Goal: Transaction & Acquisition: Purchase product/service

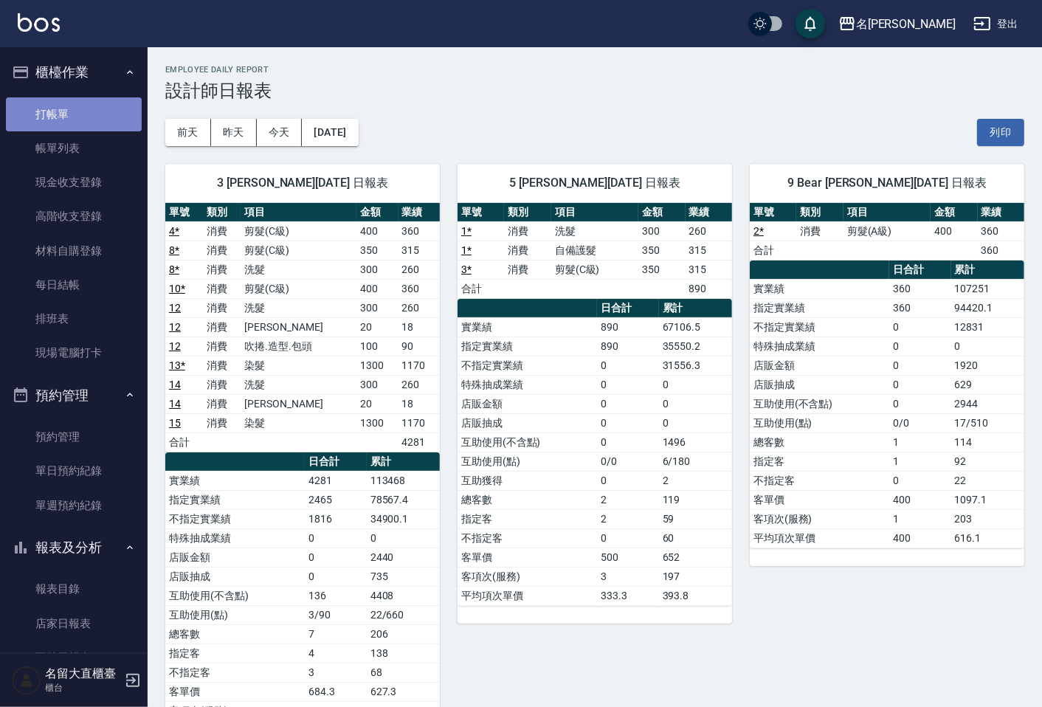
click at [79, 106] on link "打帳單" at bounding box center [74, 114] width 136 height 34
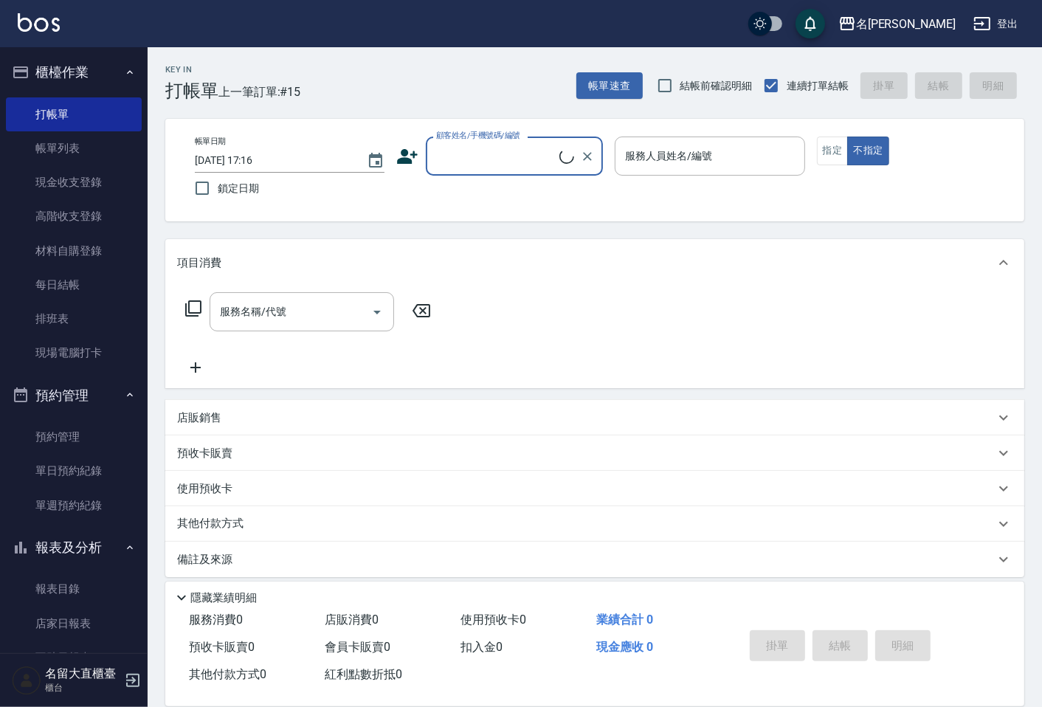
drag, startPoint x: 564, startPoint y: 161, endPoint x: 539, endPoint y: 195, distance: 42.2
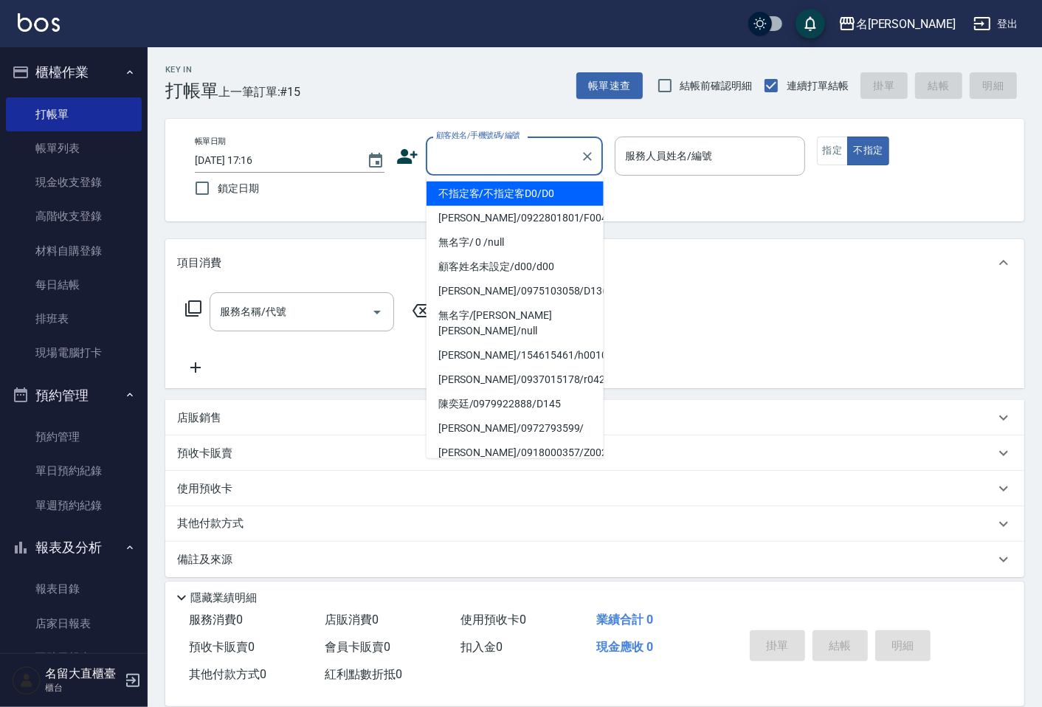
click at [458, 145] on input "顧客姓名/手機號碼/編號" at bounding box center [503, 156] width 142 height 26
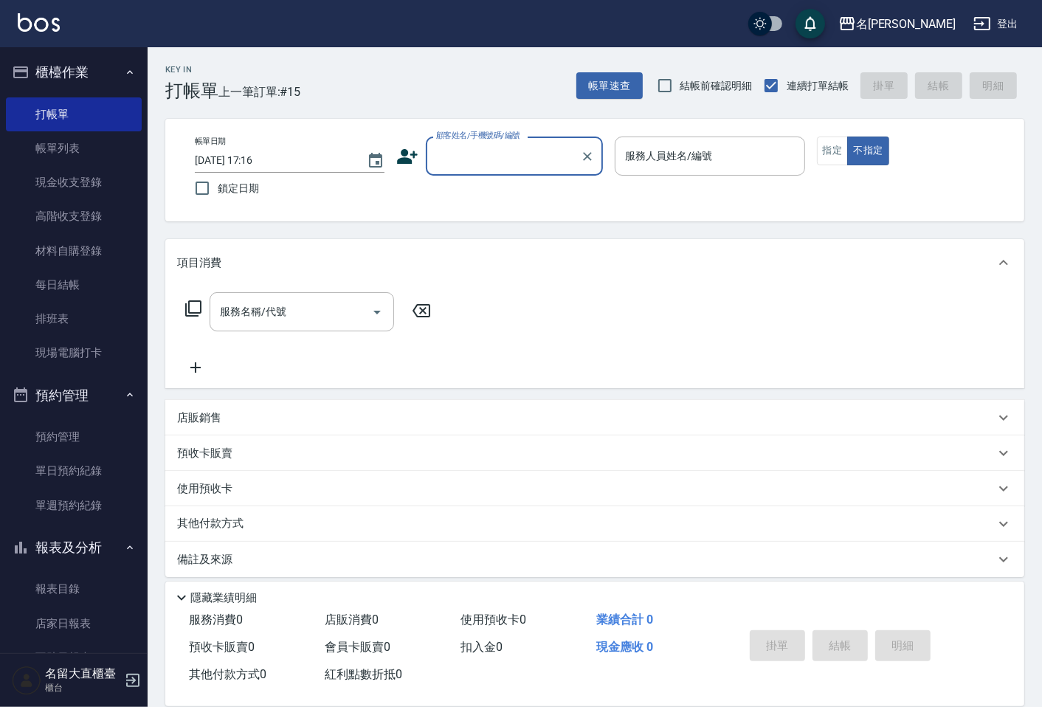
click at [474, 148] on input "顧客姓名/手機號碼/編號" at bounding box center [503, 156] width 142 height 26
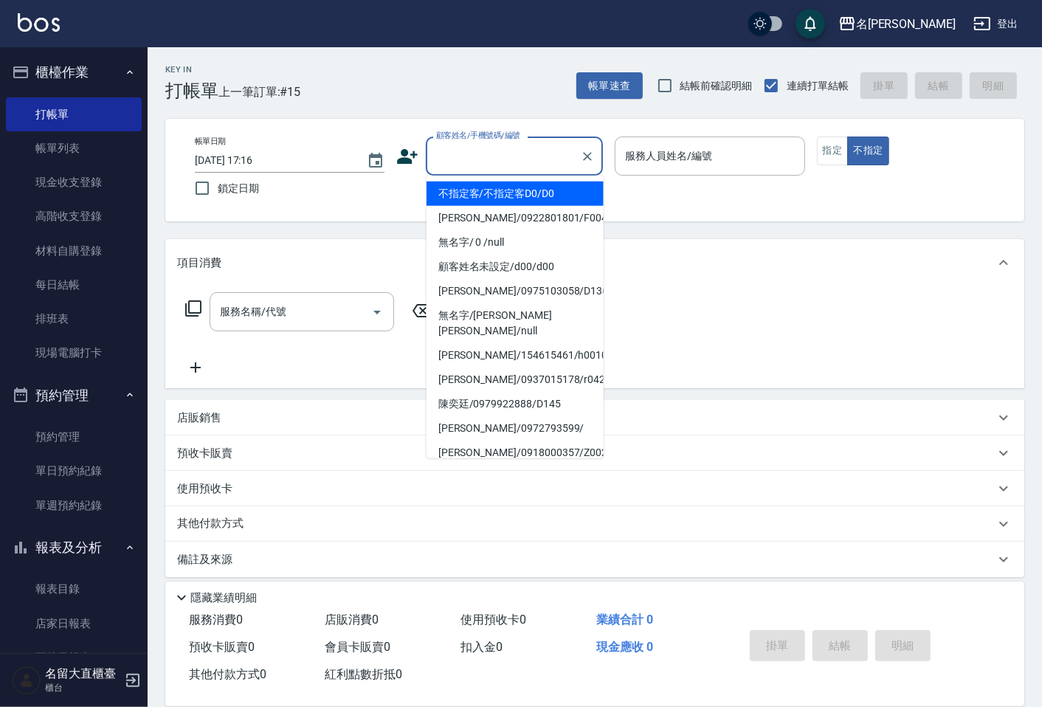
click at [486, 183] on li "不指定客/不指定客D0/D0" at bounding box center [515, 194] width 177 height 24
type input "不指定客/不指定客D0/D0"
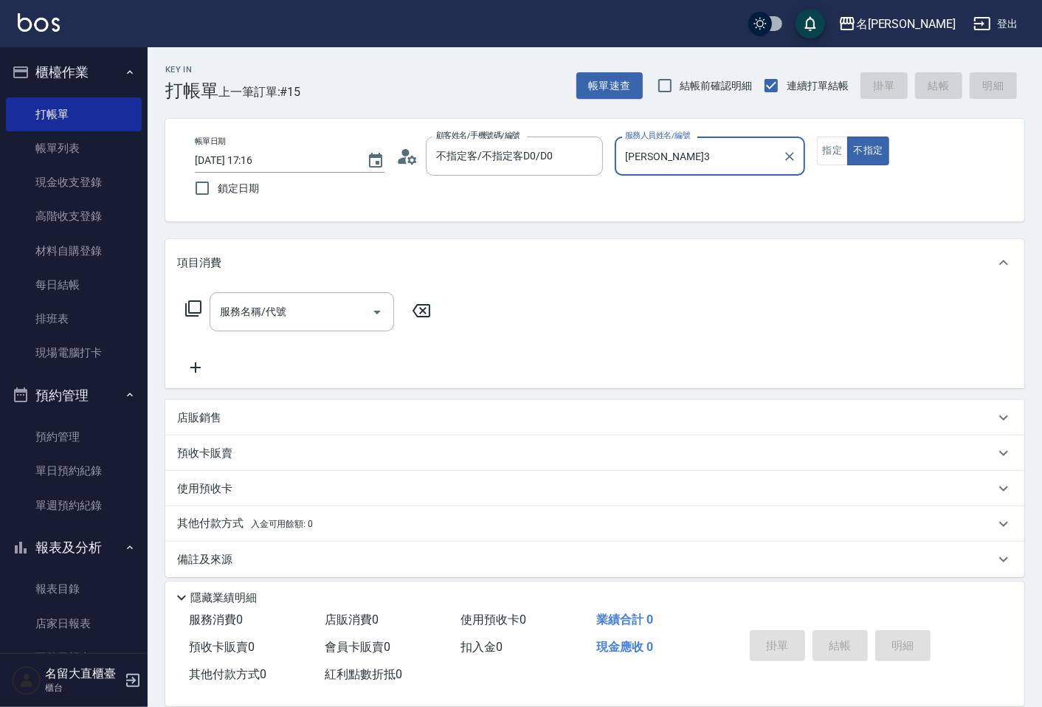
type input "[PERSON_NAME]3"
click at [659, 160] on input "[PERSON_NAME]3" at bounding box center [698, 156] width 154 height 26
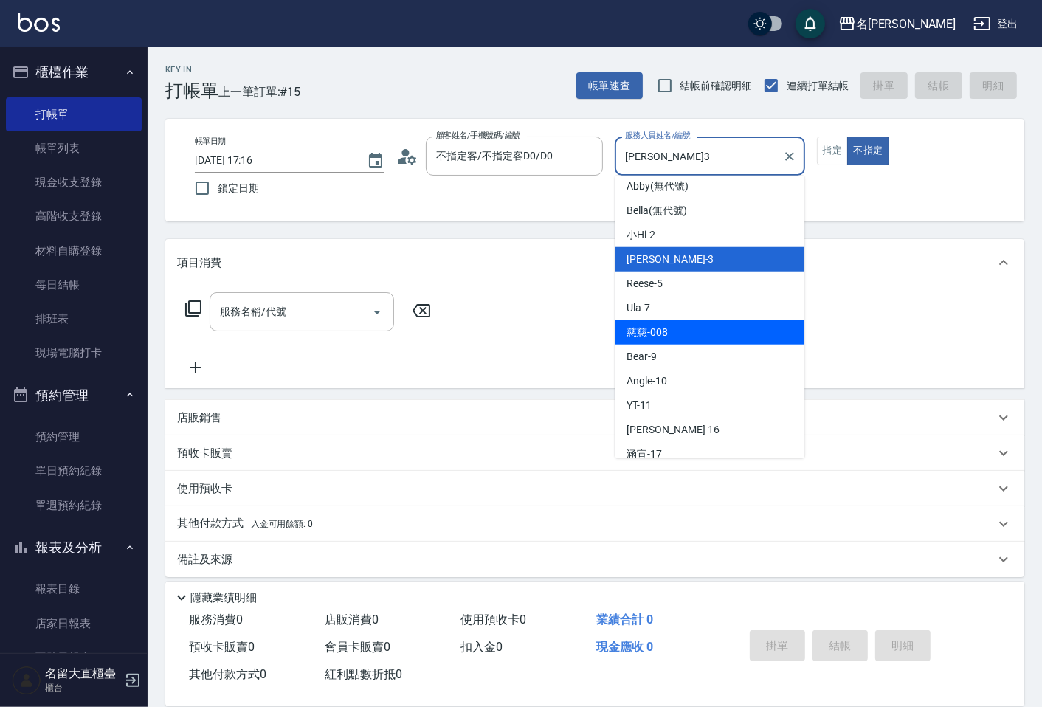
scroll to position [82, 0]
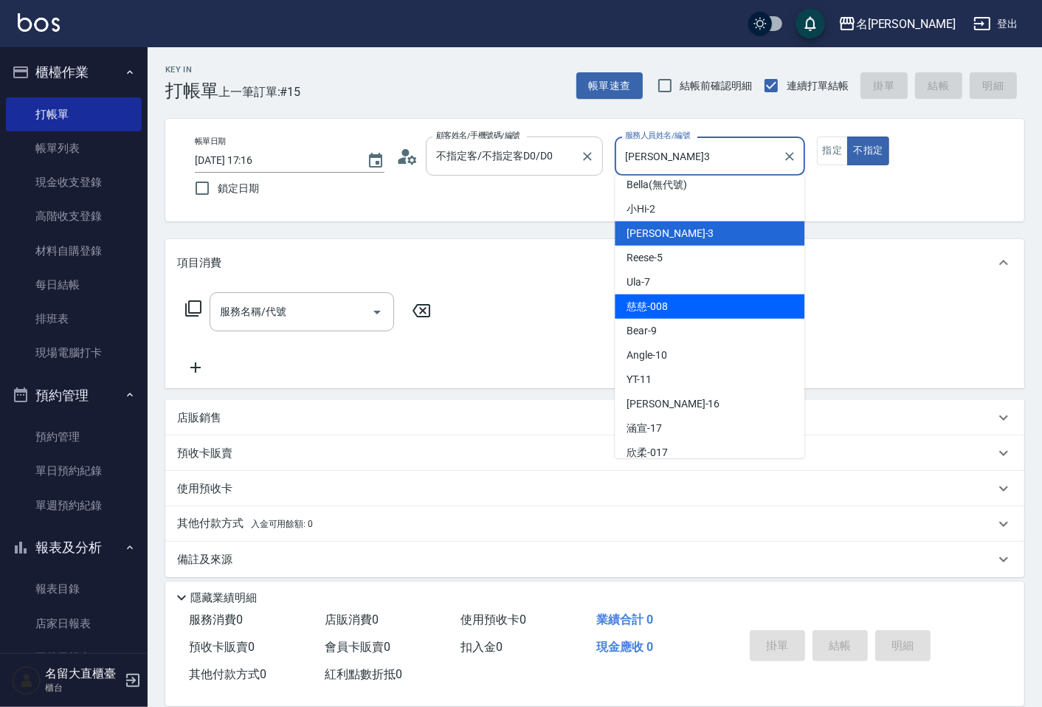
click at [491, 168] on input "不指定客/不指定客D0/D0" at bounding box center [503, 156] width 142 height 26
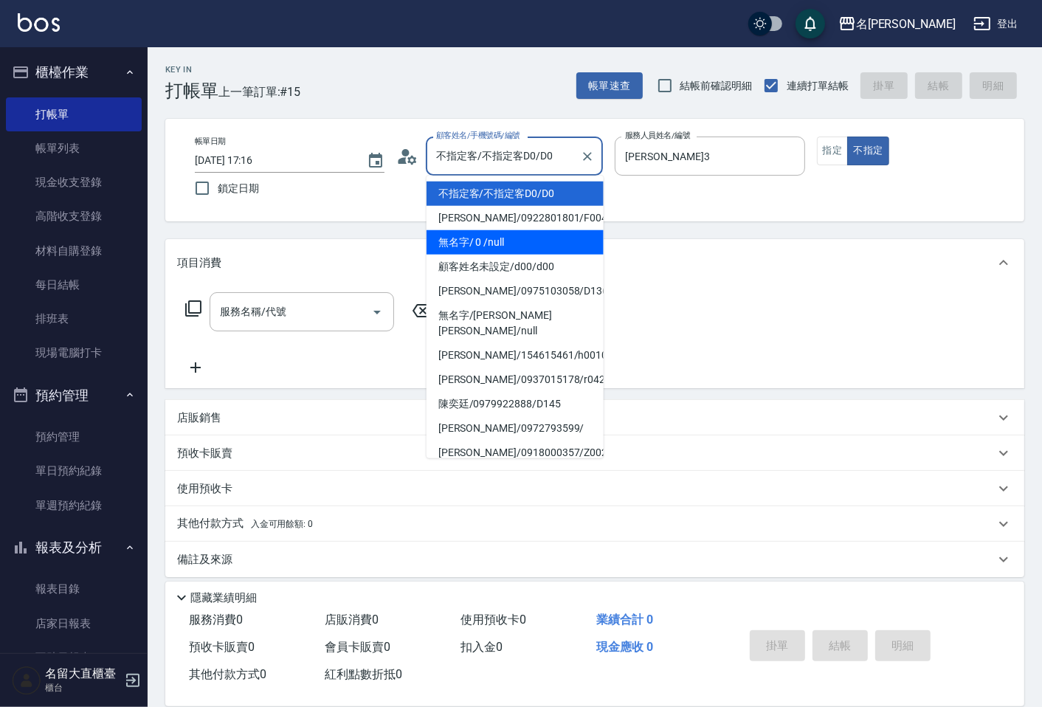
click at [480, 233] on li "無名字/ 0 /null" at bounding box center [515, 242] width 177 height 24
type input "無名字/ 0 /null"
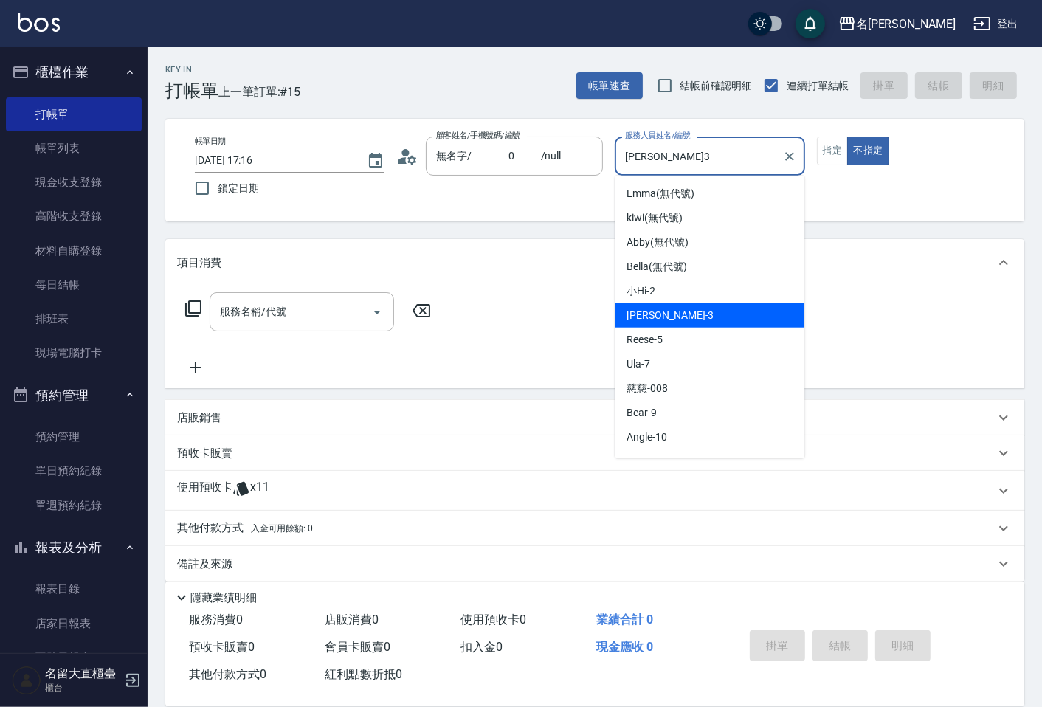
click at [665, 151] on input "[PERSON_NAME]3" at bounding box center [698, 156] width 154 height 26
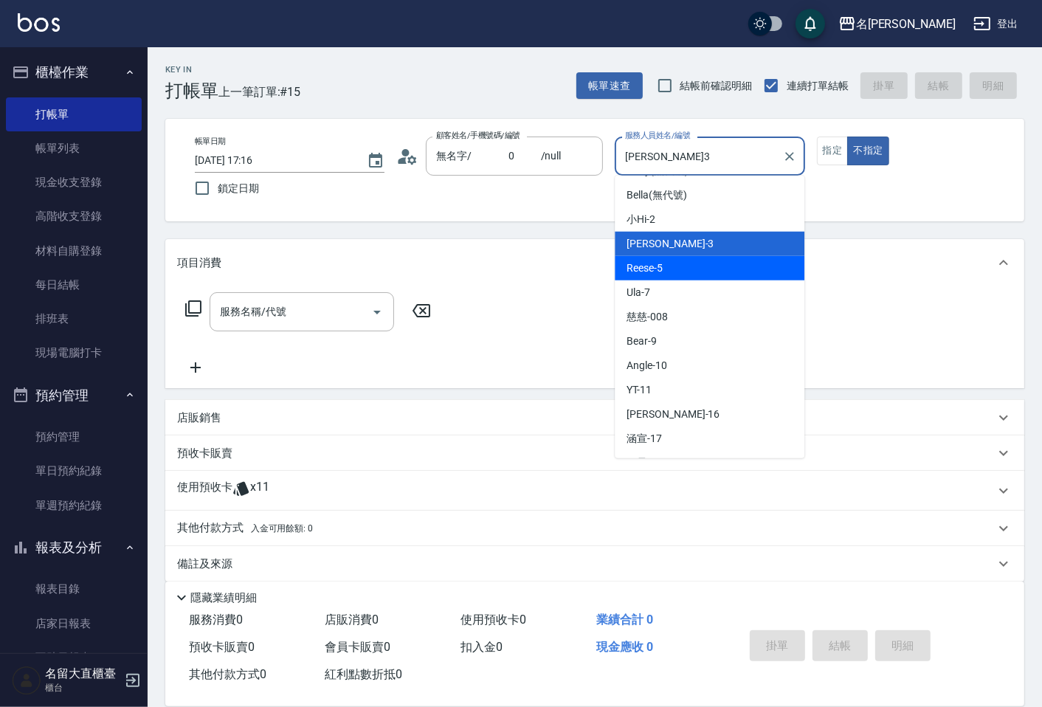
scroll to position [164, 0]
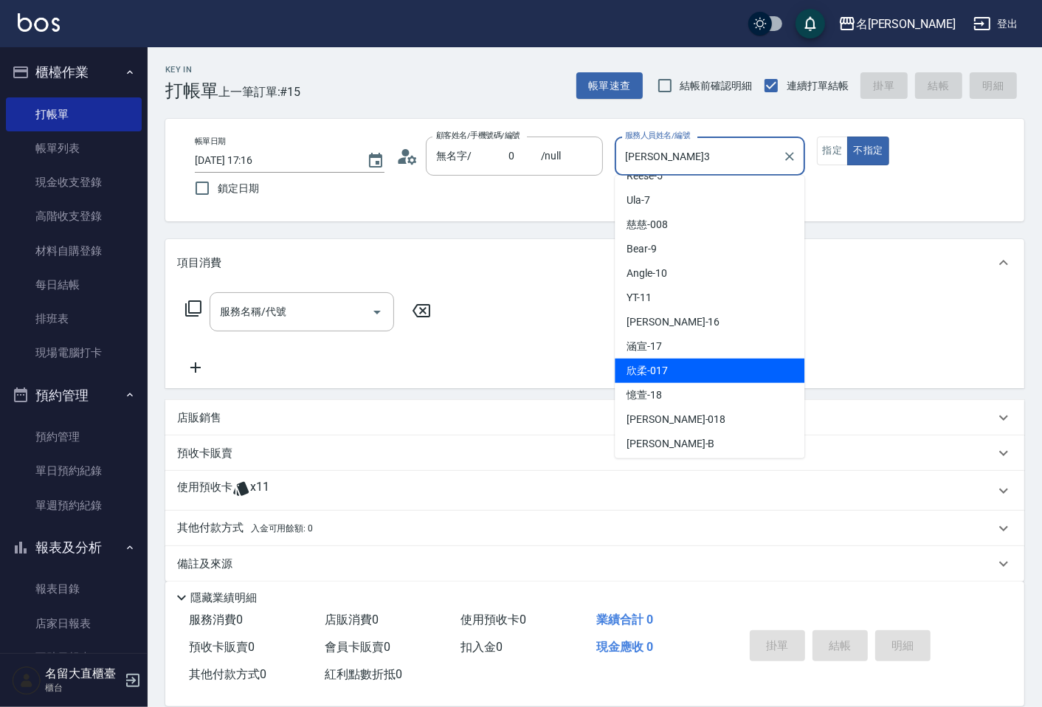
click at [706, 362] on div "欣柔 -017" at bounding box center [710, 371] width 190 height 24
type input "欣柔-017"
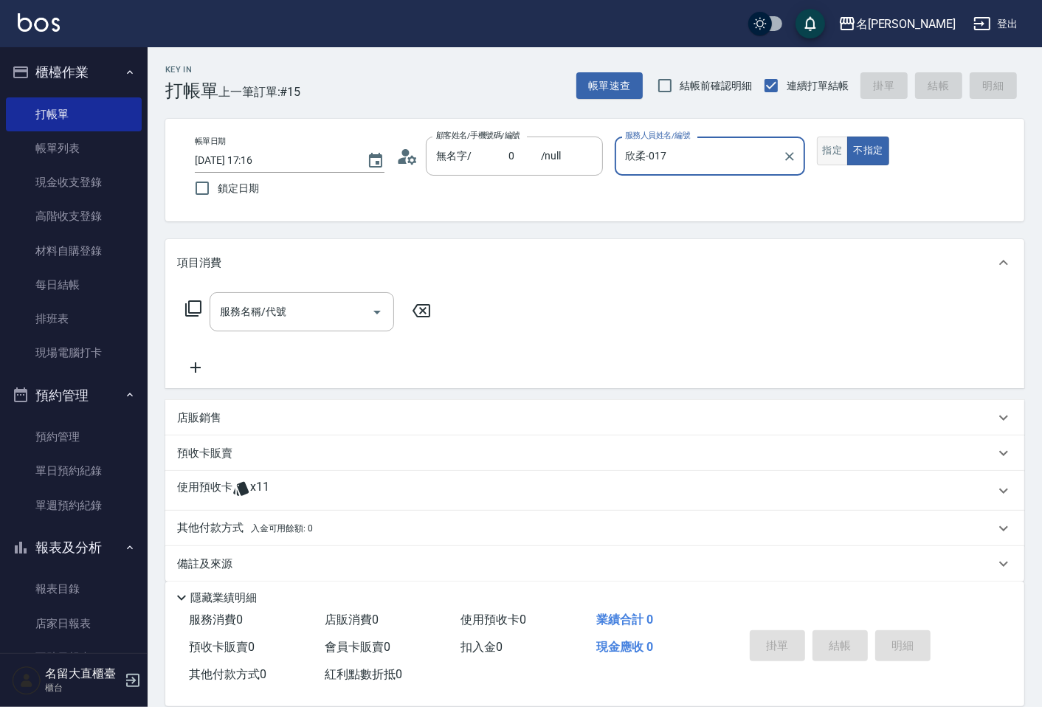
click at [821, 159] on button "指定" at bounding box center [833, 151] width 32 height 29
click at [303, 314] on input "服務名稱/代號" at bounding box center [290, 312] width 149 height 26
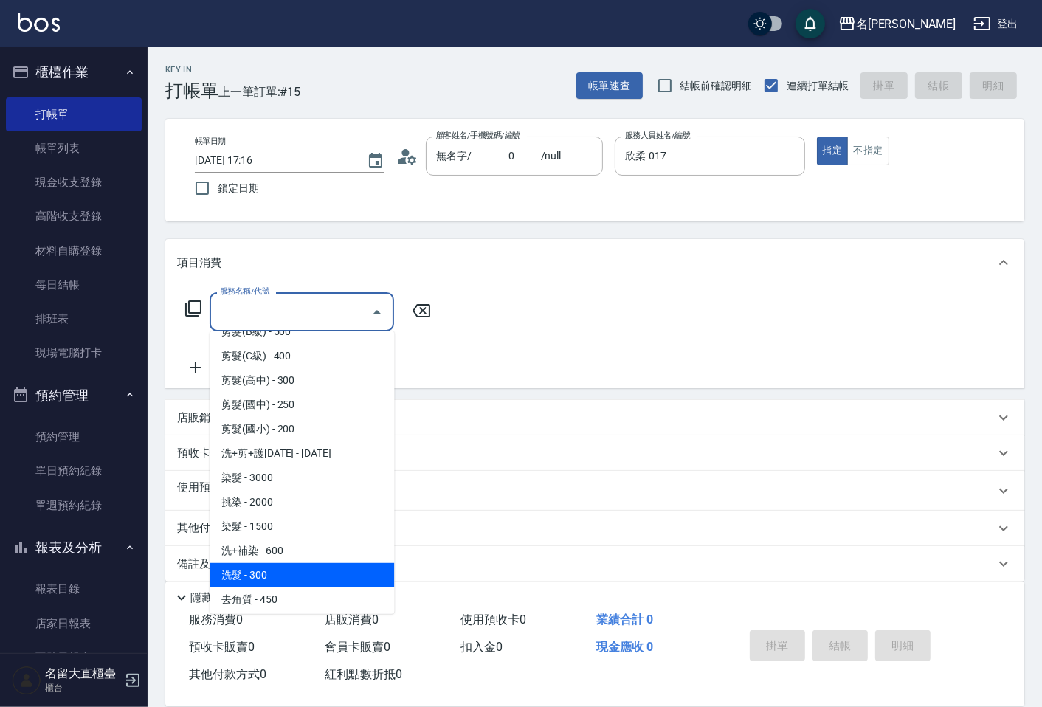
click at [282, 576] on span "洗髮 - 300" at bounding box center [302, 575] width 184 height 24
type input "洗髮(500)"
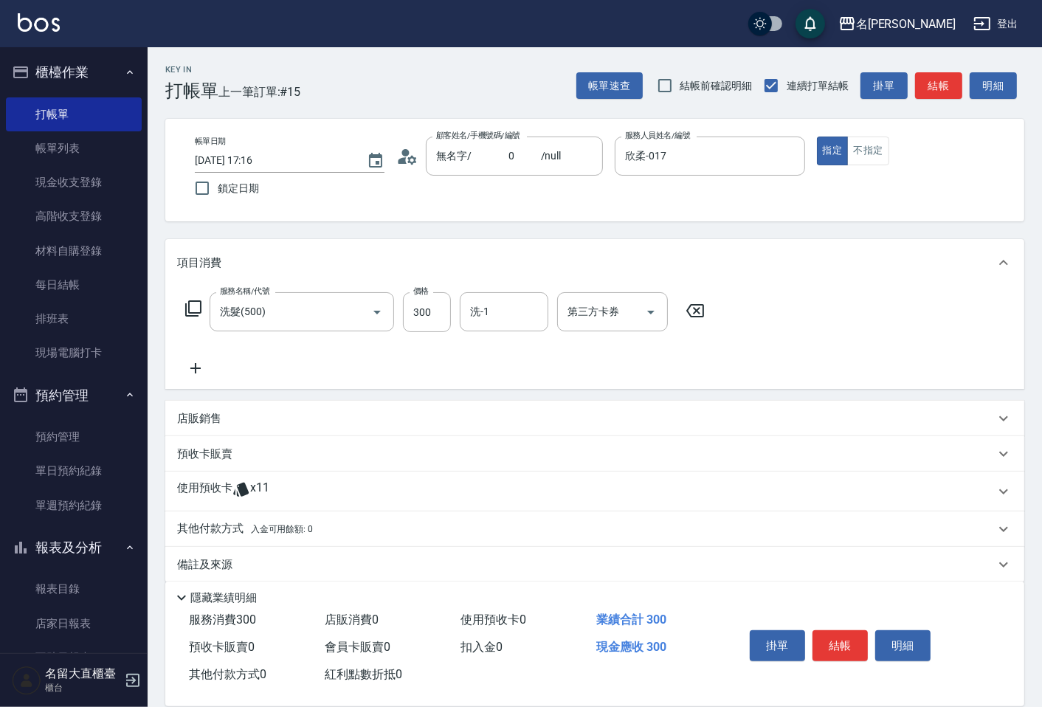
click at [183, 369] on icon at bounding box center [195, 368] width 37 height 18
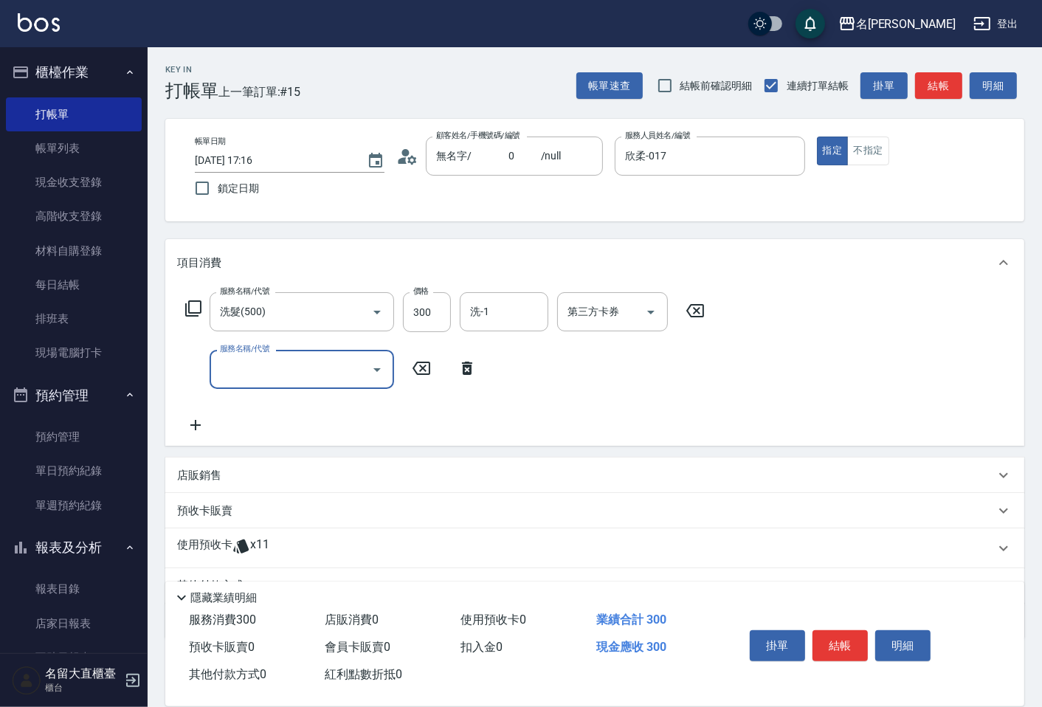
click at [267, 374] on input "服務名稱/代號" at bounding box center [290, 369] width 149 height 26
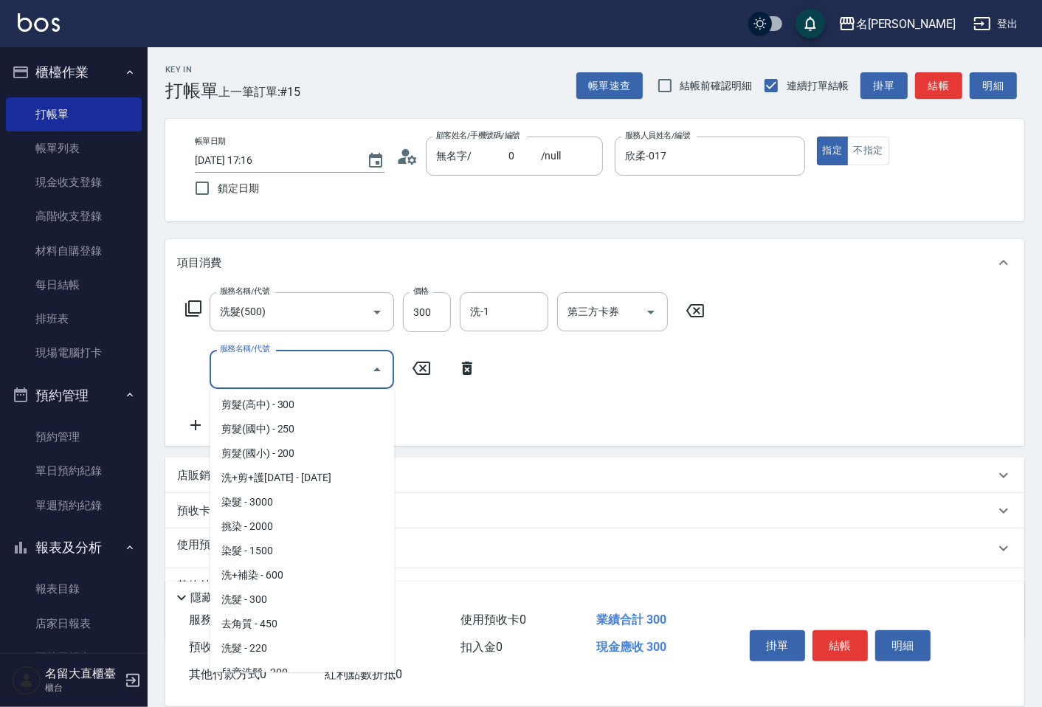
scroll to position [0, 0]
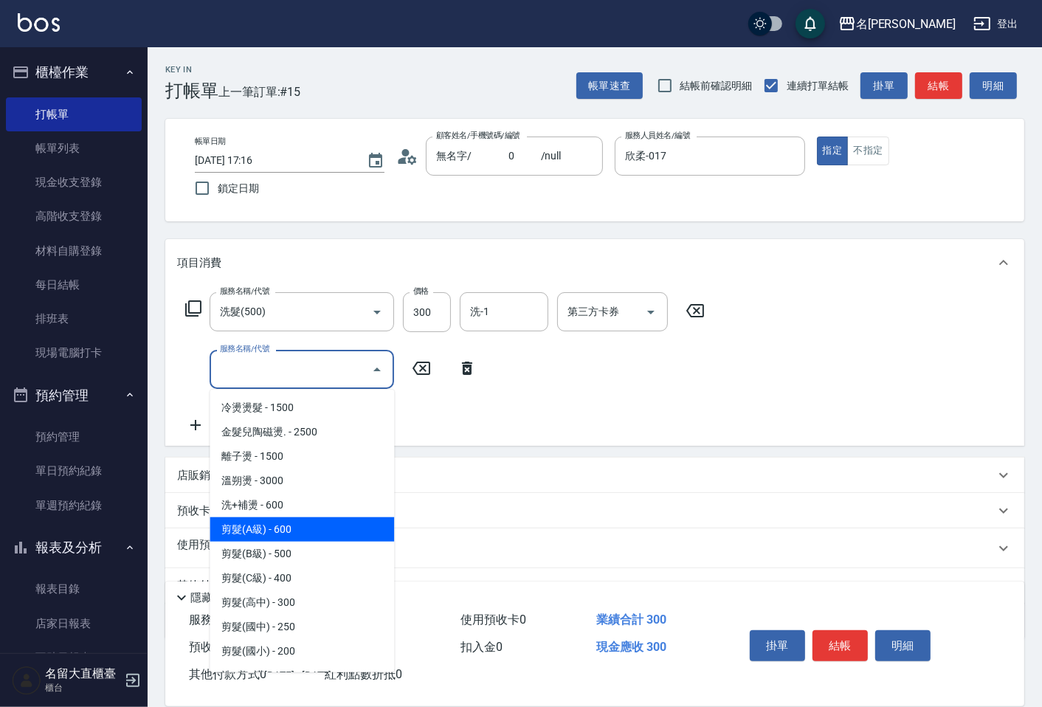
drag, startPoint x: 291, startPoint y: 517, endPoint x: 498, endPoint y: 444, distance: 219.2
click at [292, 517] on span "剪髮(A級) - 600" at bounding box center [302, 529] width 184 height 24
type input "剪髮(A級)(301)"
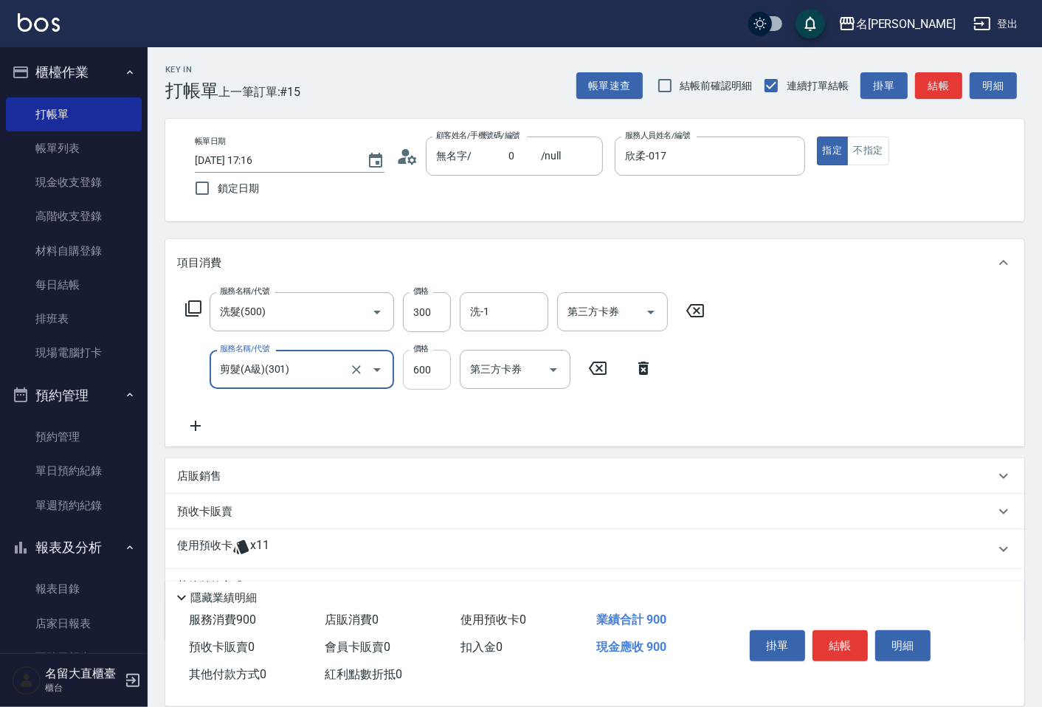
click at [430, 373] on input "600" at bounding box center [427, 370] width 48 height 40
click at [477, 329] on div "洗-1" at bounding box center [504, 311] width 89 height 39
type input "100"
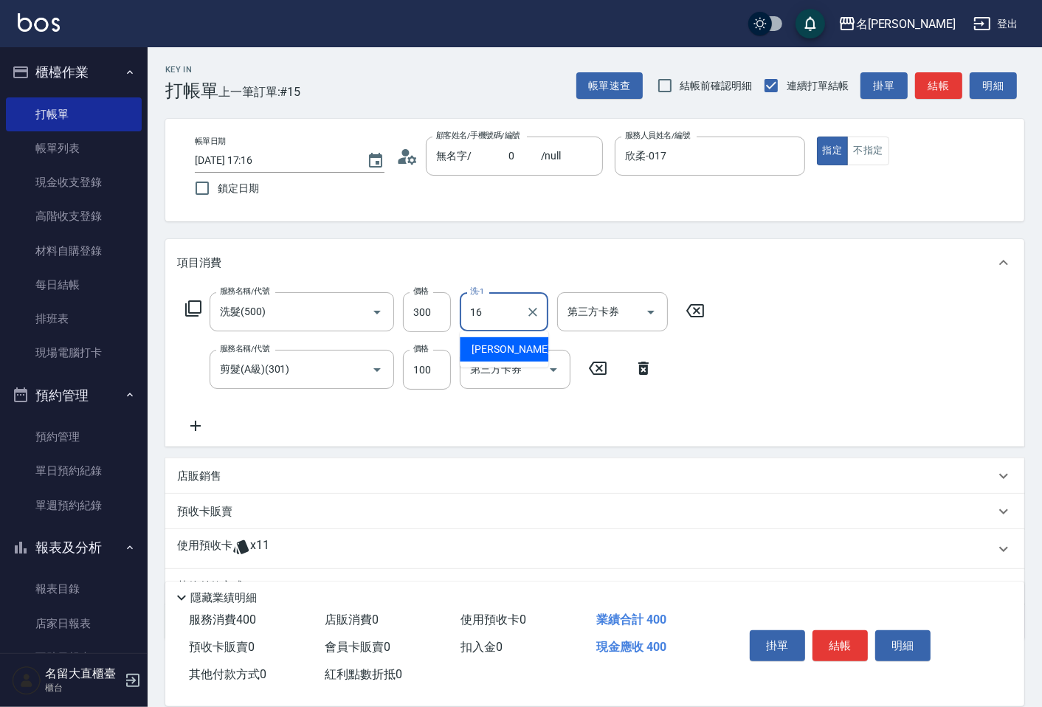
drag, startPoint x: 478, startPoint y: 347, endPoint x: 176, endPoint y: 358, distance: 302.8
click at [477, 347] on span "[PERSON_NAME] -16" at bounding box center [518, 349] width 93 height 15
type input "[PERSON_NAME]-16"
click at [198, 431] on icon at bounding box center [195, 426] width 37 height 18
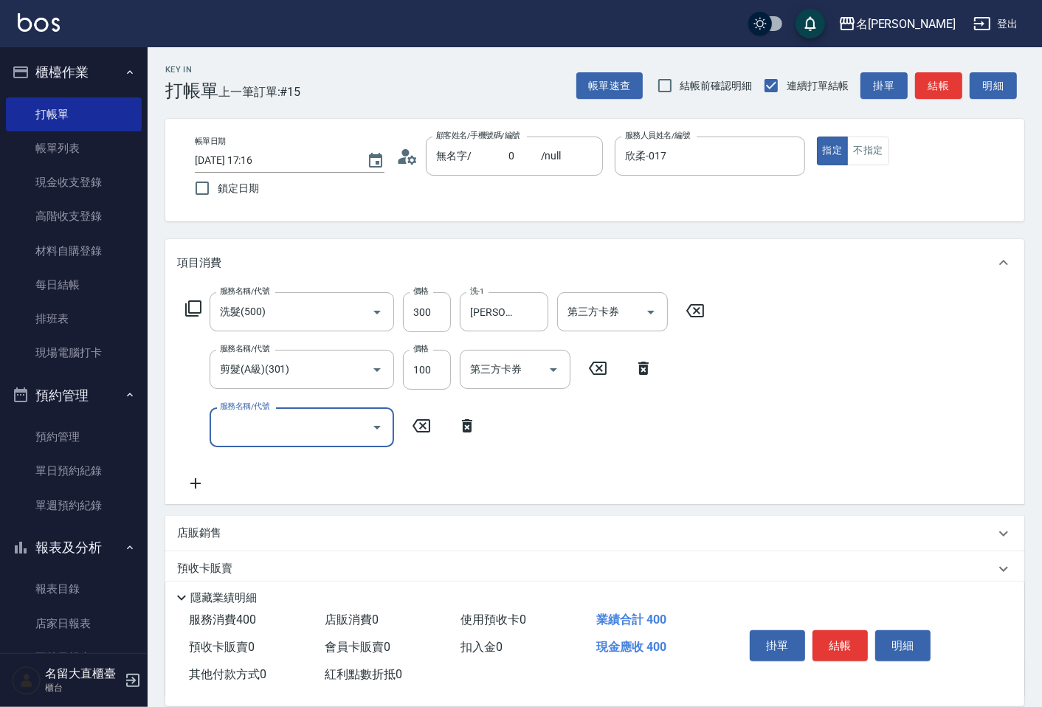
click at [249, 436] on input "服務名稱/代號" at bounding box center [290, 427] width 149 height 26
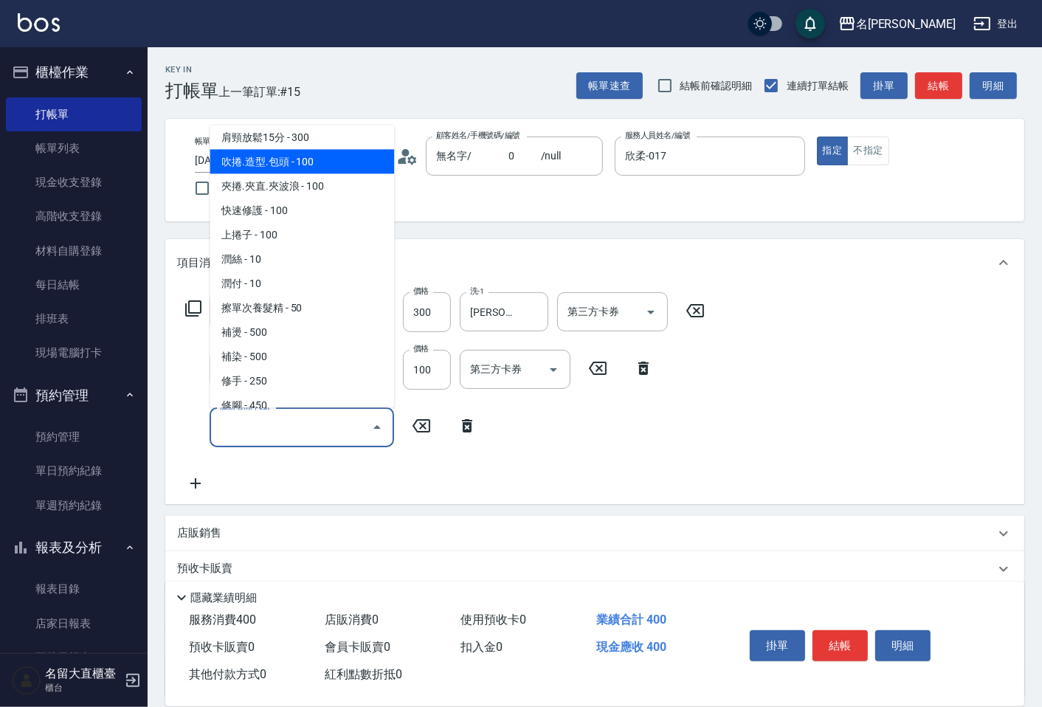
scroll to position [1311, 0]
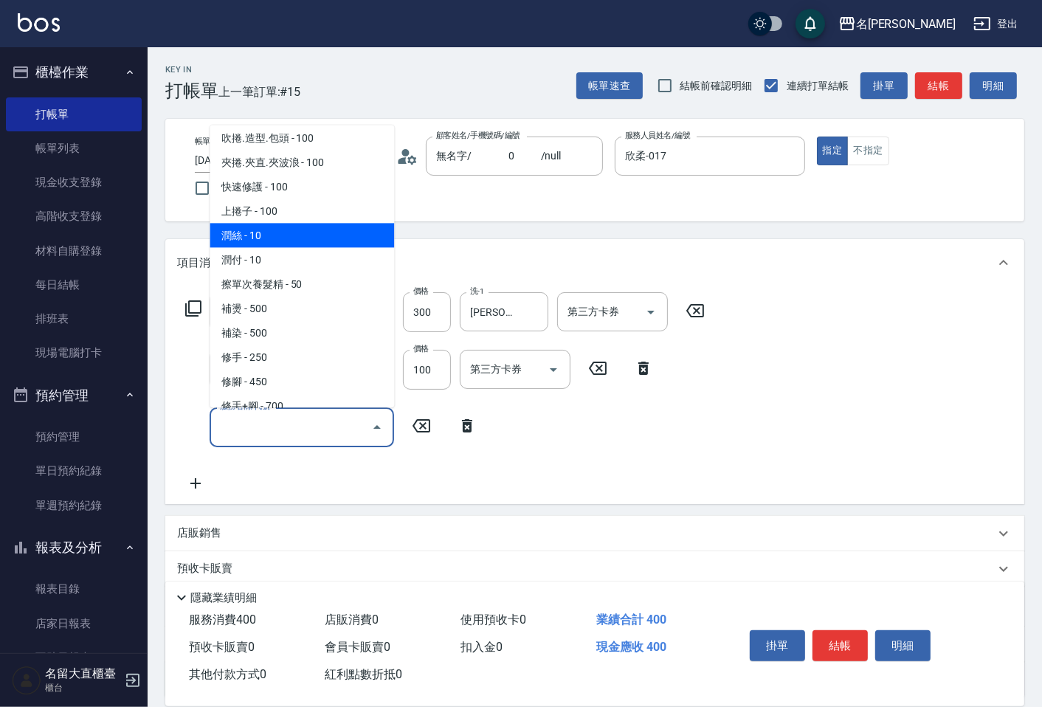
click at [269, 223] on span "潤絲 - 10" at bounding box center [302, 235] width 184 height 24
type input "[PERSON_NAME](802)"
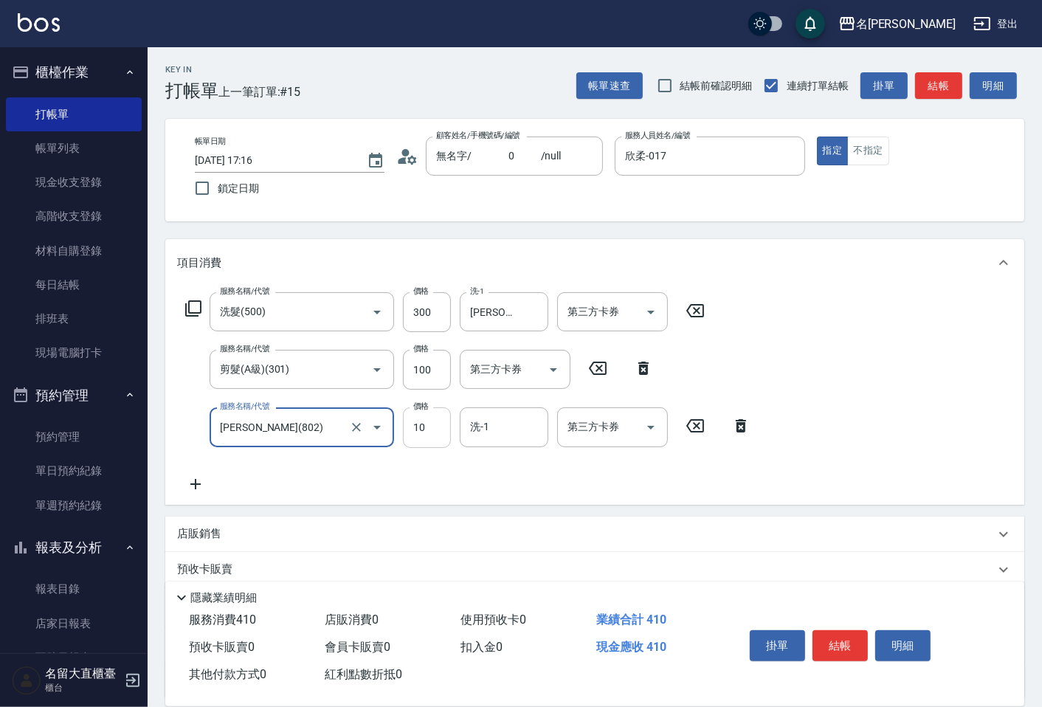
click at [437, 438] on input "10" at bounding box center [427, 427] width 48 height 40
type input "20"
drag, startPoint x: 437, startPoint y: 438, endPoint x: 397, endPoint y: 474, distance: 54.3
click at [397, 474] on div "服務名稱/代號 洗髮(500) 服務名稱/代號 價格 300 價格 洗-1 嘉玲-16 洗-1 第三方卡券 第三方卡券 服務名稱/代號 剪髮(A級)(301)…" at bounding box center [468, 392] width 582 height 200
click at [489, 427] on input "洗-1" at bounding box center [503, 427] width 75 height 26
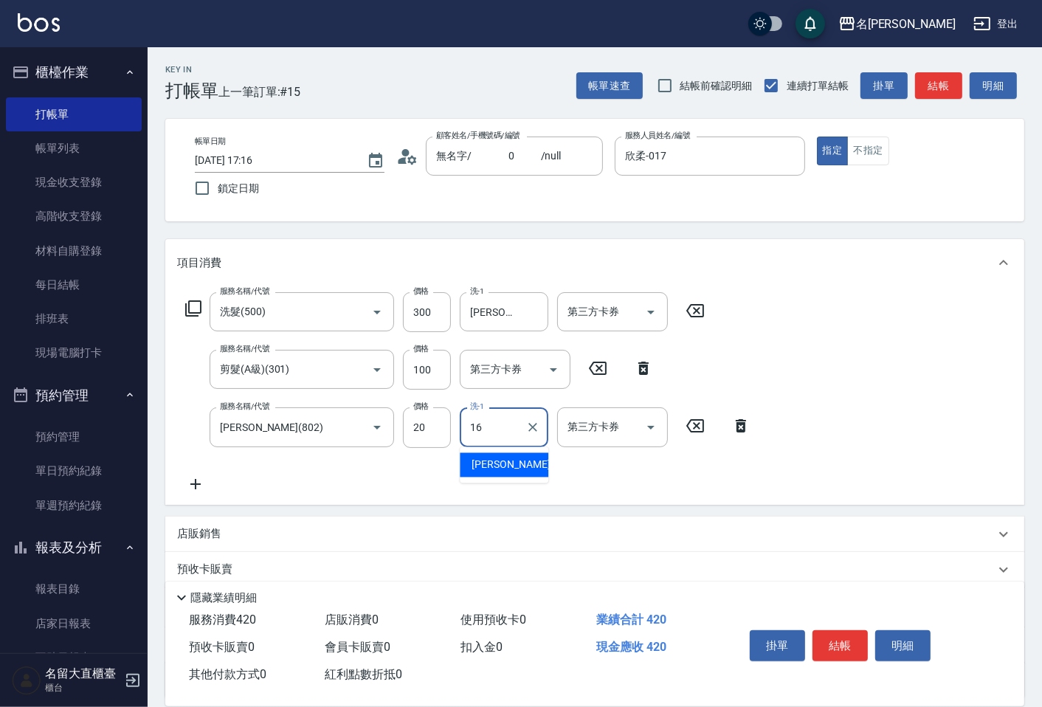
click at [468, 466] on div "[PERSON_NAME] -16" at bounding box center [504, 465] width 89 height 24
type input "[PERSON_NAME]-16"
click at [860, 637] on button "結帳" at bounding box center [839, 645] width 55 height 31
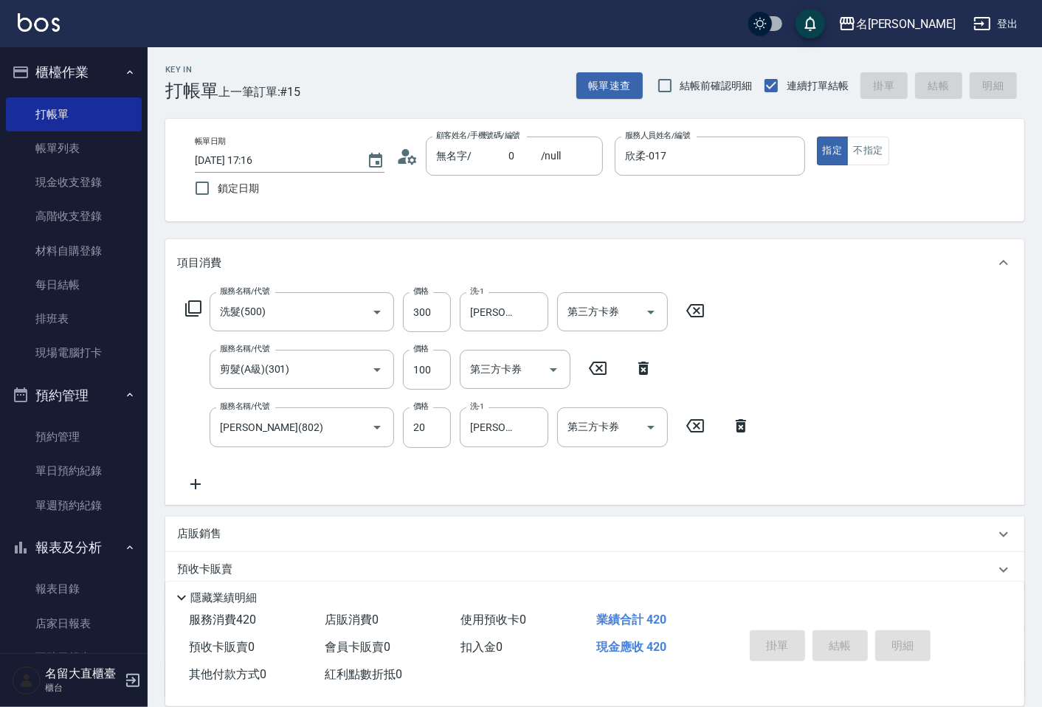
type input "[DATE] 17:18"
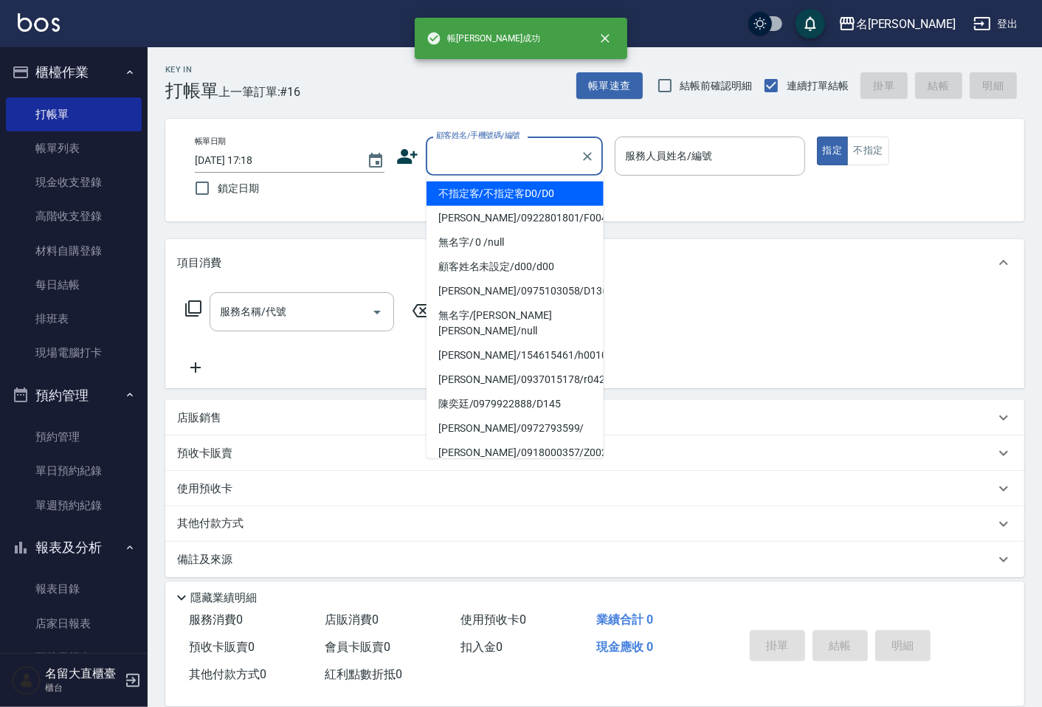
click at [487, 153] on input "顧客姓名/手機號碼/編號" at bounding box center [503, 156] width 142 height 26
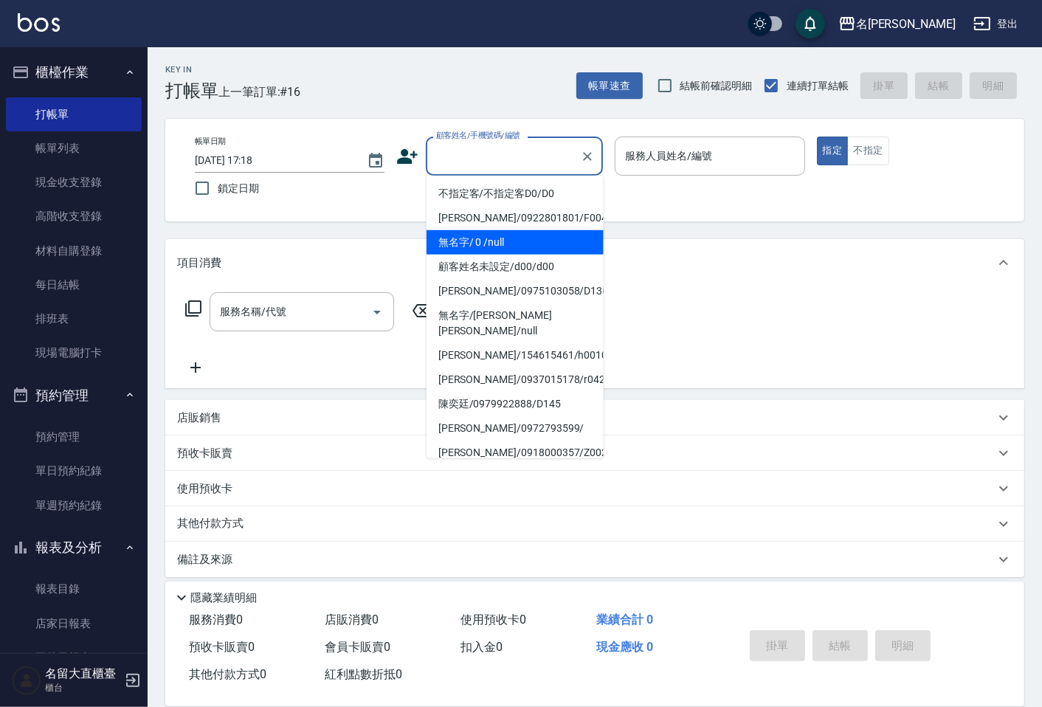
click at [497, 244] on li "無名字/ 0 /null" at bounding box center [515, 242] width 177 height 24
type input "無名字/ 0 /null"
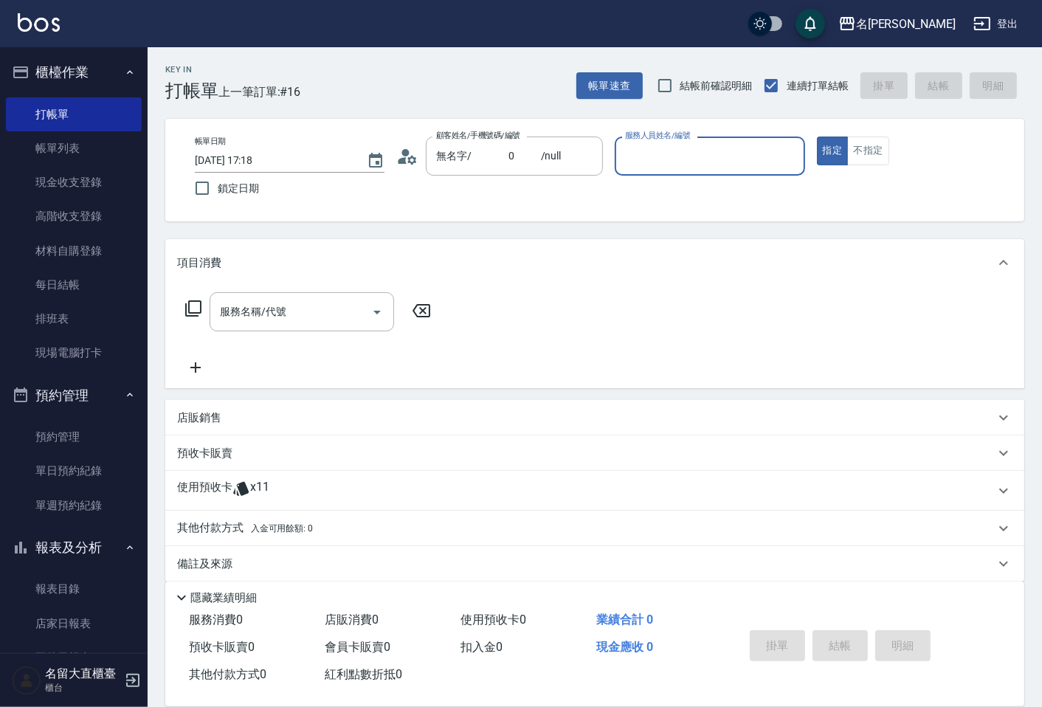
drag, startPoint x: 699, startPoint y: 134, endPoint x: 699, endPoint y: 153, distance: 19.9
click at [699, 137] on div "帳單日期 [DATE] 17:18 鎖定日期 顧客姓名/手機號碼/編號 無名字/ 0 /null 顧客姓名/手機號碼/編號 服務人員姓名/編號 服務人員姓名/…" at bounding box center [594, 170] width 859 height 103
click at [699, 158] on input "服務人員姓名/編號" at bounding box center [709, 156] width 176 height 26
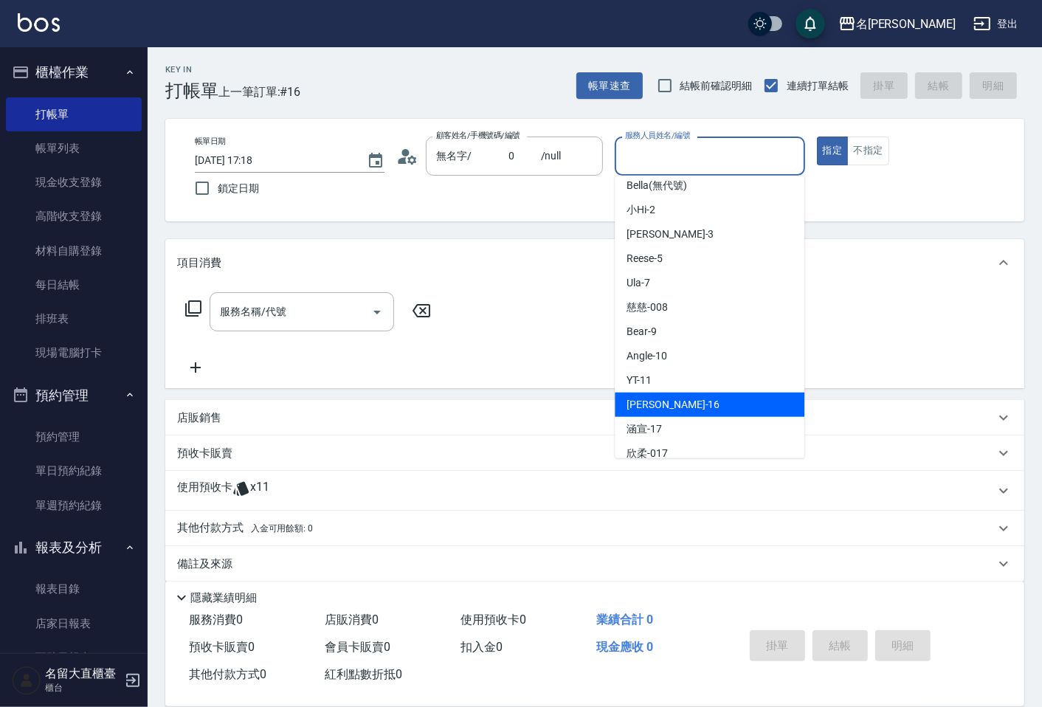
scroll to position [215, 0]
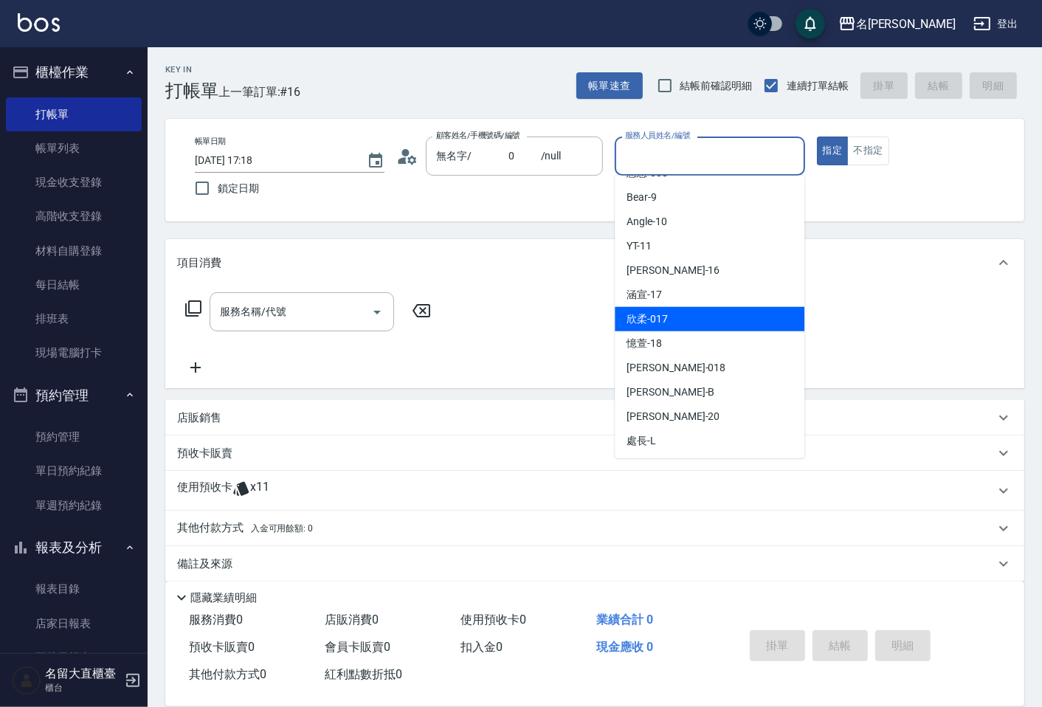
click at [658, 317] on span "欣柔 -017" at bounding box center [647, 318] width 41 height 15
type input "欣柔-017"
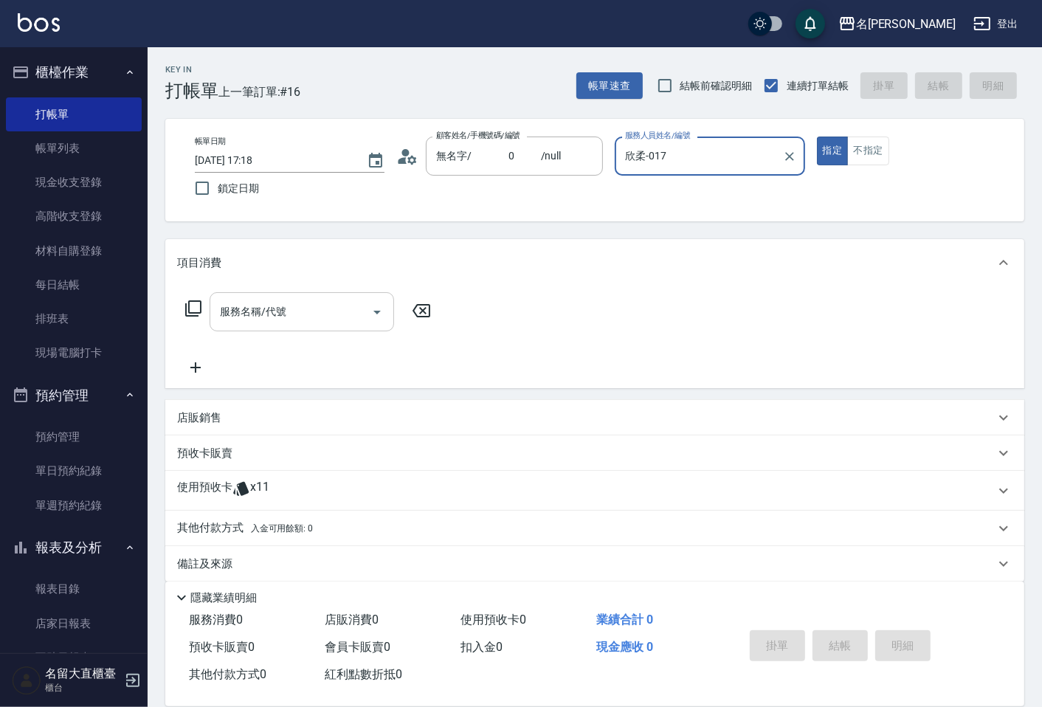
click at [275, 297] on div "服務名稱/代號" at bounding box center [302, 311] width 184 height 39
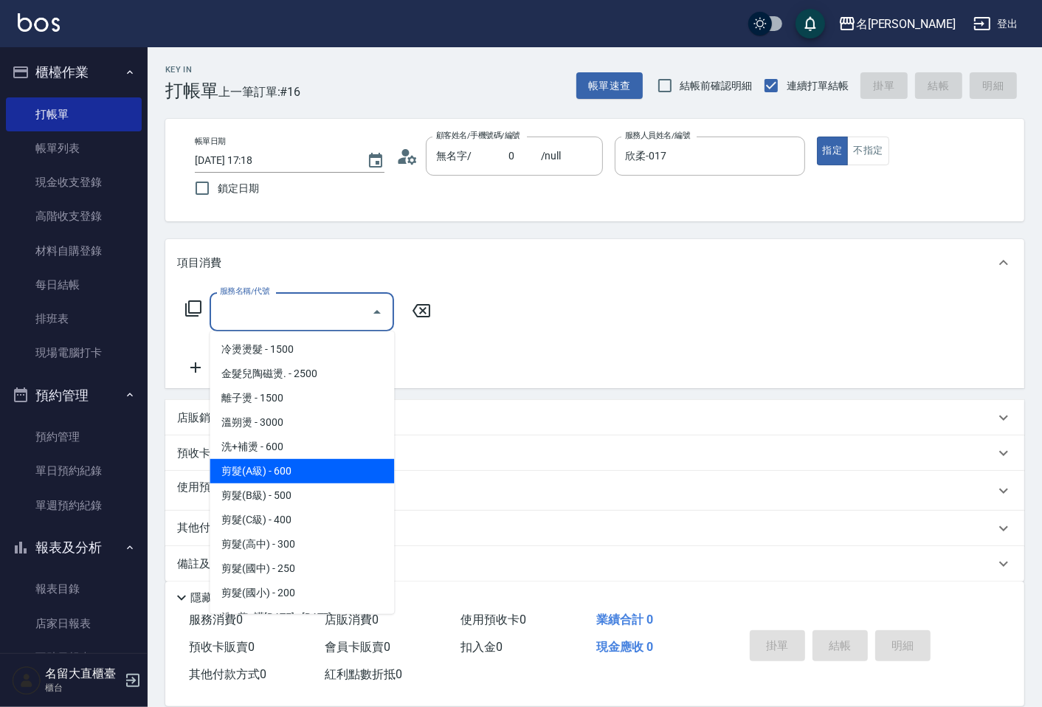
drag, startPoint x: 307, startPoint y: 460, endPoint x: 396, endPoint y: 397, distance: 108.5
click at [307, 459] on span "剪髮(A級) - 600" at bounding box center [302, 471] width 184 height 24
type input "剪髮(A級)(301)"
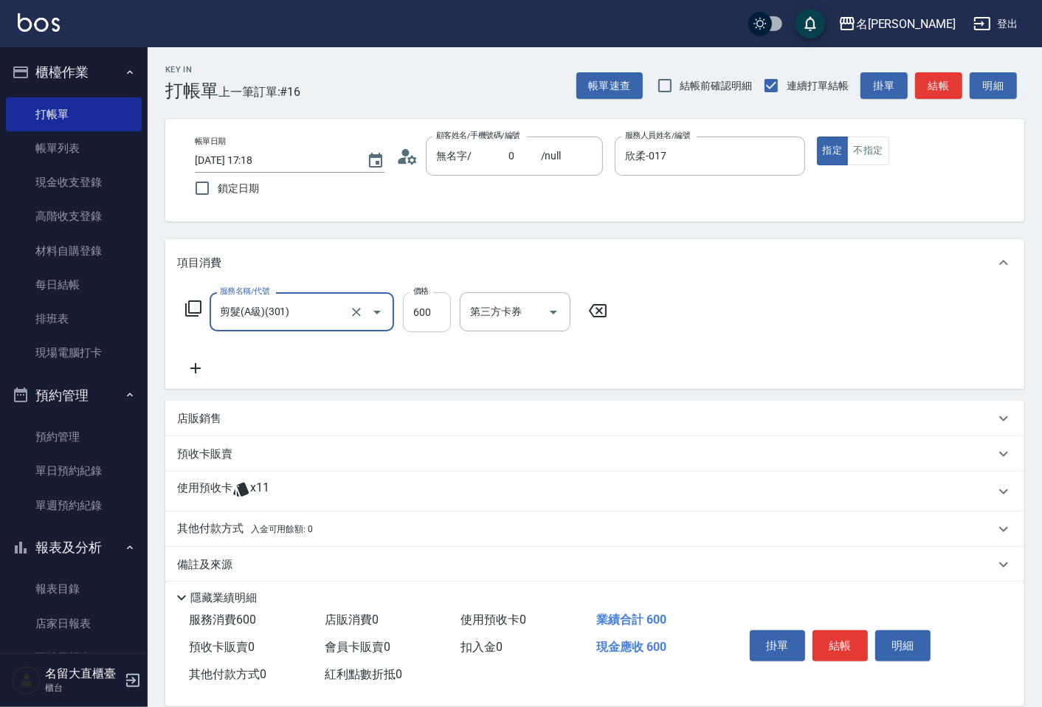
click at [446, 310] on input "600" at bounding box center [427, 312] width 48 height 40
type input "150"
click at [198, 367] on icon at bounding box center [195, 368] width 37 height 18
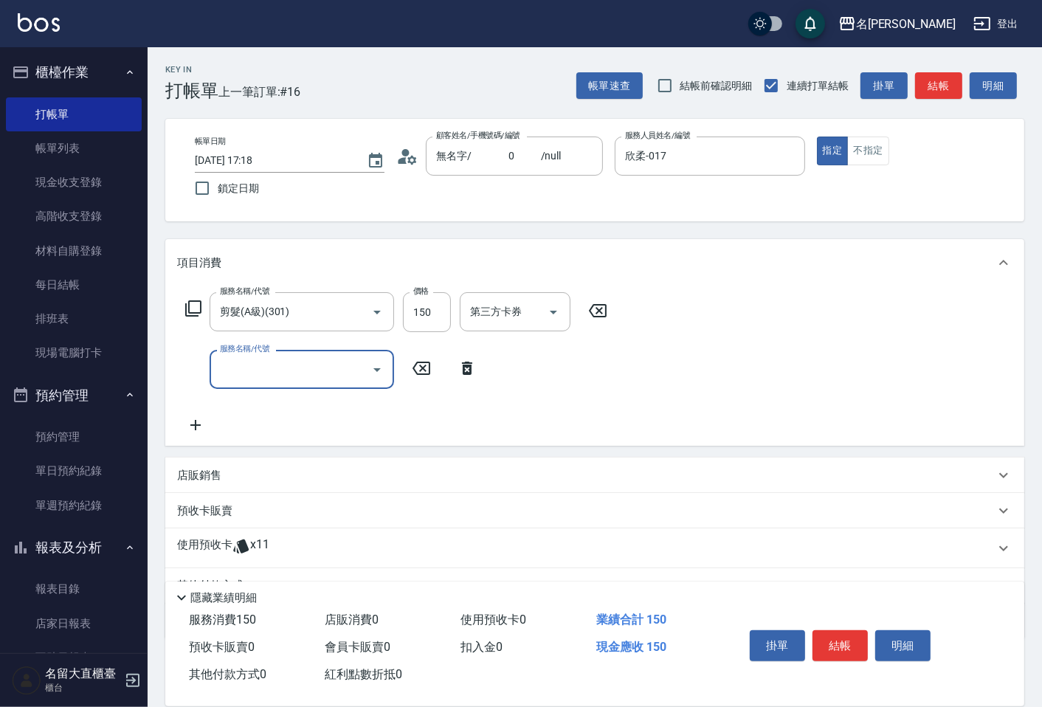
click at [262, 384] on div "服務名稱/代號" at bounding box center [302, 369] width 184 height 39
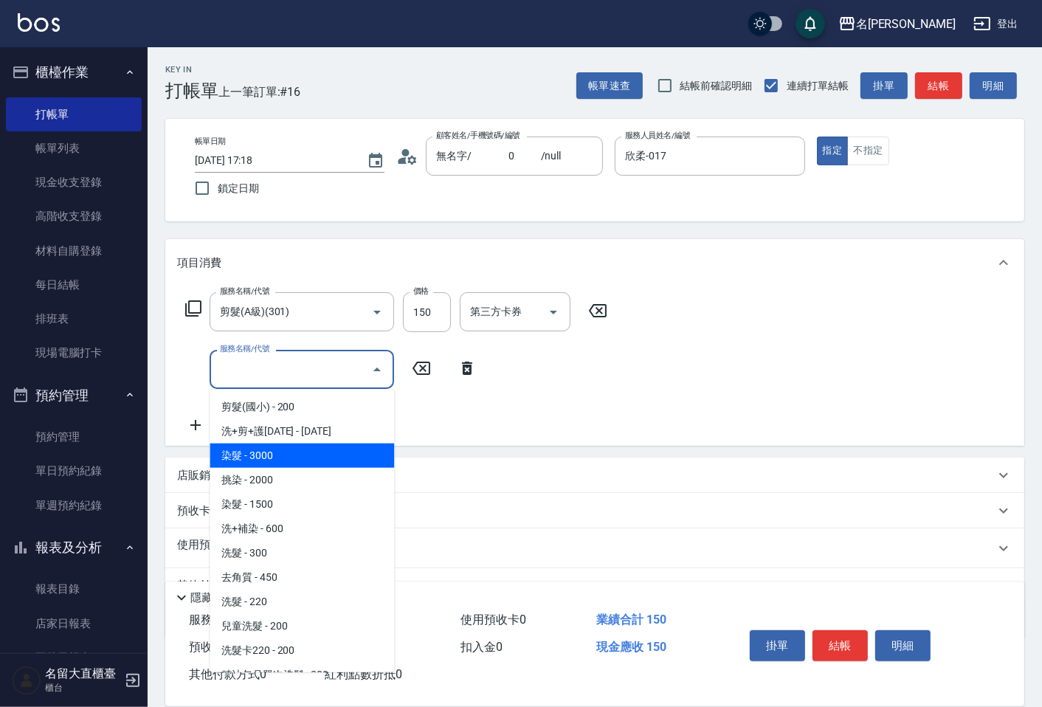
scroll to position [246, 0]
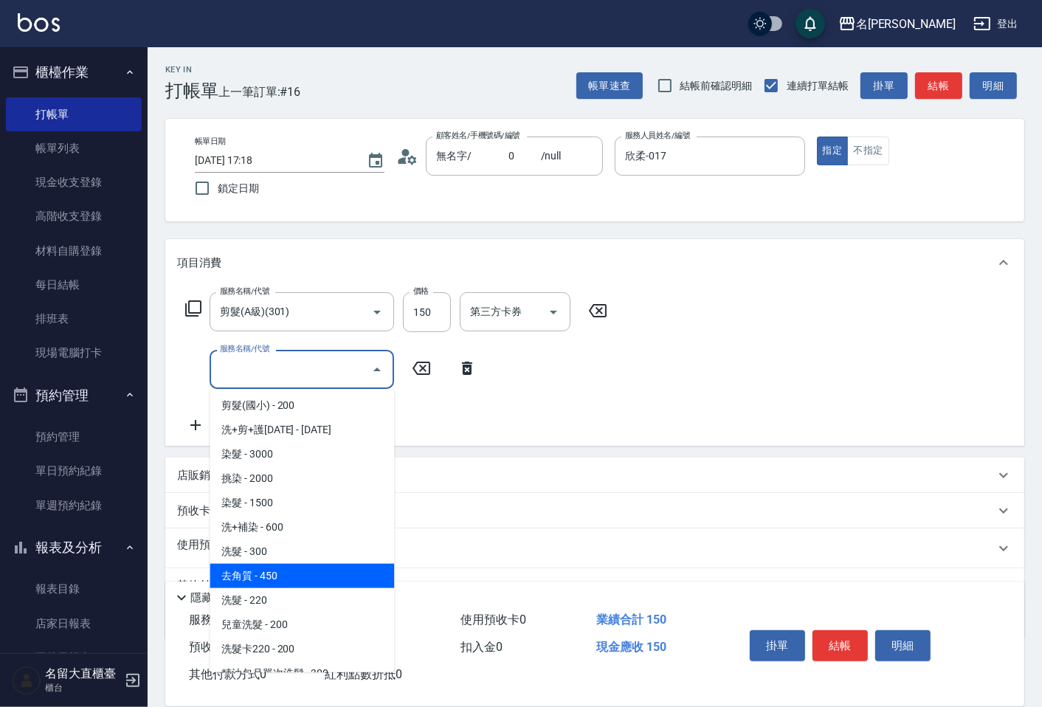
click at [276, 553] on span "洗髮 - 300" at bounding box center [302, 551] width 184 height 24
type input "洗髮(500)"
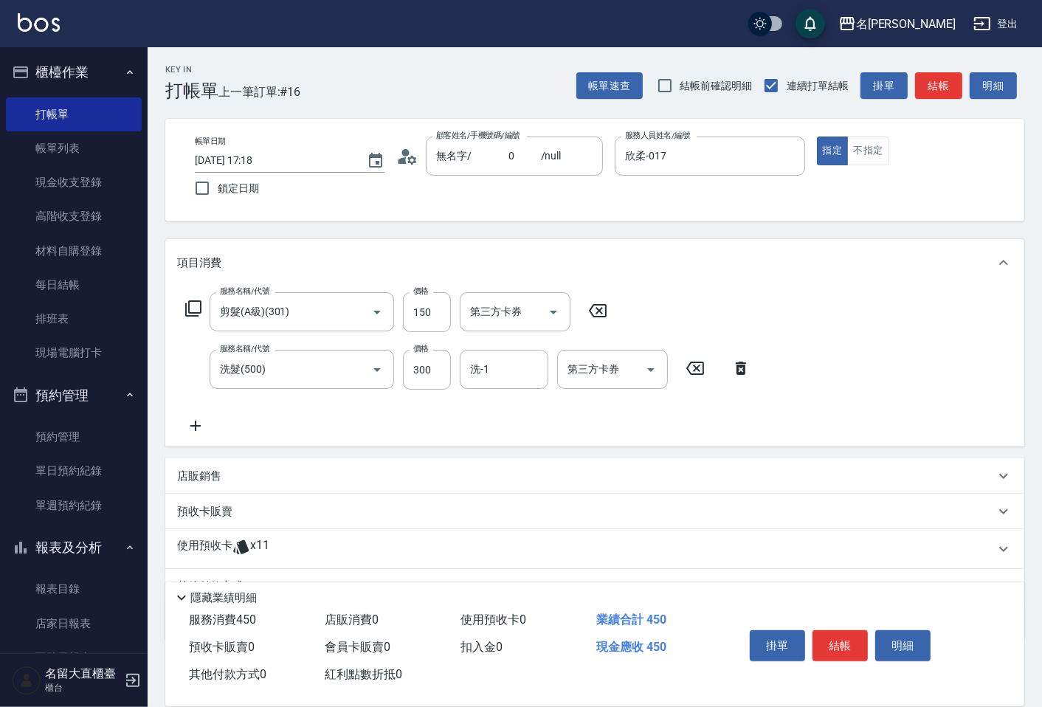
click at [199, 425] on icon at bounding box center [195, 426] width 10 height 10
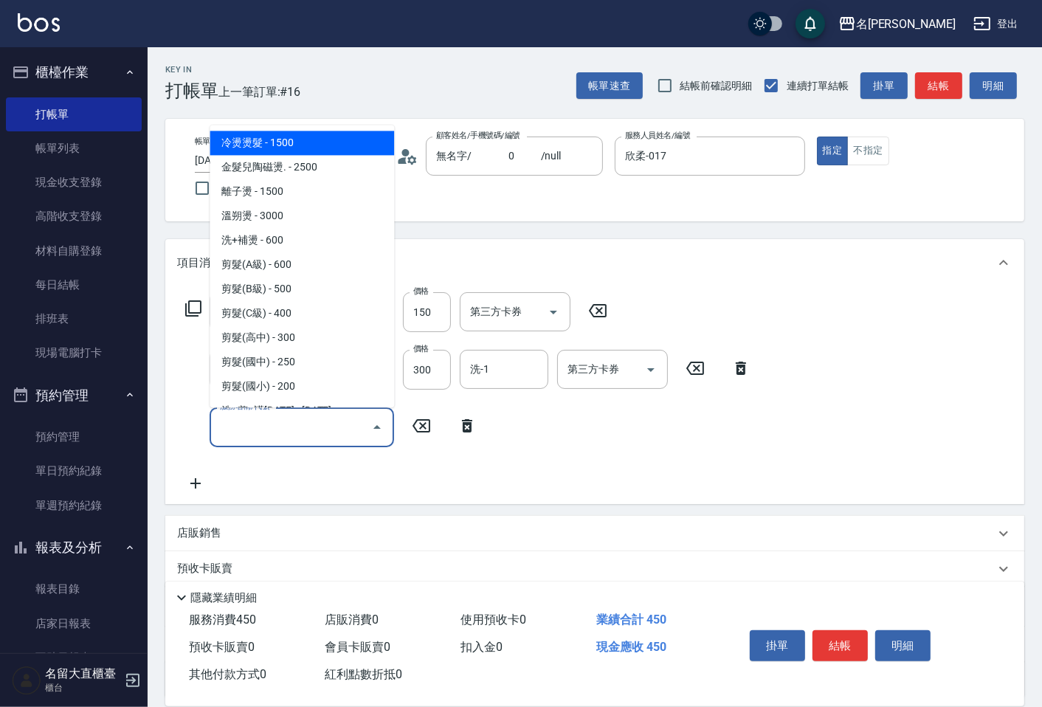
click at [286, 425] on input "服務名稱/代號" at bounding box center [290, 427] width 149 height 26
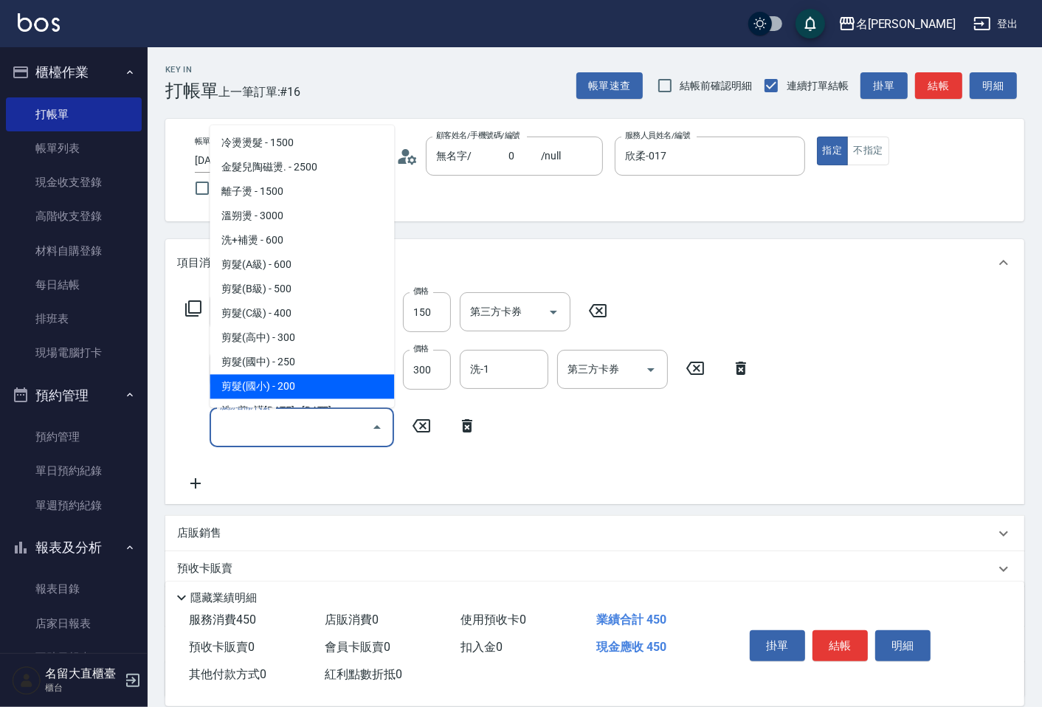
click at [447, 480] on div "服務名稱/代號 剪髮(A級)(301) 服務名稱/代號 價格 150 價格 第三方卡券 第三方卡券 服務名稱/代號 洗髮(500) 服務名稱/代號 價格 30…" at bounding box center [468, 391] width 582 height 199
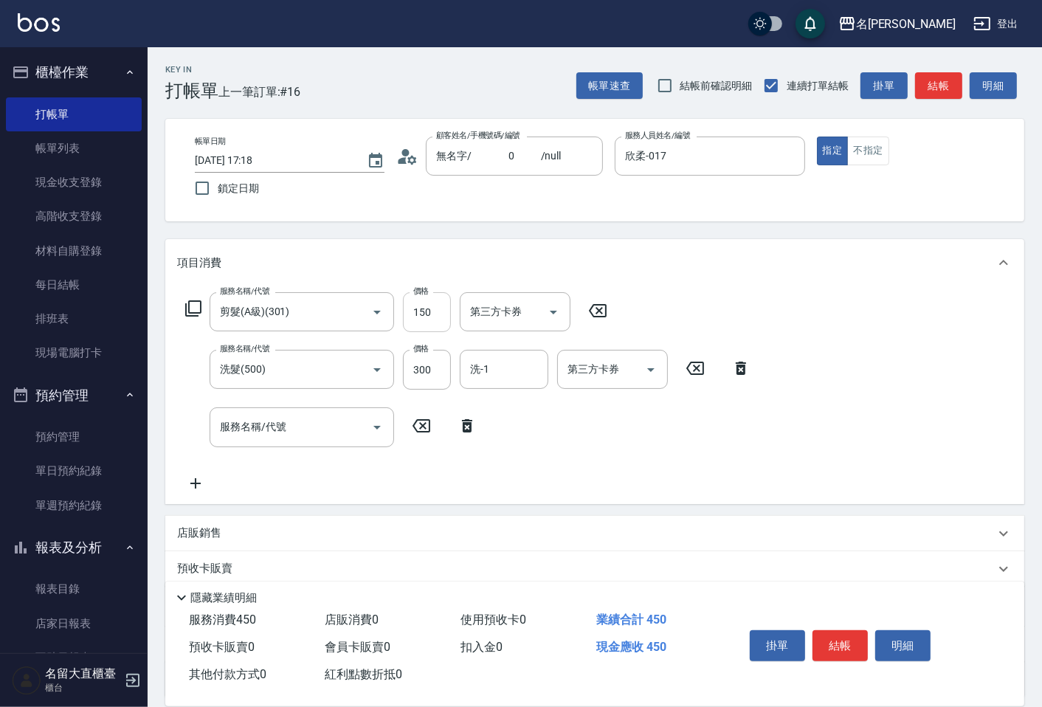
click at [430, 308] on input "150" at bounding box center [427, 312] width 48 height 40
click at [449, 314] on input "150" at bounding box center [427, 312] width 48 height 40
type input "100"
click at [680, 320] on div "服務名稱/代號 剪髮(A級)(301) 服務名稱/代號 價格 100 價格 第三方卡券 第三方卡券 服務名稱/代號 洗髮(500) 服務名稱/代號 價格 30…" at bounding box center [468, 391] width 582 height 199
drag, startPoint x: 360, startPoint y: 418, endPoint x: 351, endPoint y: 418, distance: 9.6
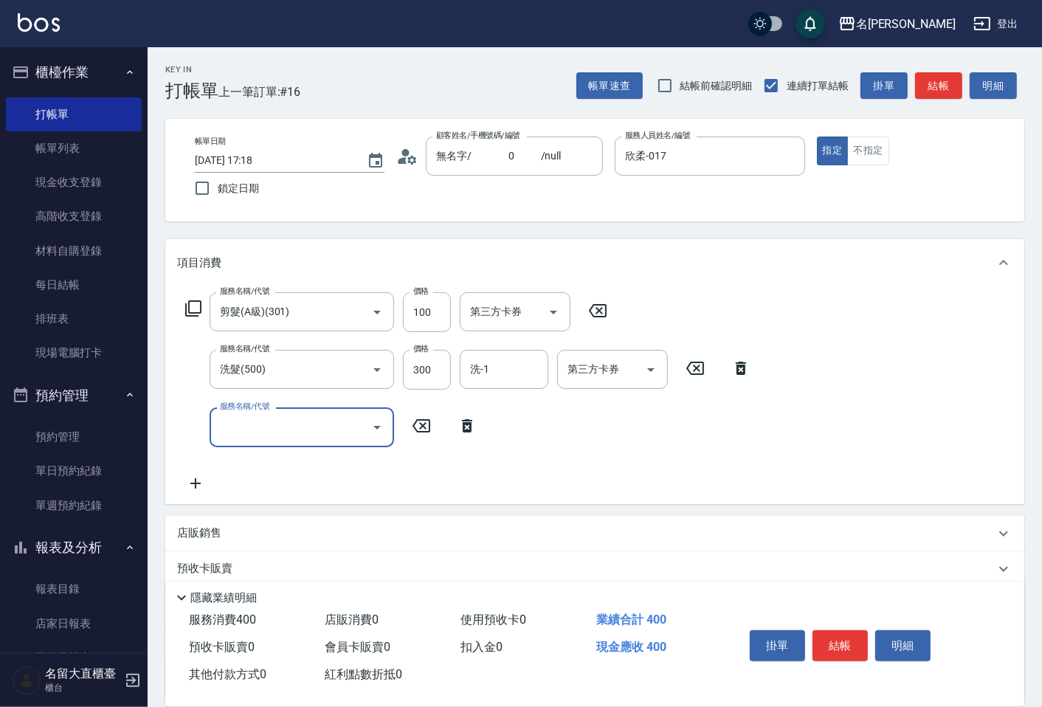
click at [359, 418] on input "服務名稱/代號" at bounding box center [290, 427] width 149 height 26
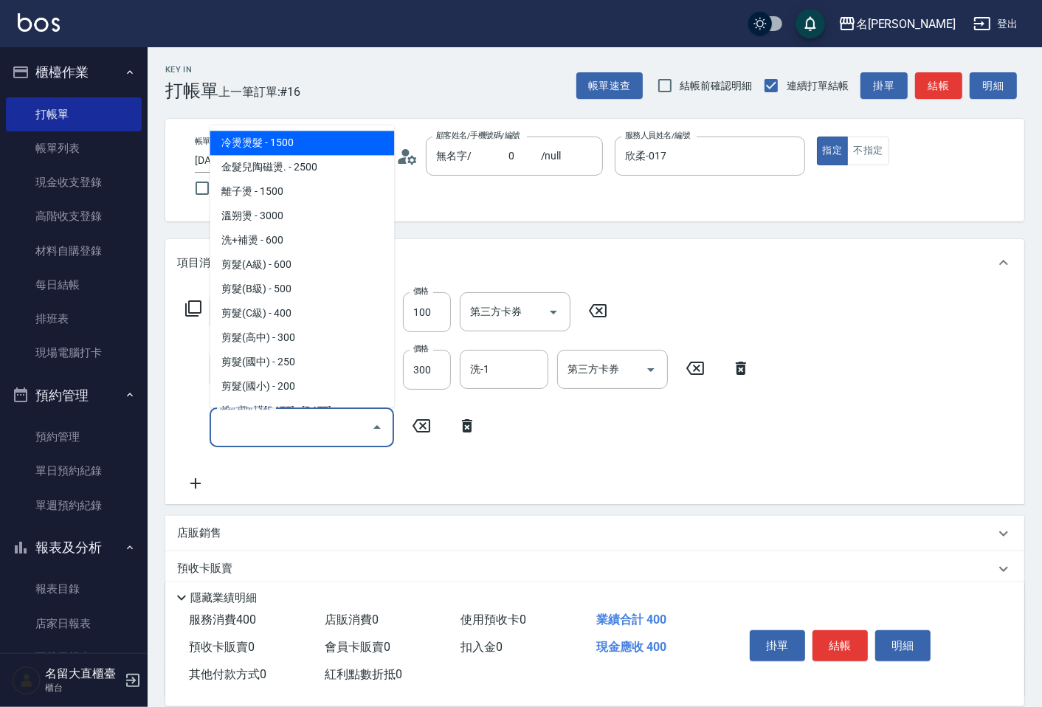
click at [328, 425] on input "服務名稱/代號" at bounding box center [290, 427] width 149 height 26
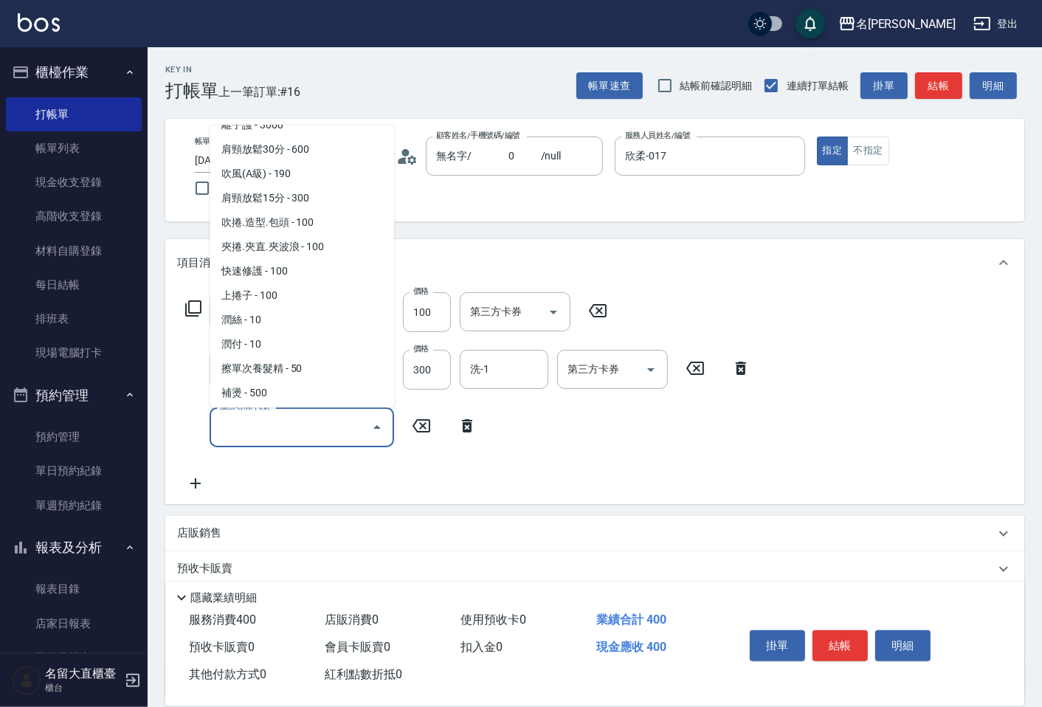
scroll to position [1229, 0]
click at [251, 305] on span "潤絲 - 10" at bounding box center [302, 317] width 184 height 24
type input "[PERSON_NAME](802)"
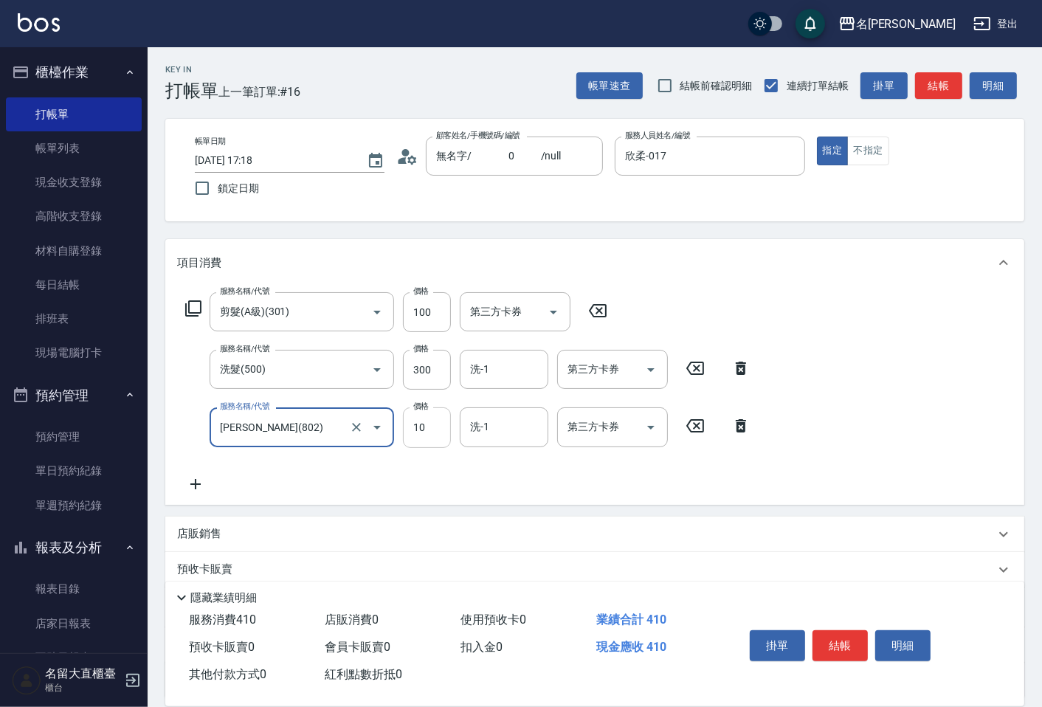
click at [426, 418] on input "10" at bounding box center [427, 427] width 48 height 40
type input "20"
click at [835, 632] on button "結帳" at bounding box center [839, 645] width 55 height 31
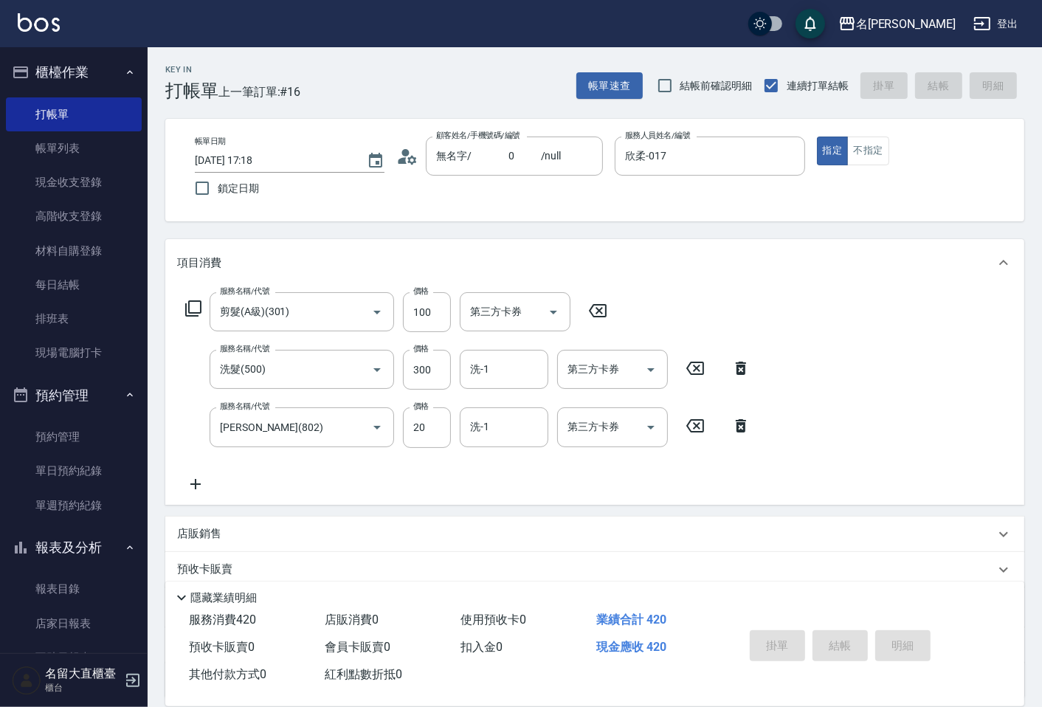
type input "[DATE] 17:19"
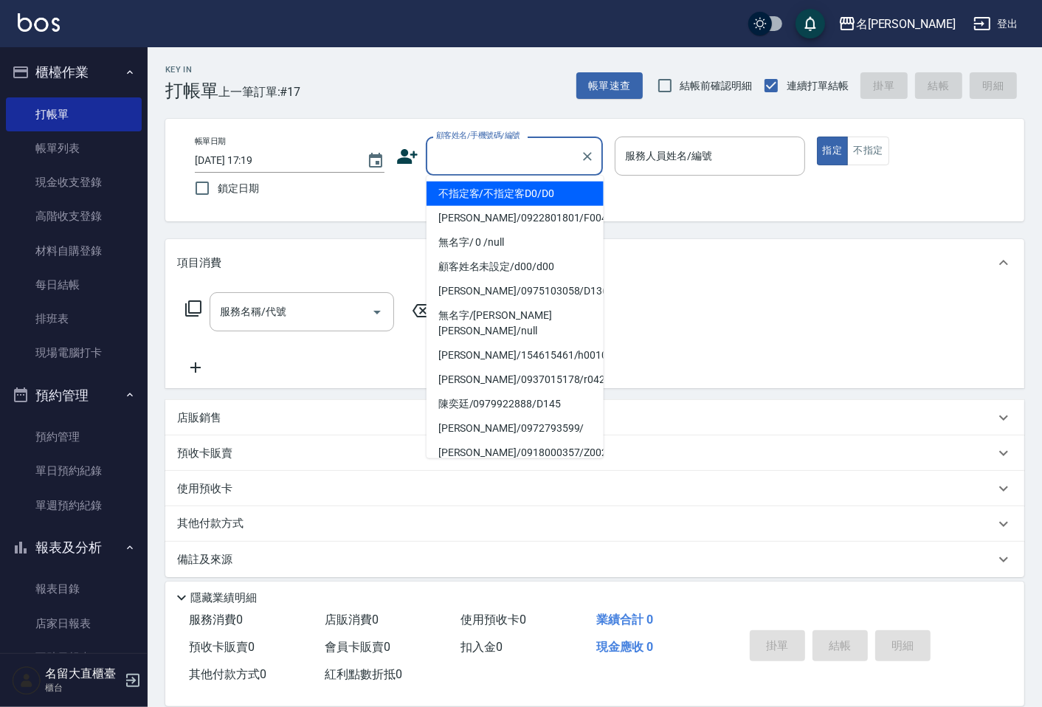
click at [491, 152] on input "顧客姓名/手機號碼/編號" at bounding box center [503, 156] width 142 height 26
click at [485, 196] on li "不指定客/不指定客D0/D0" at bounding box center [515, 194] width 177 height 24
type input "不指定客/不指定客D0/D0"
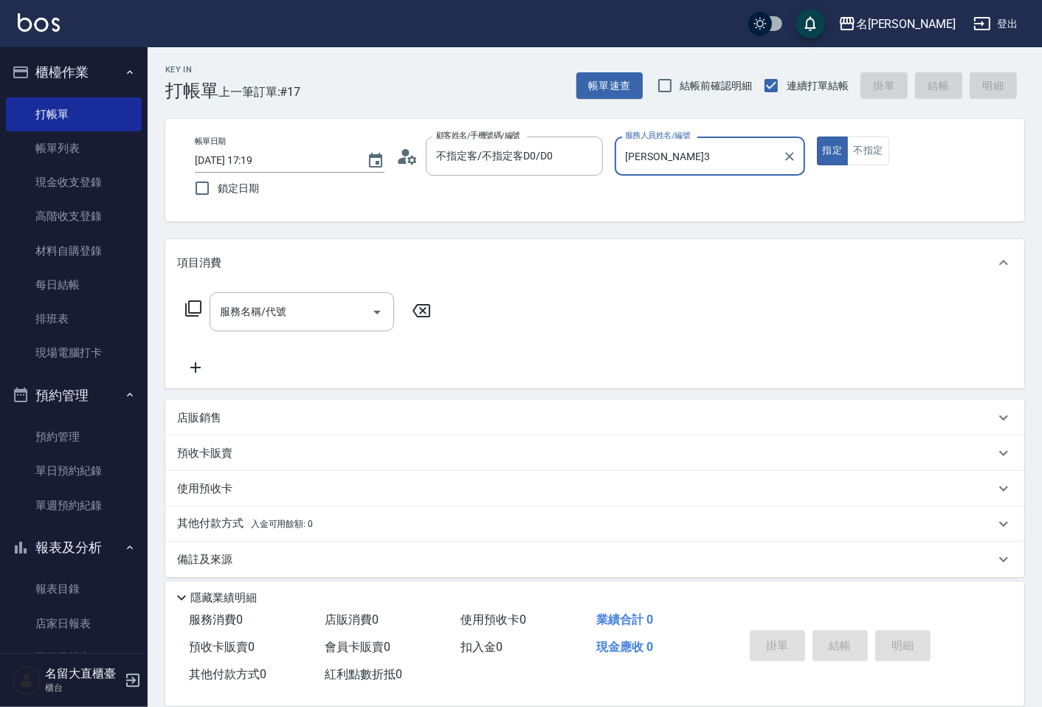
click at [663, 159] on input "[PERSON_NAME]3" at bounding box center [698, 156] width 154 height 26
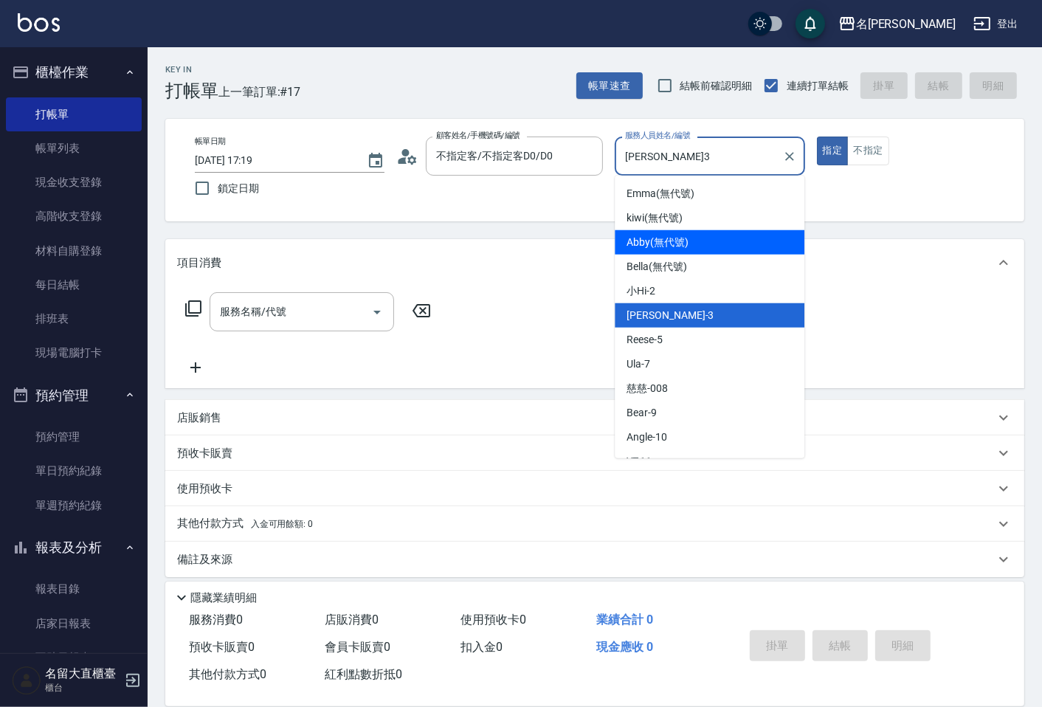
scroll to position [164, 0]
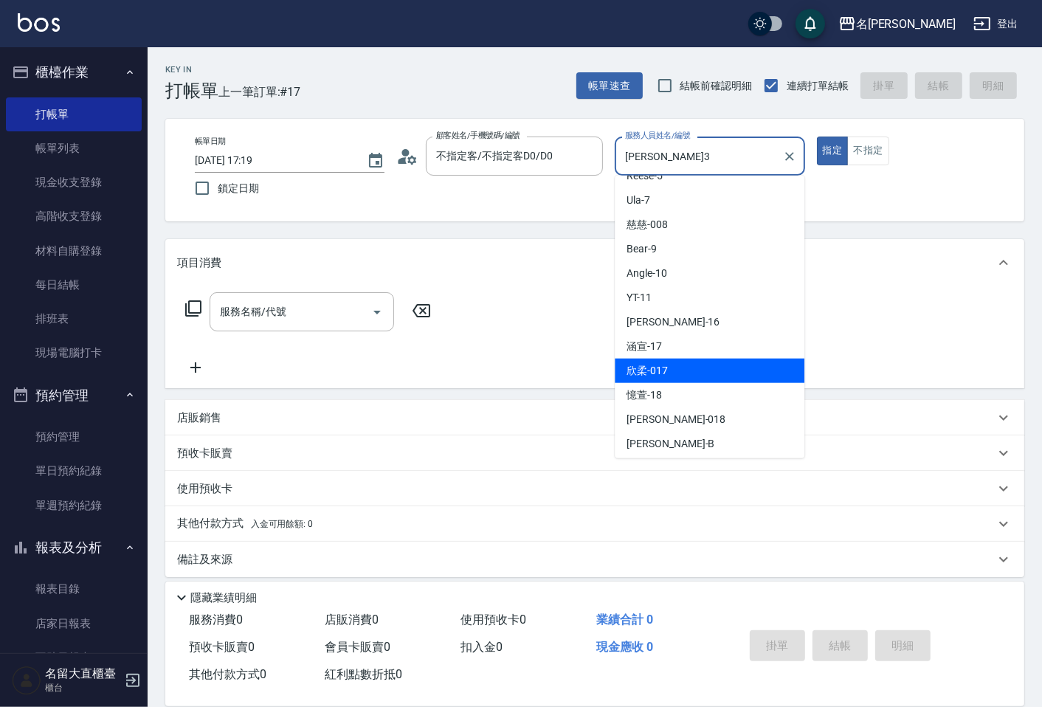
click at [635, 362] on div "欣柔 -017" at bounding box center [710, 371] width 190 height 24
type input "欣柔-017"
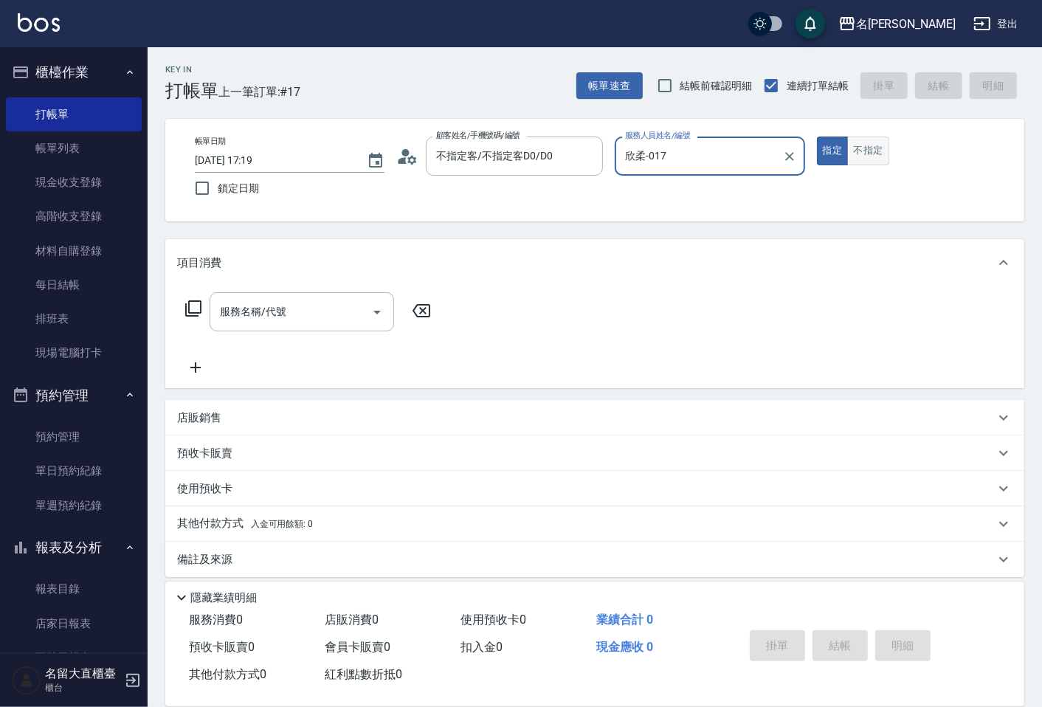
click at [854, 151] on button "不指定" at bounding box center [867, 151] width 41 height 29
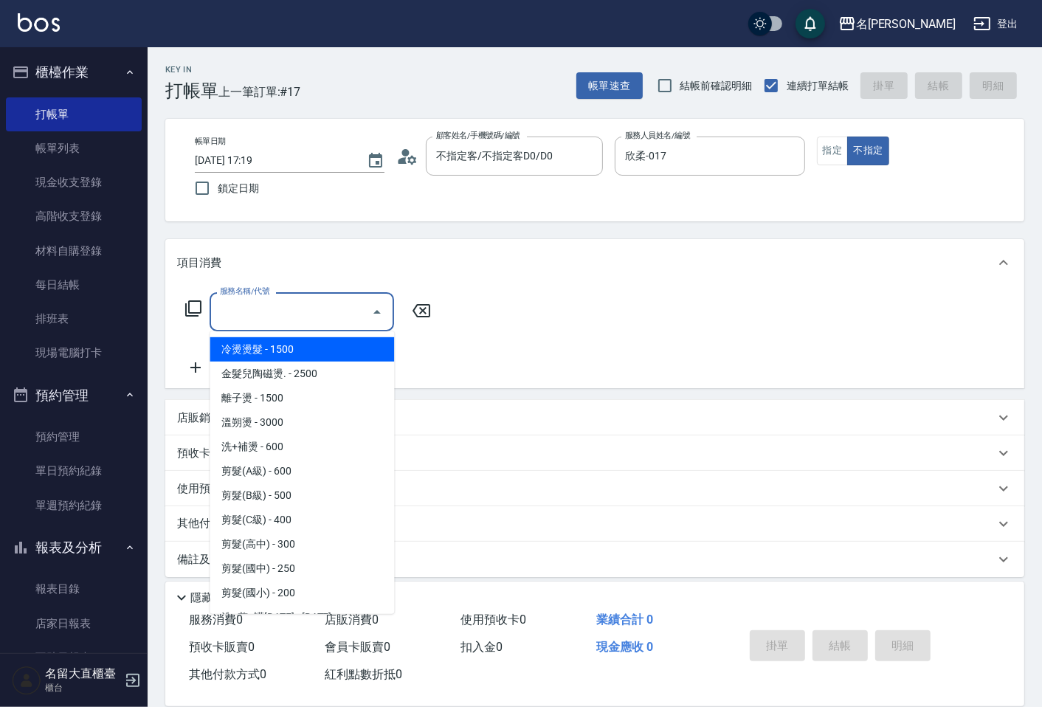
click at [290, 314] on input "服務名稱/代號" at bounding box center [290, 312] width 149 height 26
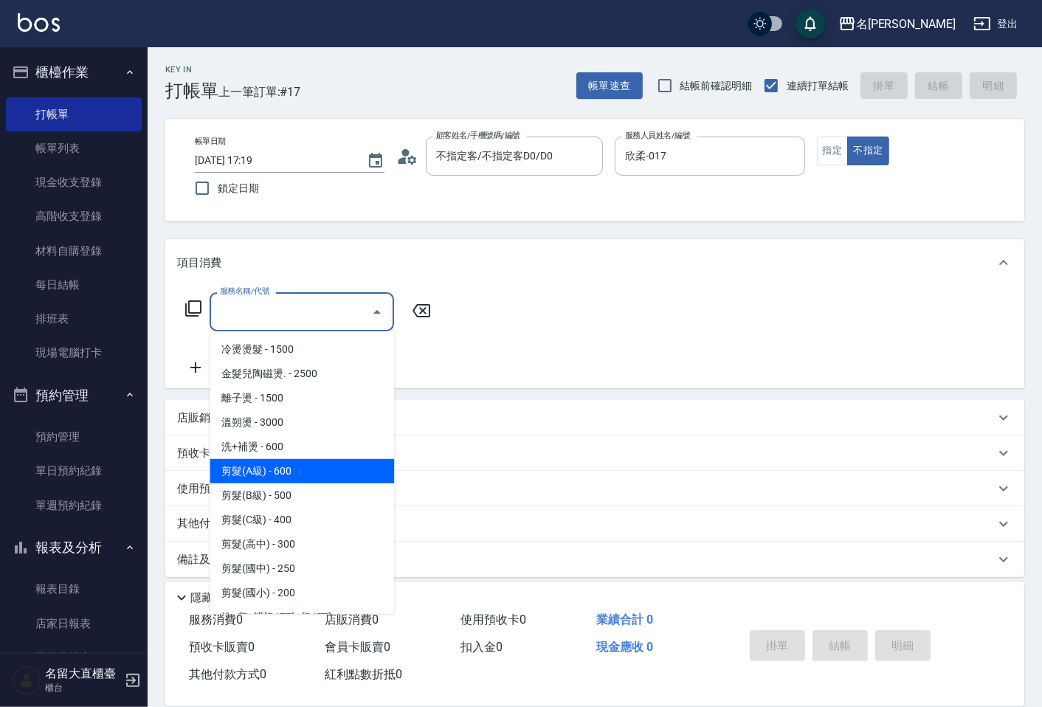
drag, startPoint x: 280, startPoint y: 467, endPoint x: 303, endPoint y: 431, distance: 42.8
click at [281, 466] on span "剪髮(A級) - 600" at bounding box center [302, 471] width 184 height 24
type input "剪髮(A級)(301)"
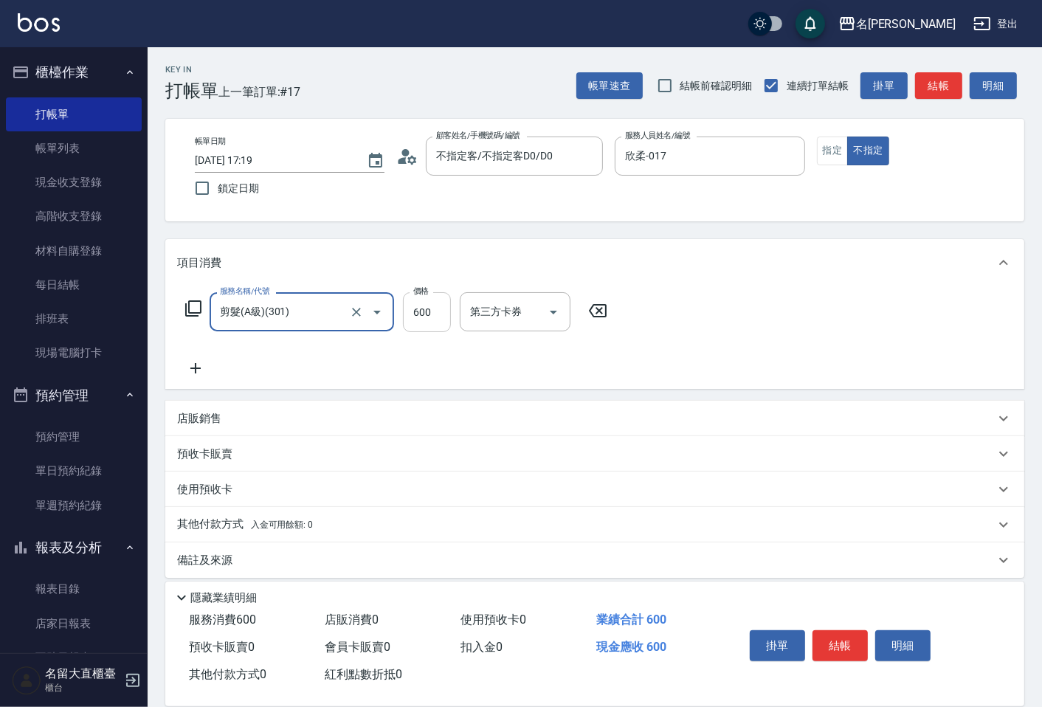
click at [446, 303] on input "600" at bounding box center [427, 312] width 48 height 40
type input "100"
click at [857, 646] on button "結帳" at bounding box center [839, 645] width 55 height 31
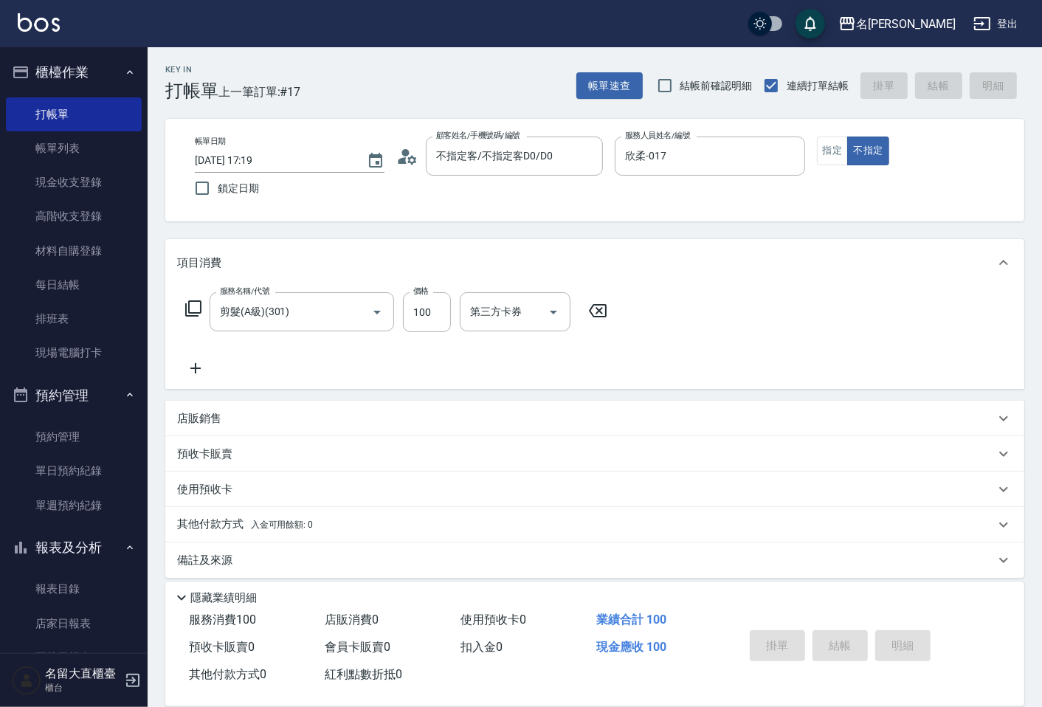
type input "[DATE] 17:44"
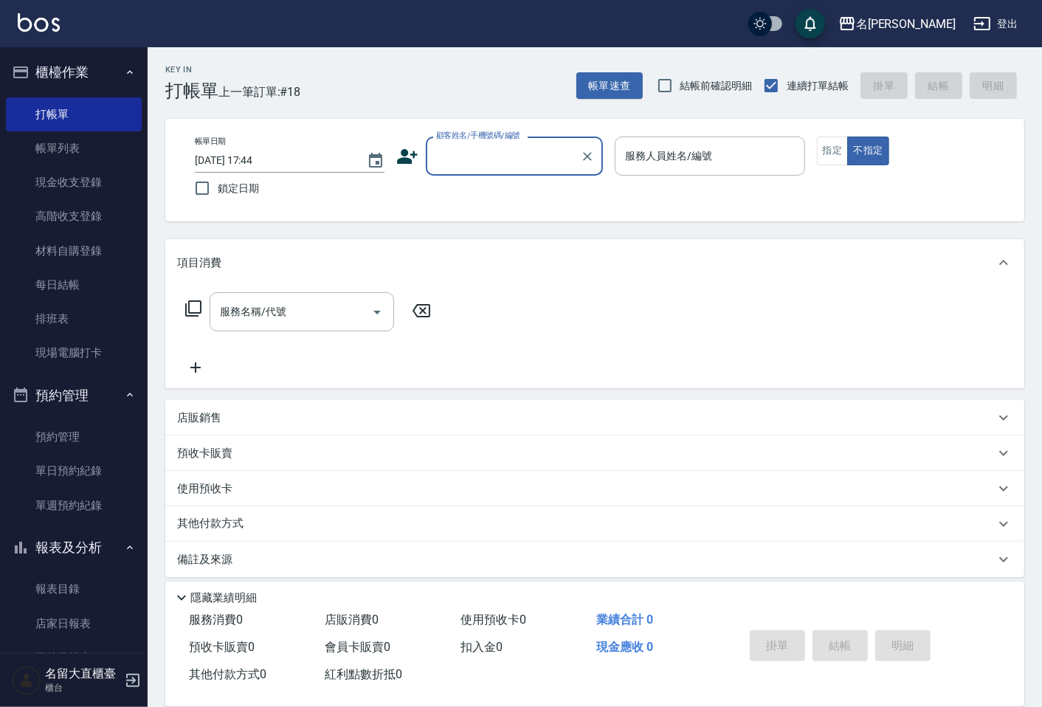
click at [444, 140] on label "顧客姓名/手機號碼/編號" at bounding box center [478, 135] width 84 height 11
click at [444, 143] on input "顧客姓名/手機號碼/編號" at bounding box center [503, 156] width 142 height 26
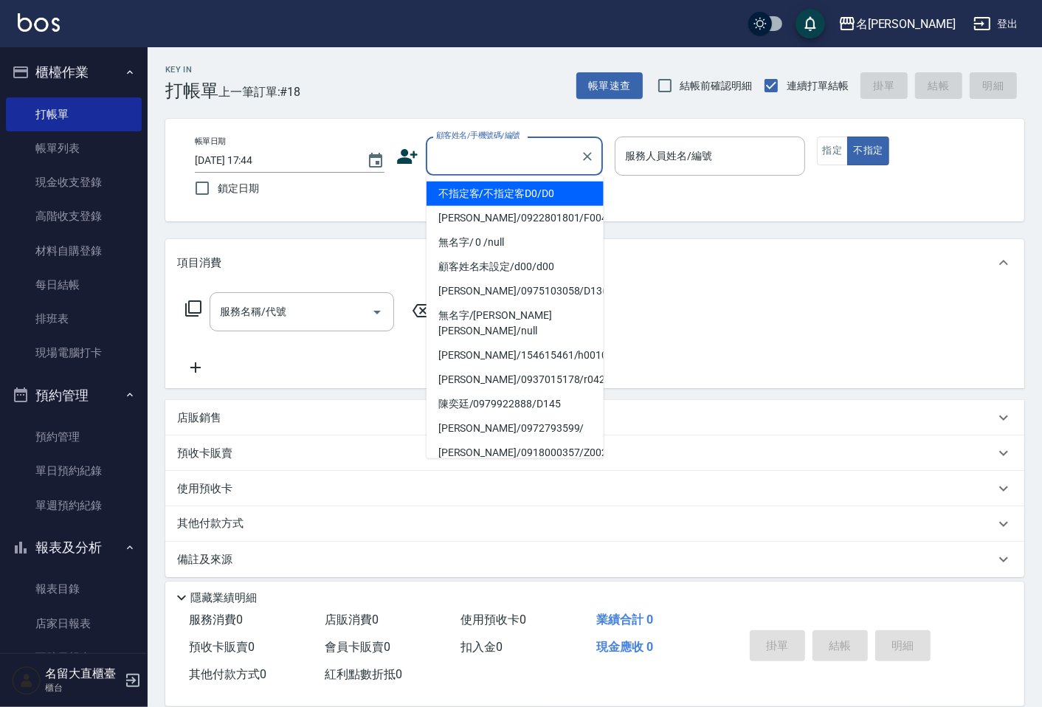
click at [467, 153] on input "顧客姓名/手機號碼/編號" at bounding box center [503, 156] width 142 height 26
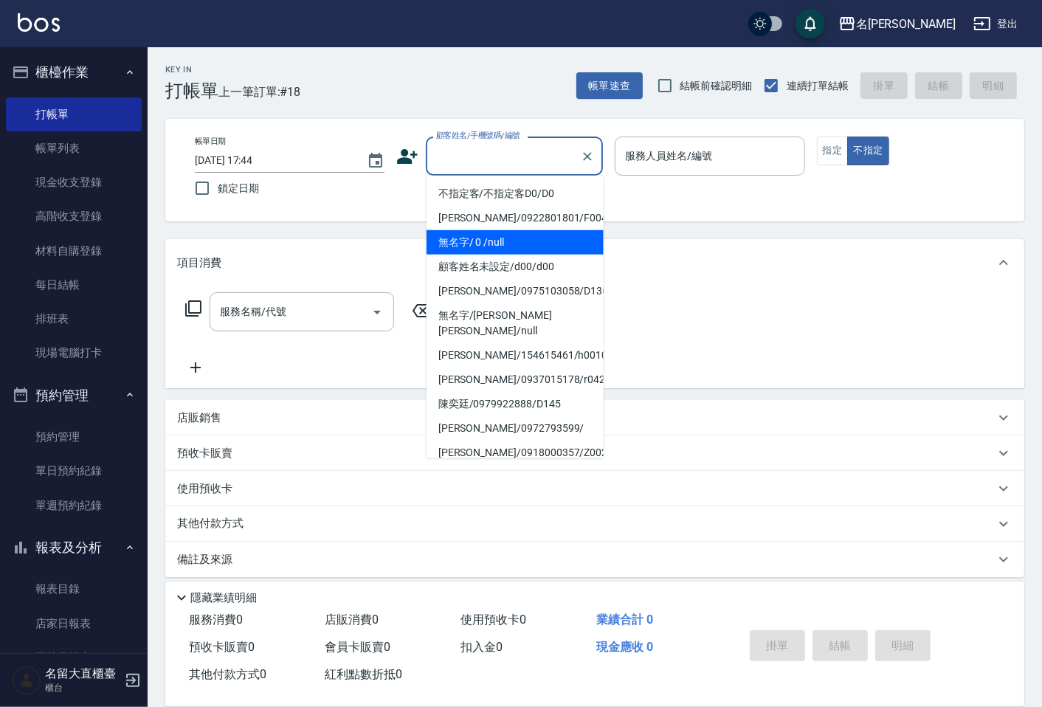
click at [494, 242] on li "無名字/ 0 /null" at bounding box center [515, 242] width 177 height 24
type input "無名字/ 0 /null"
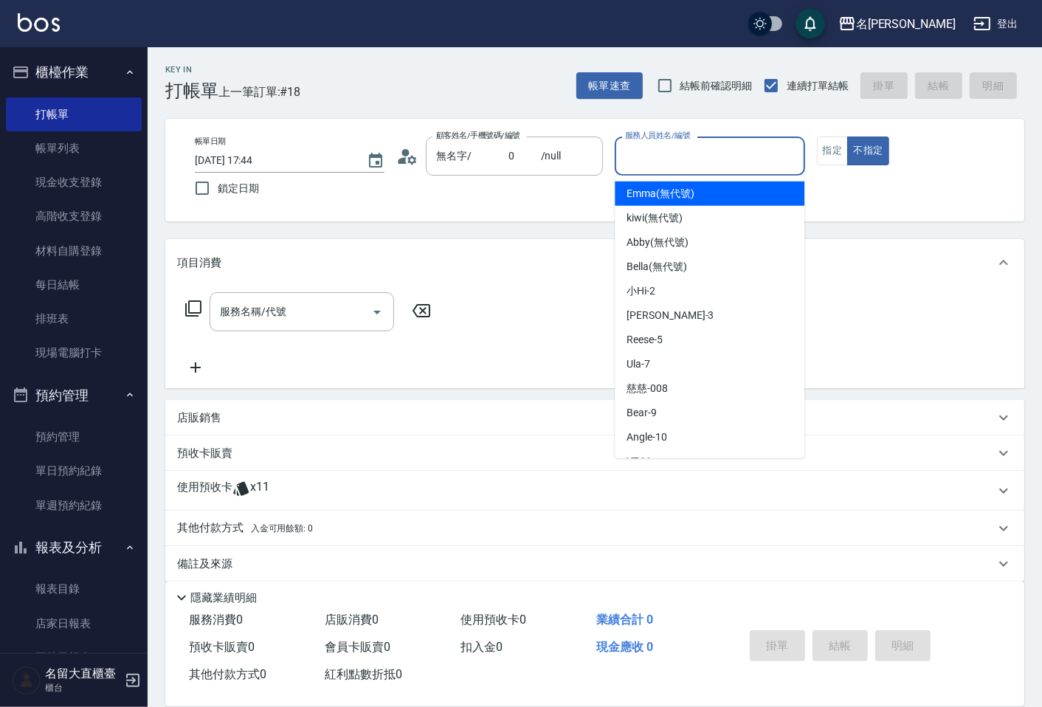
click at [666, 145] on input "服務人員姓名/編號" at bounding box center [709, 156] width 176 height 26
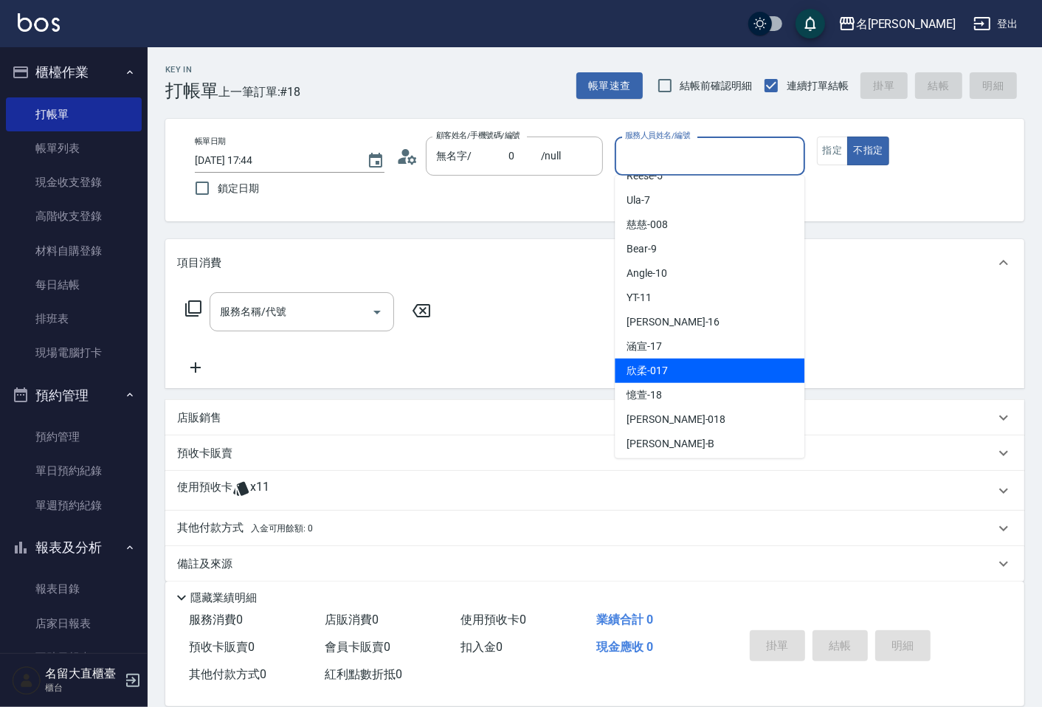
click at [661, 372] on span "欣柔 -017" at bounding box center [647, 370] width 41 height 15
type input "欣柔-017"
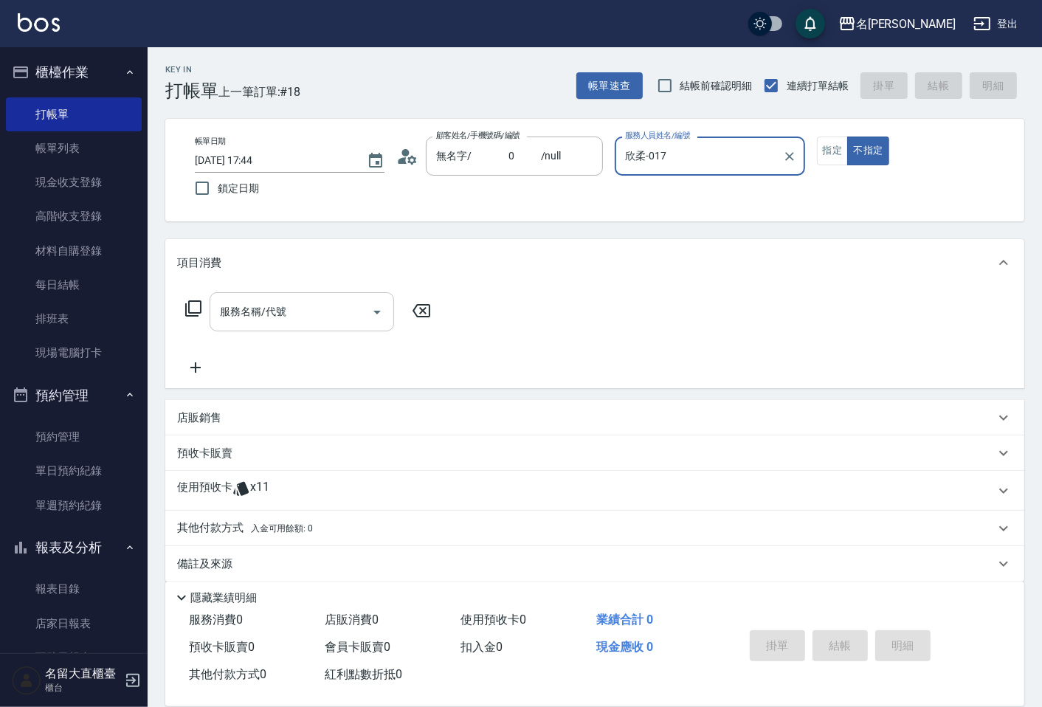
click at [252, 325] on div "服務名稱/代號" at bounding box center [302, 311] width 184 height 39
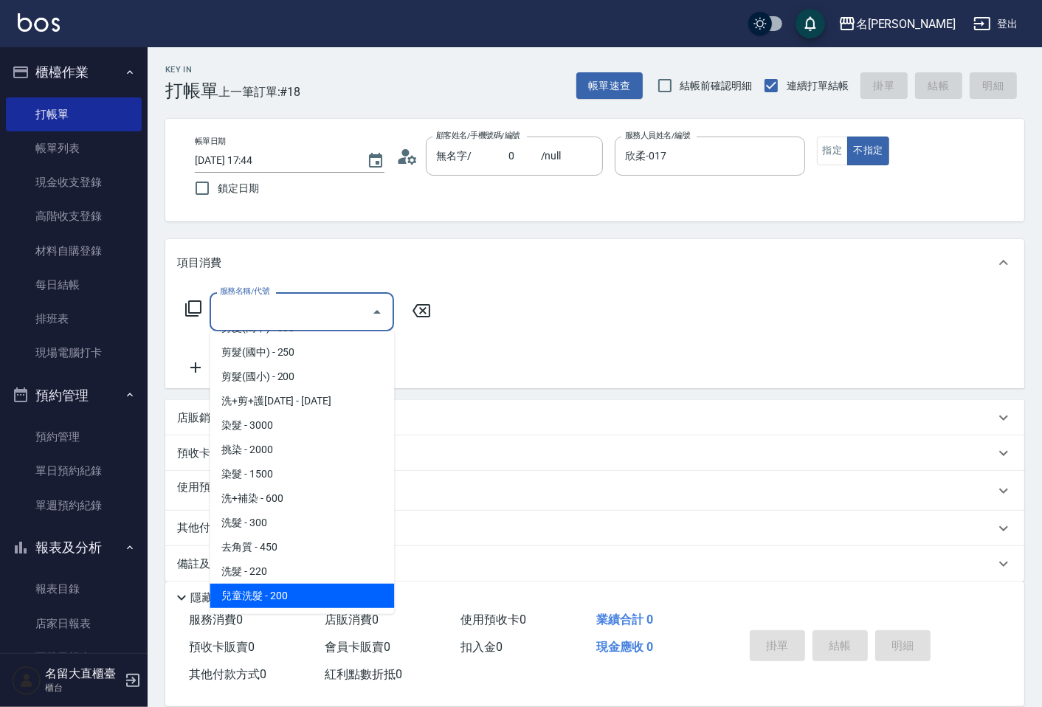
scroll to position [246, 0]
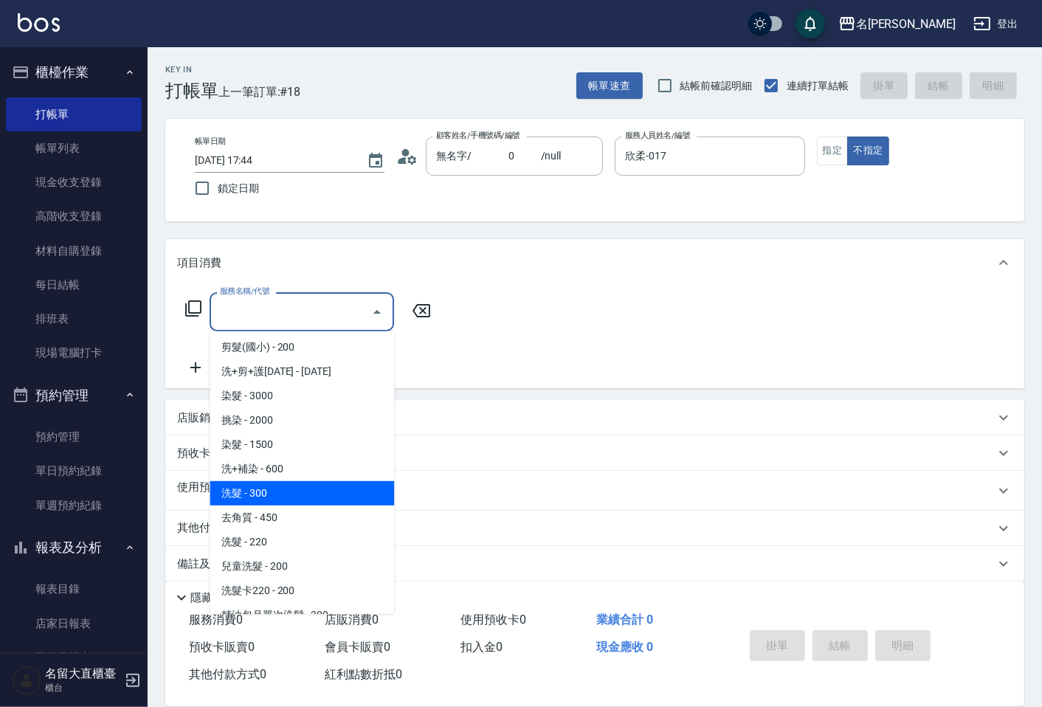
click at [249, 499] on span "洗髮 - 300" at bounding box center [302, 493] width 184 height 24
type input "洗髮(500)"
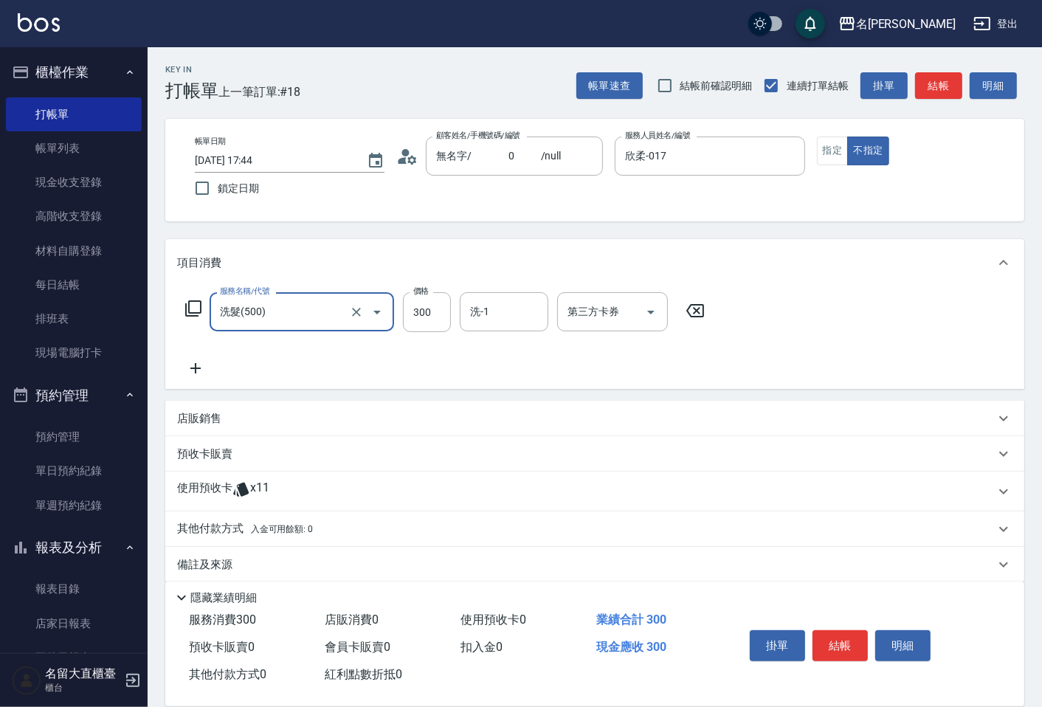
click at [195, 367] on icon at bounding box center [195, 368] width 10 height 10
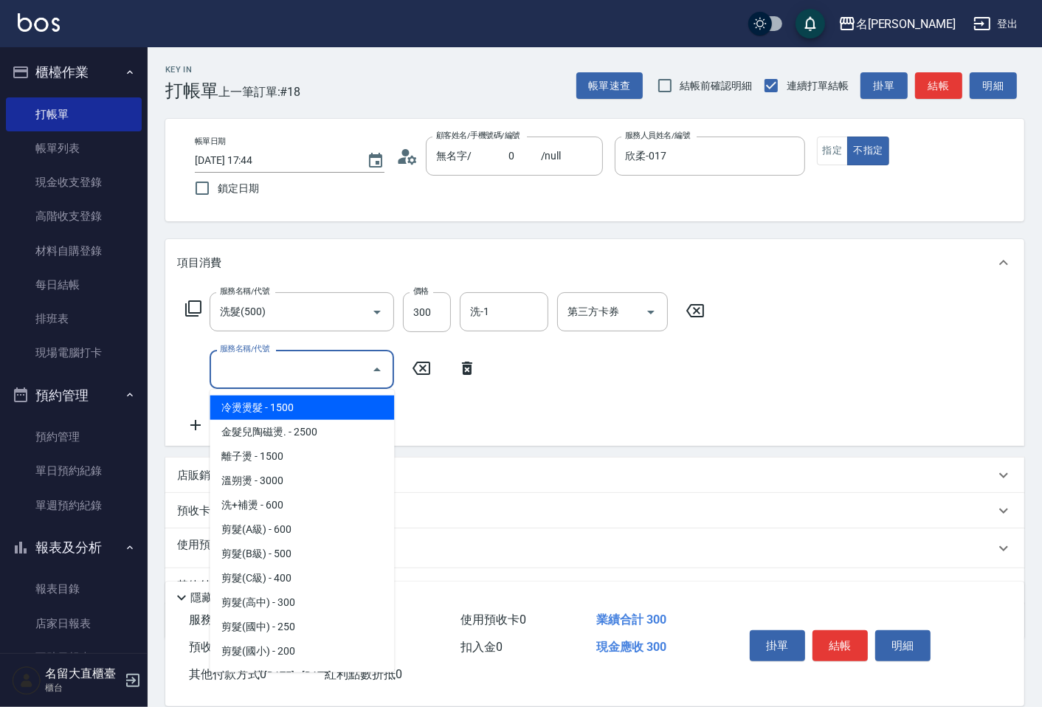
drag, startPoint x: 241, startPoint y: 367, endPoint x: 248, endPoint y: 427, distance: 60.2
click at [241, 367] on input "服務名稱/代號" at bounding box center [290, 369] width 149 height 26
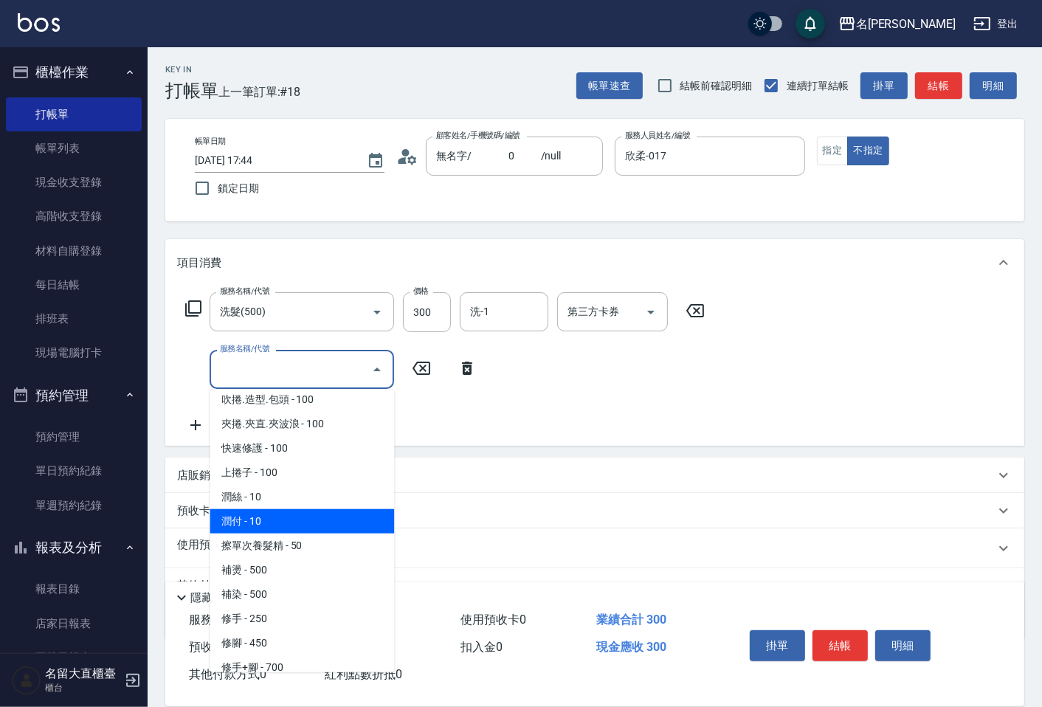
scroll to position [1311, 0]
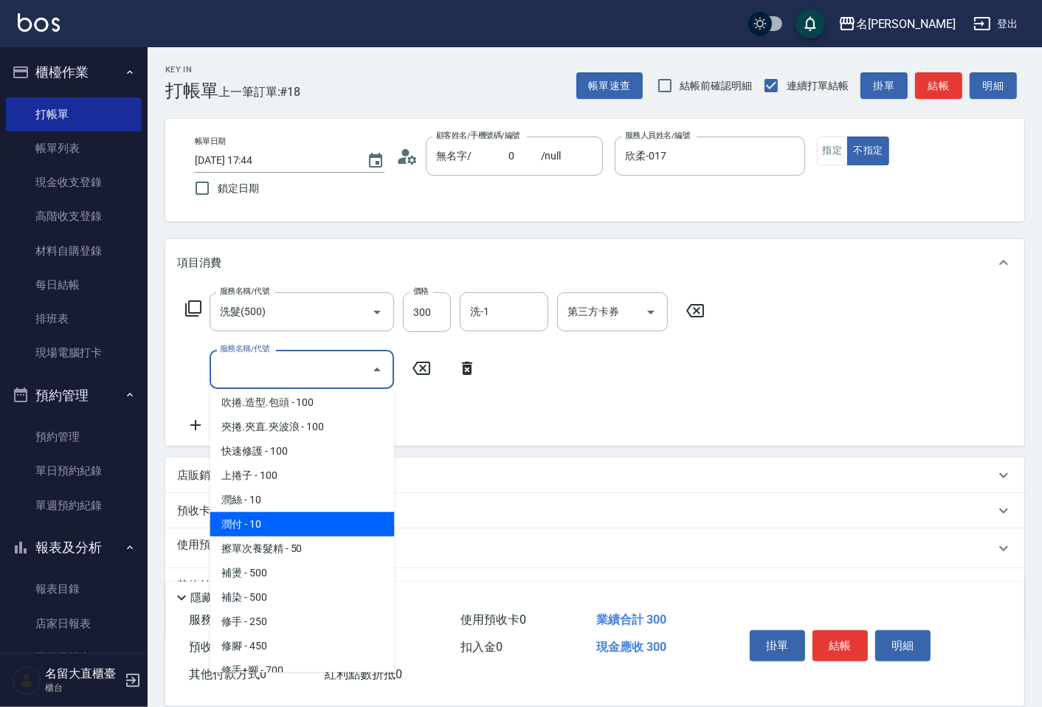
click at [241, 512] on span "潤付 - 10" at bounding box center [302, 524] width 184 height 24
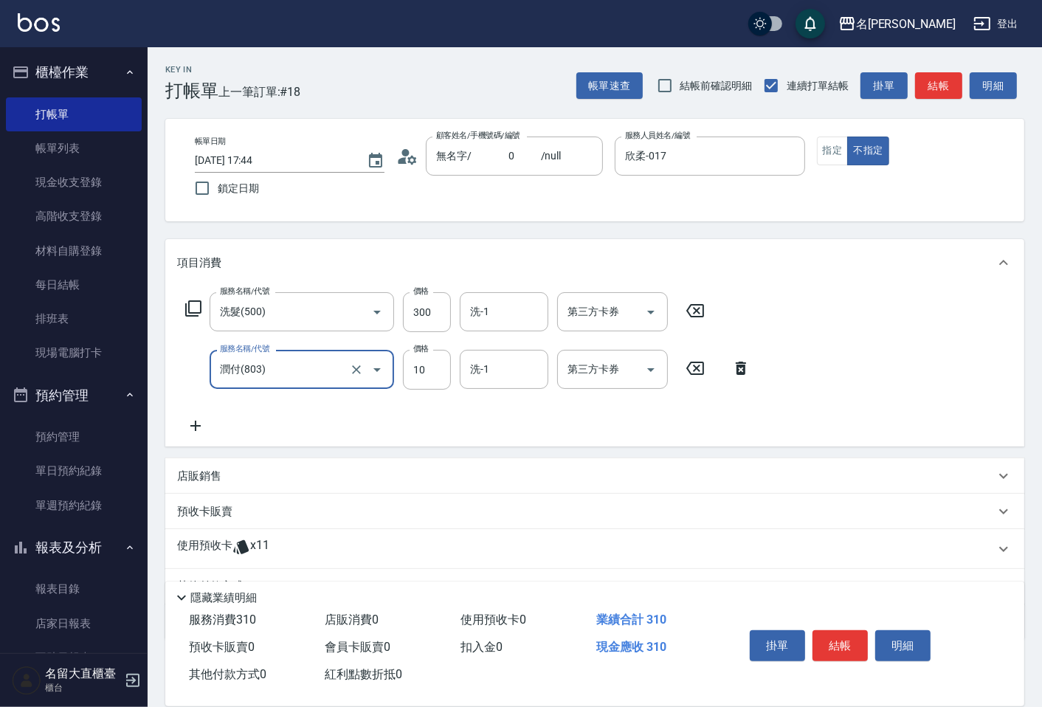
click at [297, 369] on input "潤付(803)" at bounding box center [281, 369] width 130 height 26
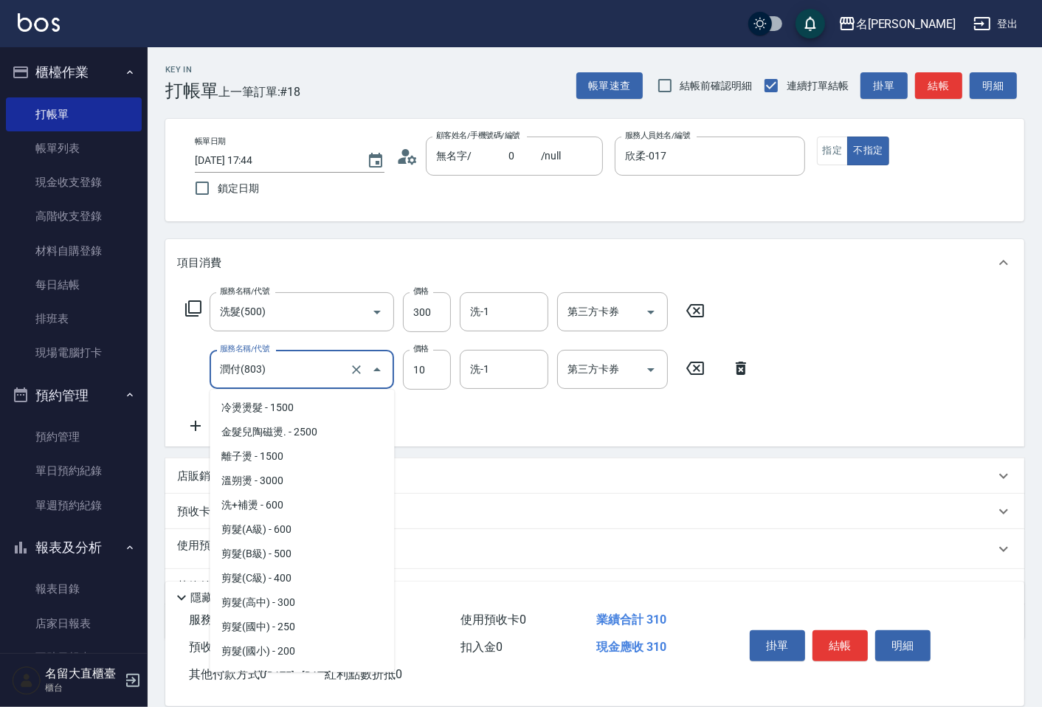
scroll to position [1159, 0]
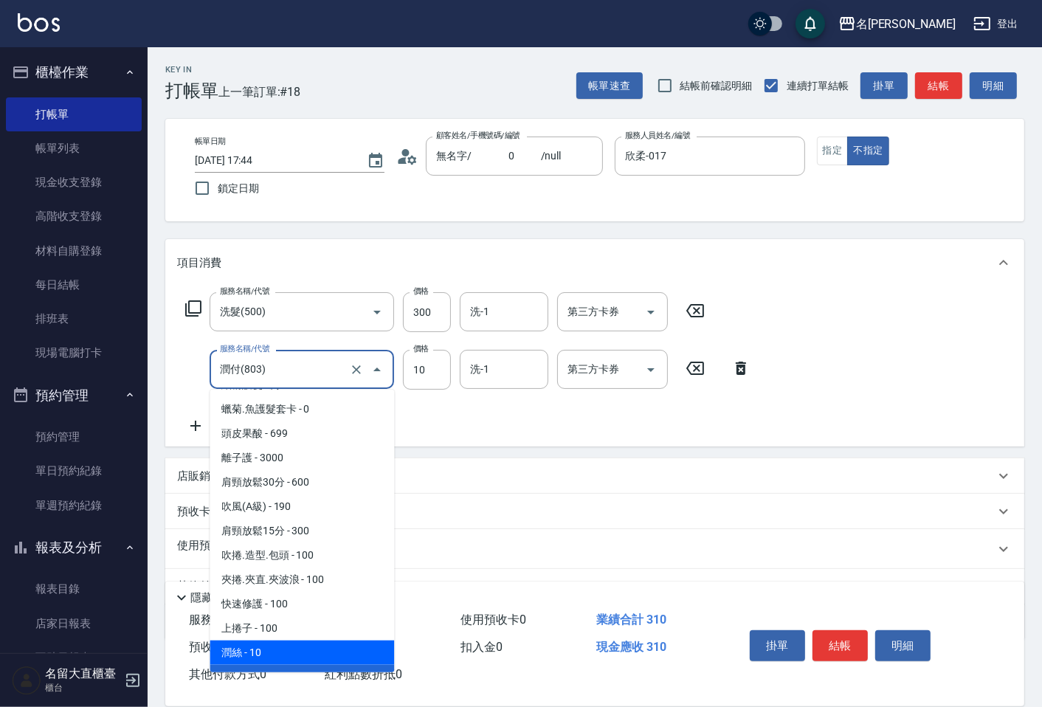
click at [277, 641] on span "潤絲 - 10" at bounding box center [302, 653] width 184 height 24
type input "[PERSON_NAME](802)"
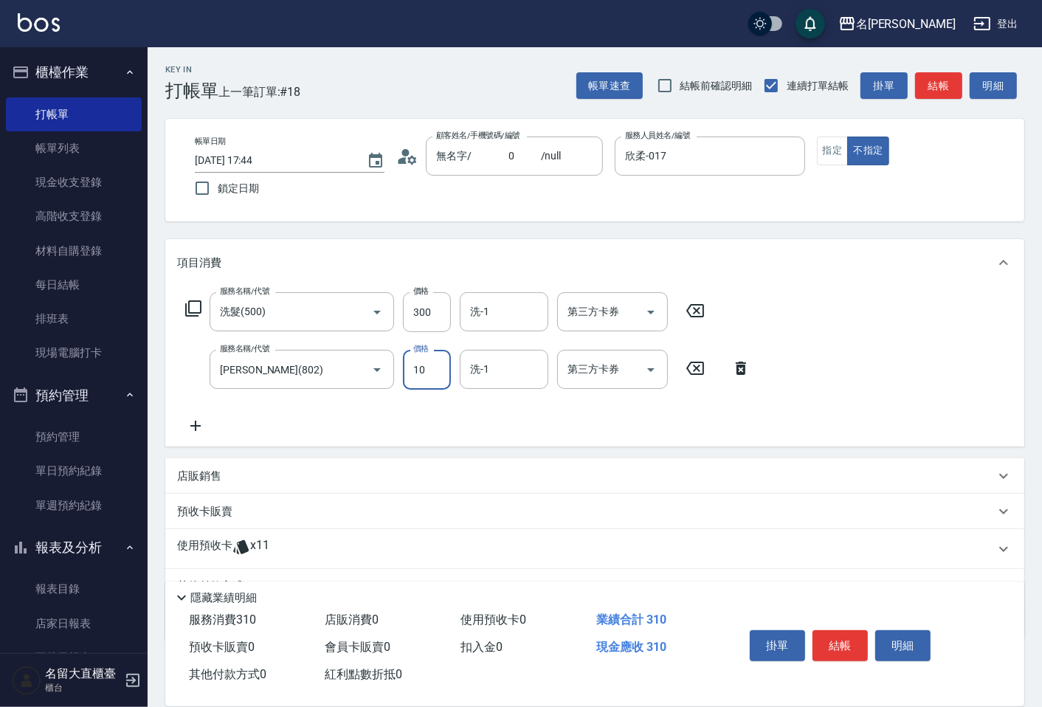
click at [422, 378] on input "10" at bounding box center [427, 370] width 48 height 40
type input "20"
click at [660, 440] on div "服務名稱/代號 洗髮(500) 服務名稱/代號 價格 300 價格 洗-1 洗-1 第三方卡券 第三方卡券 服務名稱/代號 潤絲(802) 服務名稱/代號 價…" at bounding box center [594, 366] width 859 height 160
click at [185, 511] on p "預收卡販賣" at bounding box center [204, 511] width 55 height 15
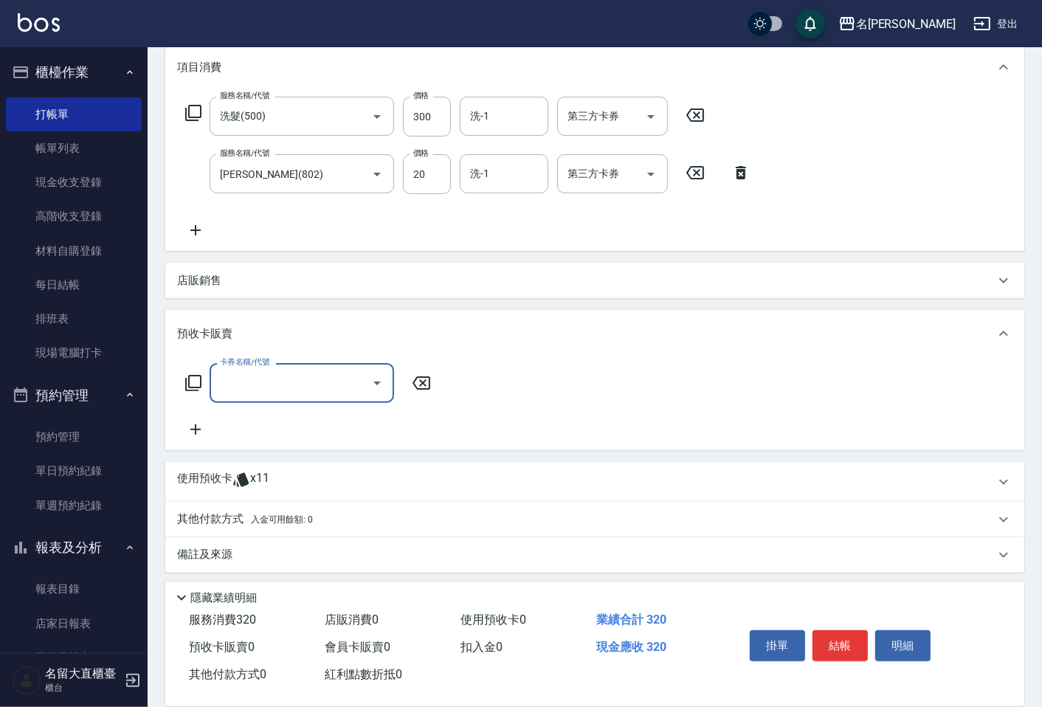
scroll to position [200, 0]
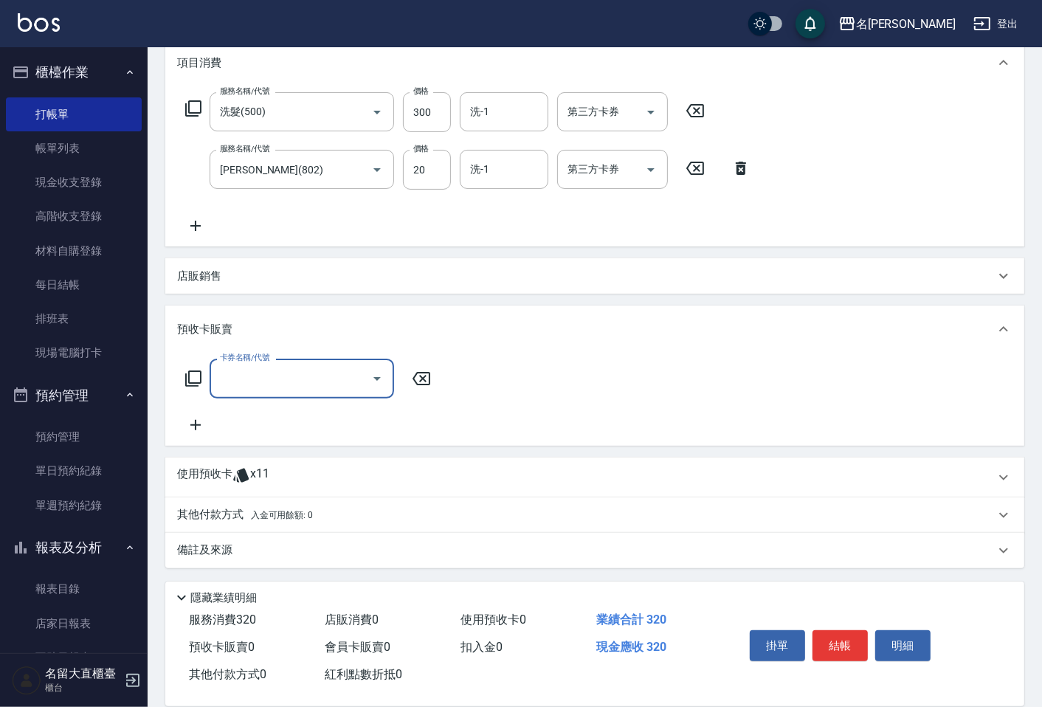
click at [209, 511] on p "其他付款方式 入金可用餘額: 0" at bounding box center [245, 515] width 136 height 16
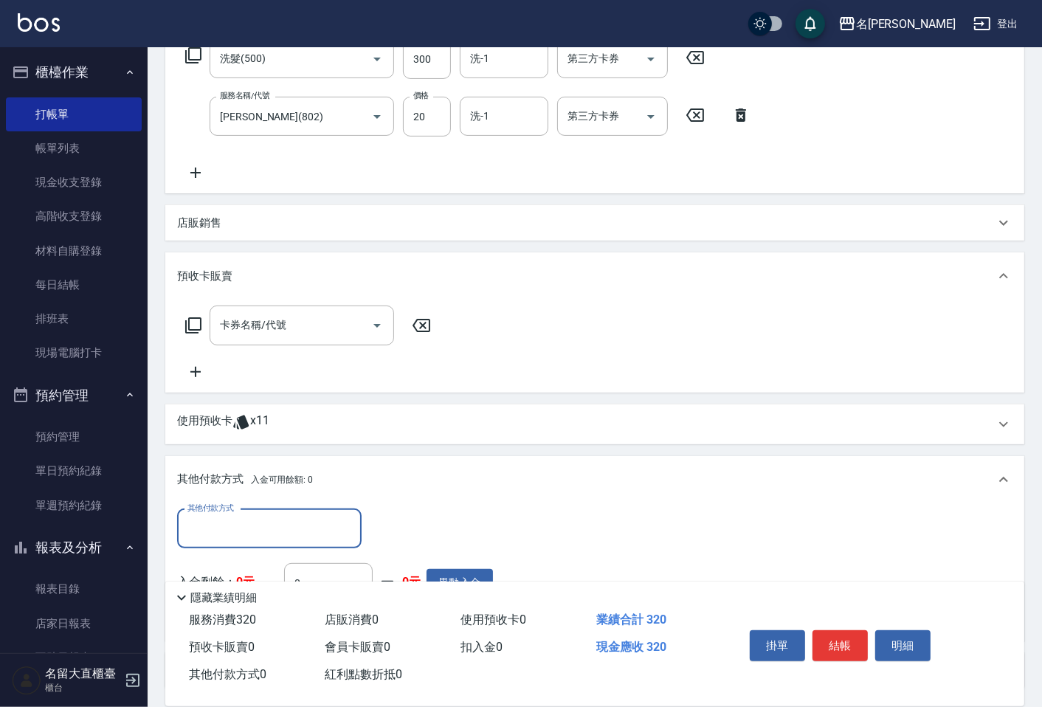
scroll to position [282, 0]
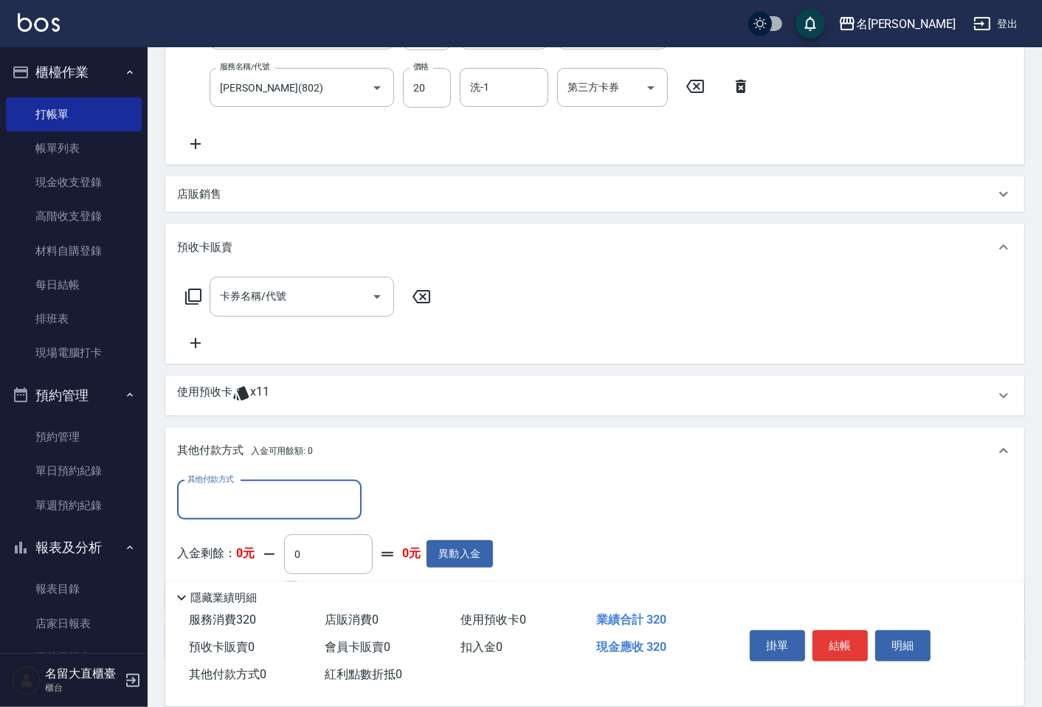
click at [232, 493] on input "其他付款方式" at bounding box center [269, 500] width 171 height 26
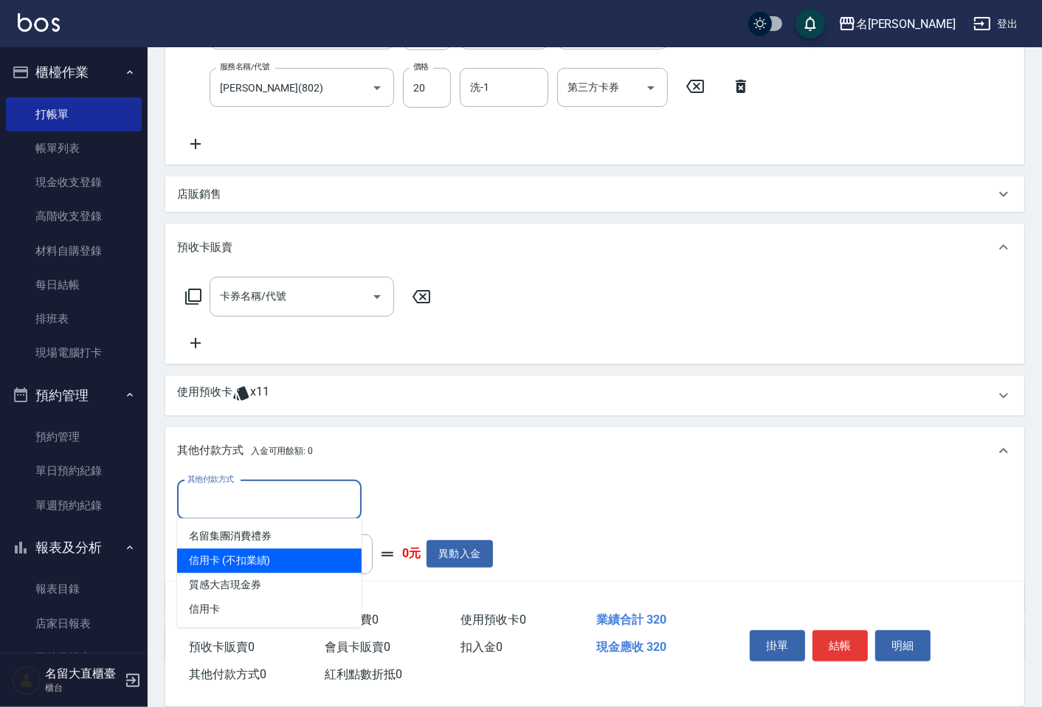
click at [246, 565] on span "信用卡 (不扣業績)" at bounding box center [269, 560] width 184 height 24
type input "信用卡 (不扣業績)"
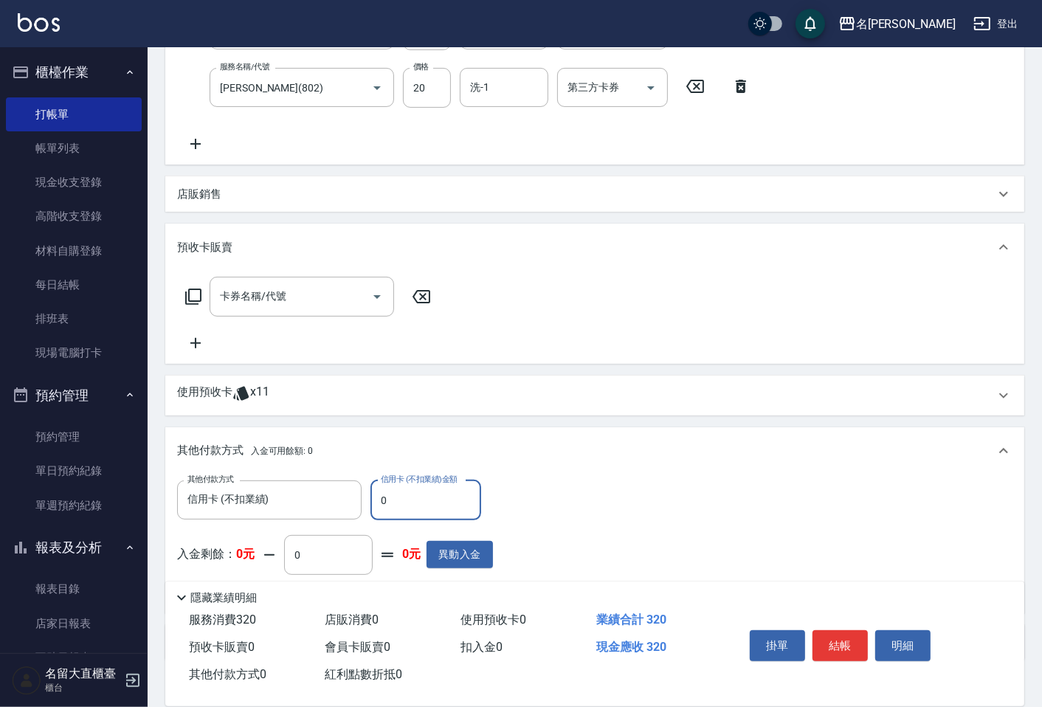
click at [404, 490] on input "0" at bounding box center [425, 500] width 111 height 40
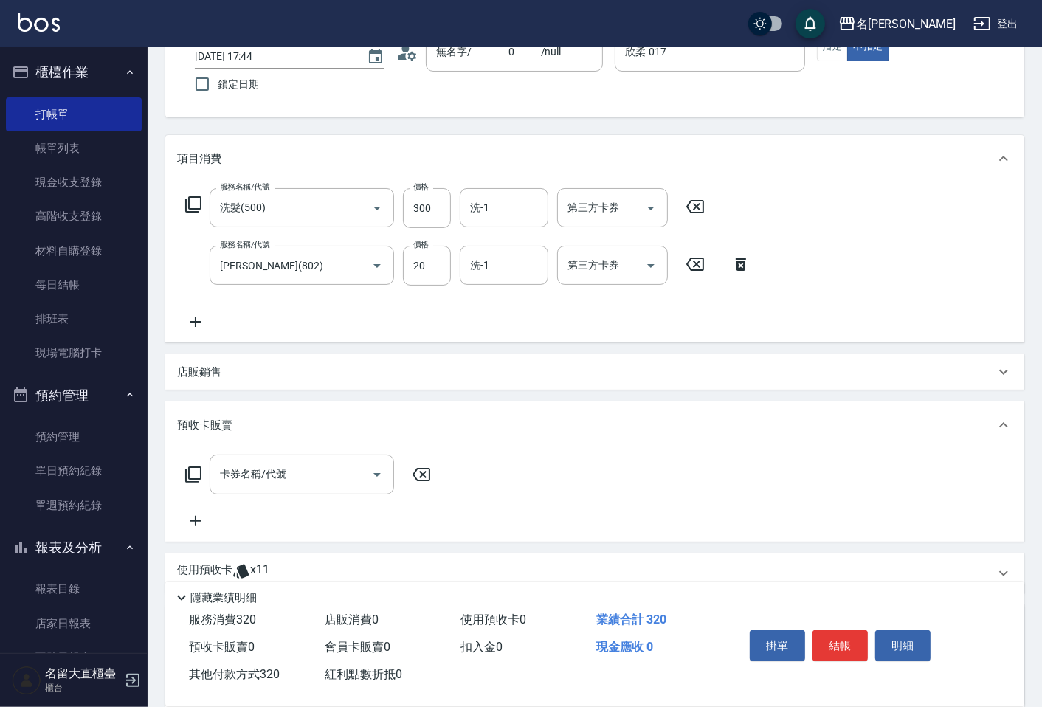
scroll to position [164, 0]
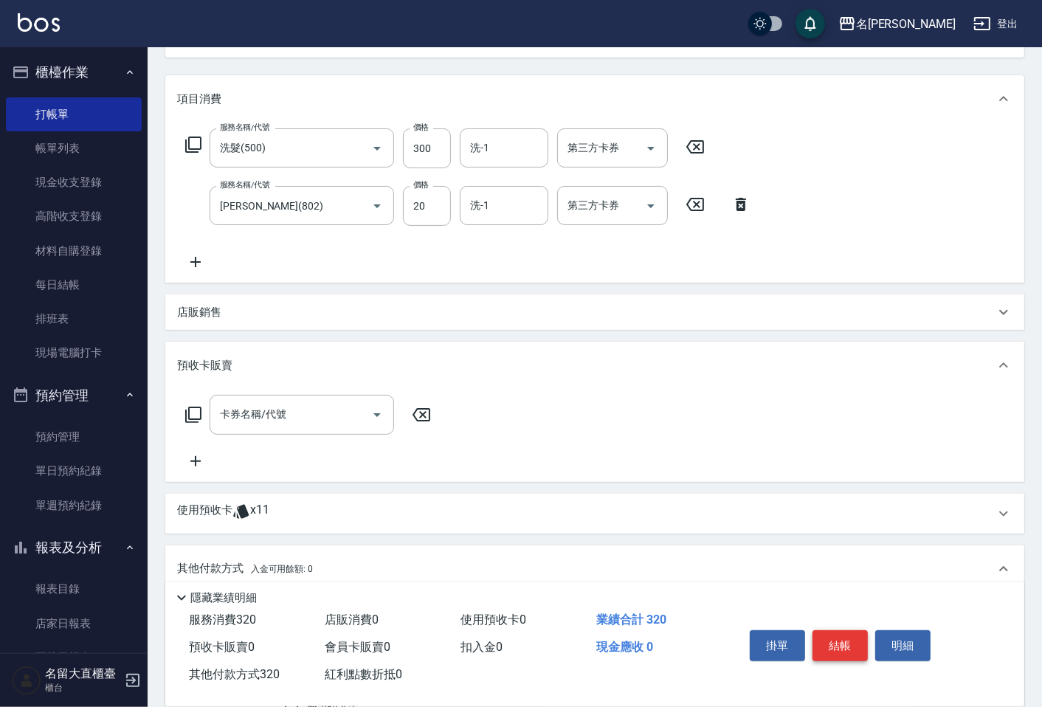
type input "320"
click at [829, 635] on button "結帳" at bounding box center [839, 645] width 55 height 31
type input "[DATE] 18:02"
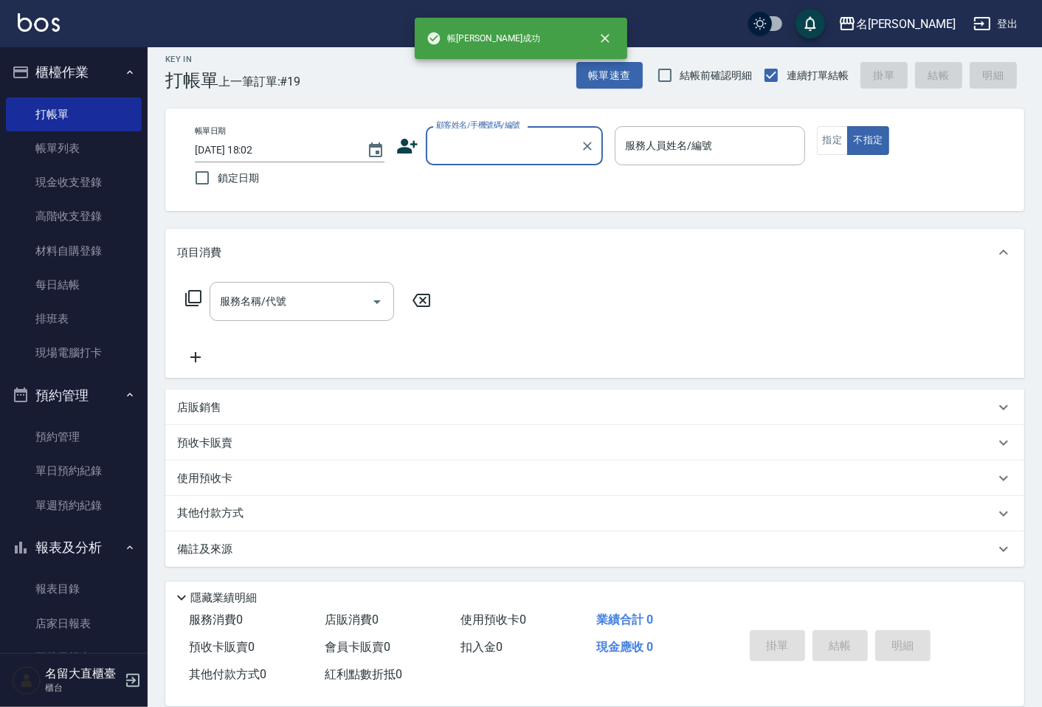
scroll to position [10, 0]
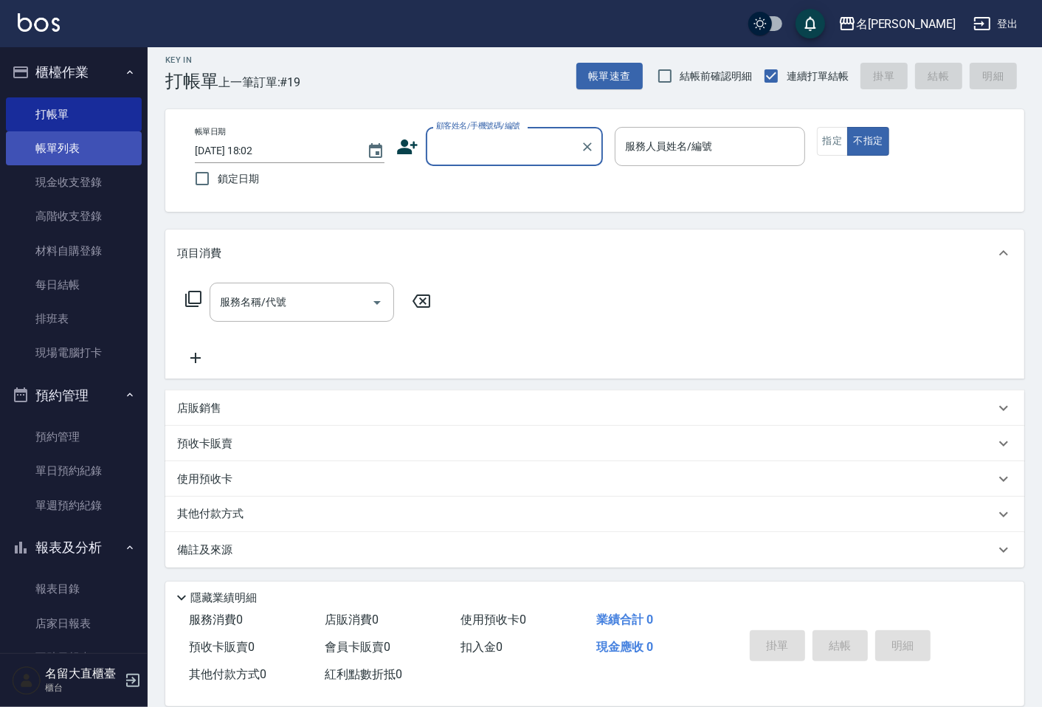
click at [48, 151] on link "帳單列表" at bounding box center [74, 148] width 136 height 34
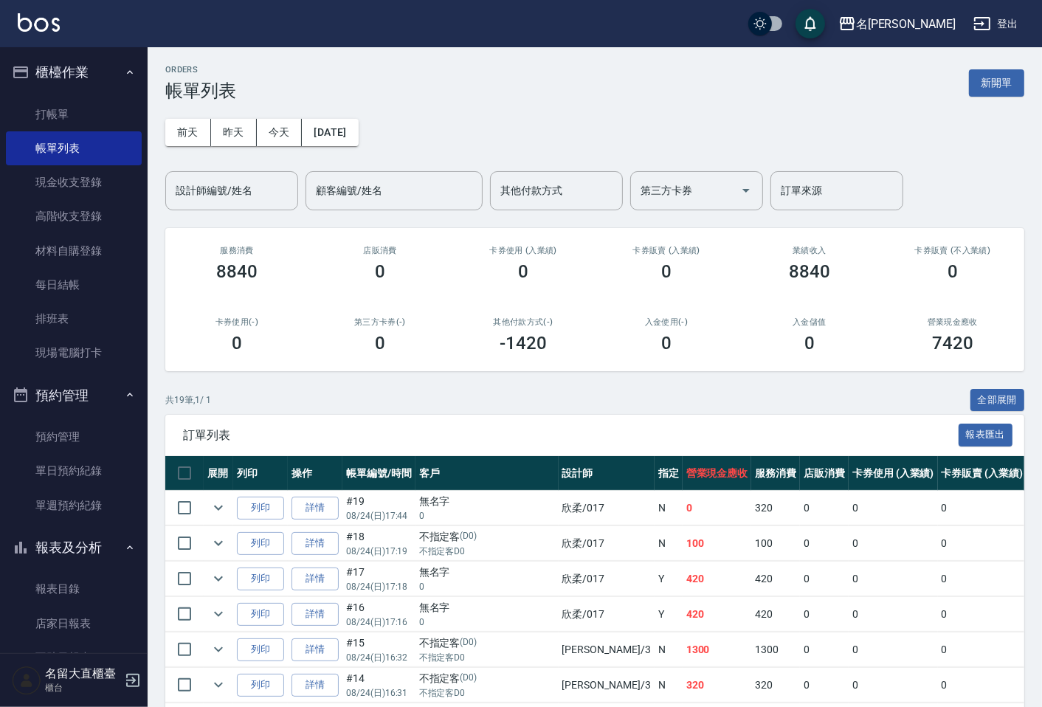
click at [221, 211] on div "ORDERS 帳單列表 新開單 [DATE] [DATE] [DATE] [DATE] 設計師編號/姓名 設計師編號/姓名 顧客編號/姓名 顧客編號/姓名 其…" at bounding box center [595, 634] width 894 height 1174
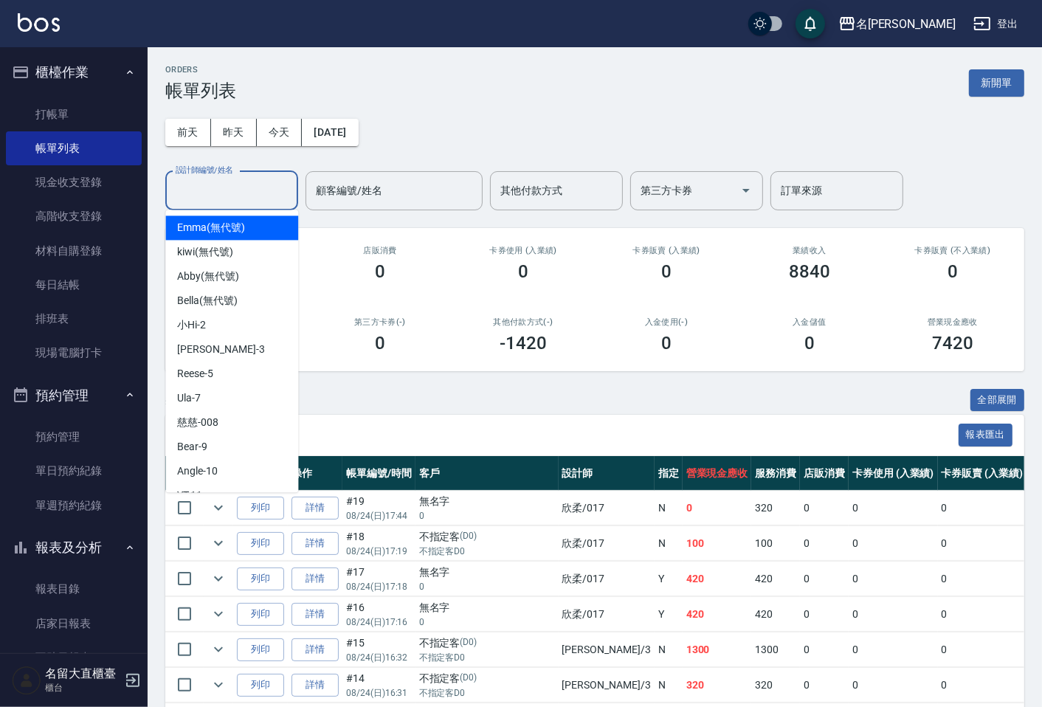
click at [221, 202] on input "設計師編號/姓名" at bounding box center [232, 191] width 120 height 26
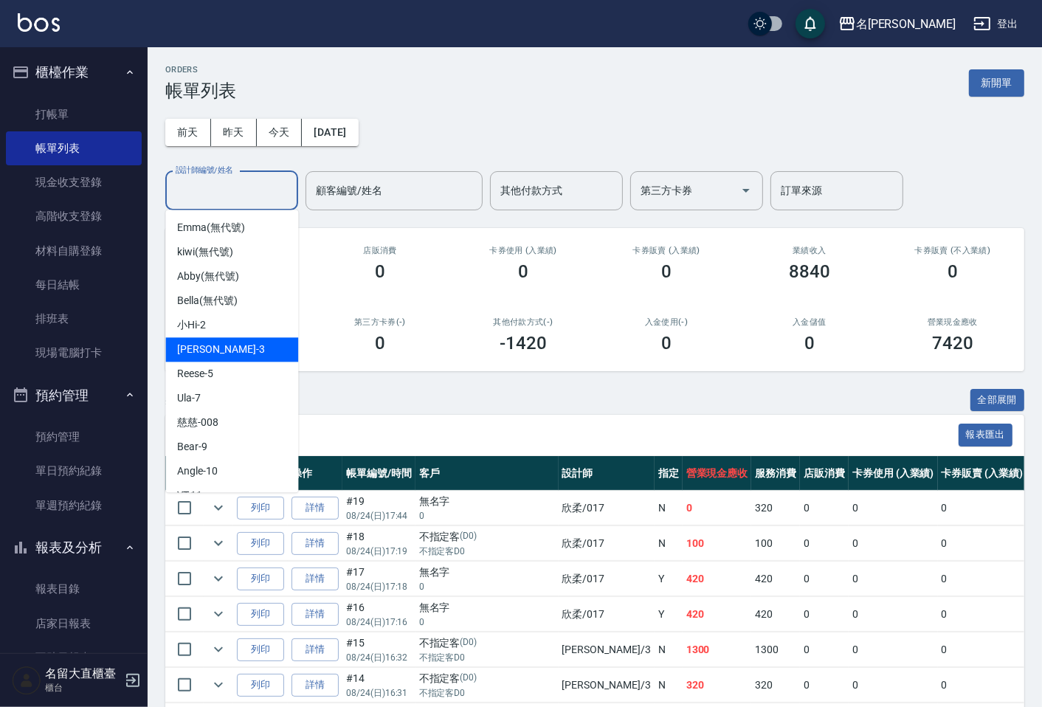
click at [234, 359] on div "[PERSON_NAME]3" at bounding box center [231, 349] width 133 height 24
type input "[PERSON_NAME]3"
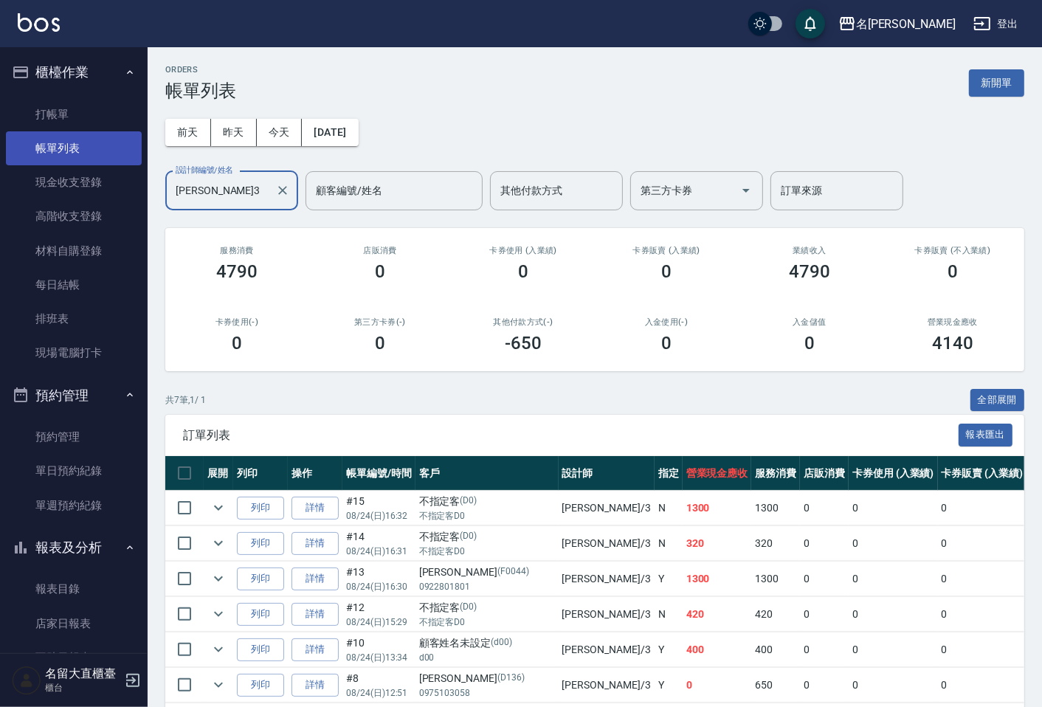
click at [54, 131] on link "帳單列表" at bounding box center [74, 148] width 136 height 34
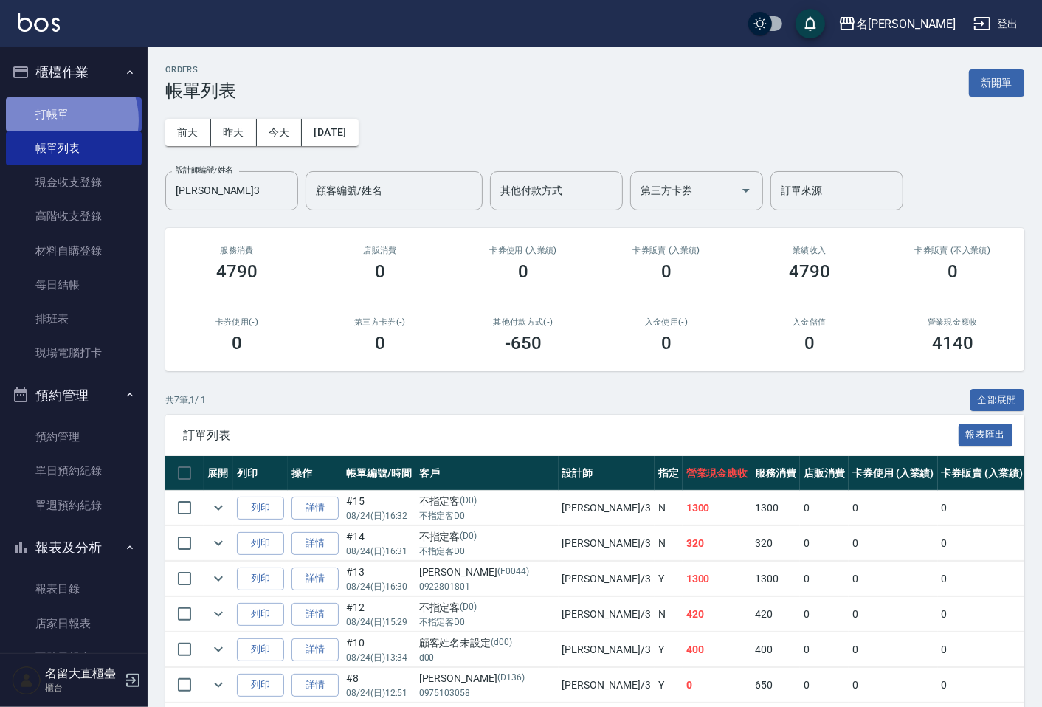
click at [57, 120] on link "打帳單" at bounding box center [74, 114] width 136 height 34
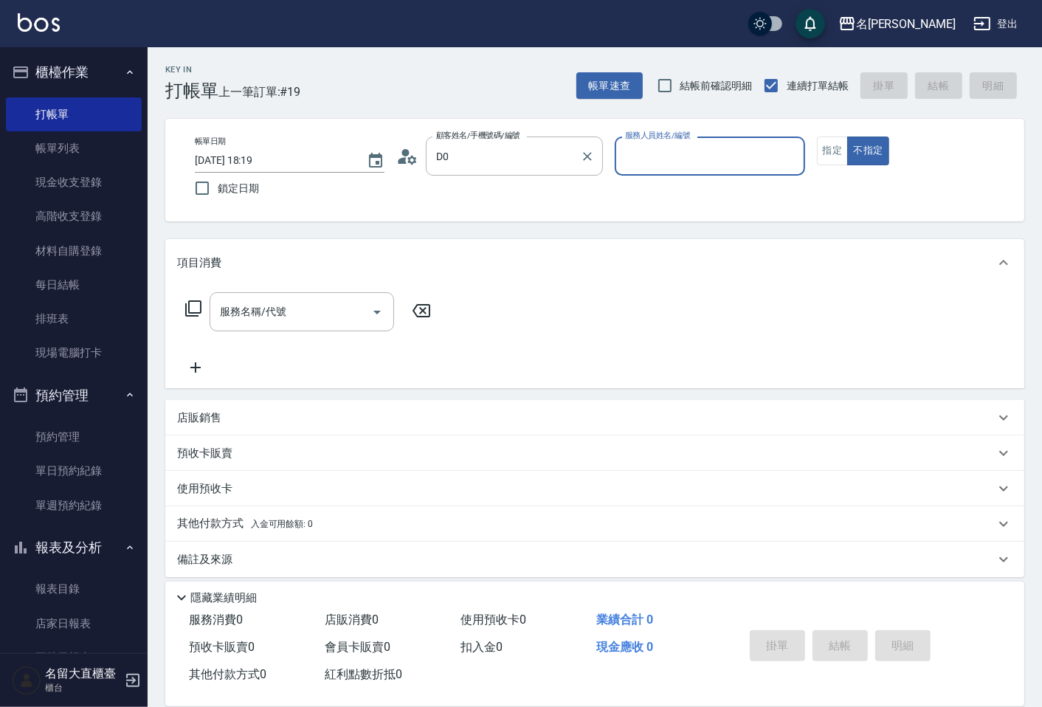
type input "不指定客/不指定客D0/D0"
type input "[PERSON_NAME]3"
click at [847, 137] on button "不指定" at bounding box center [867, 151] width 41 height 29
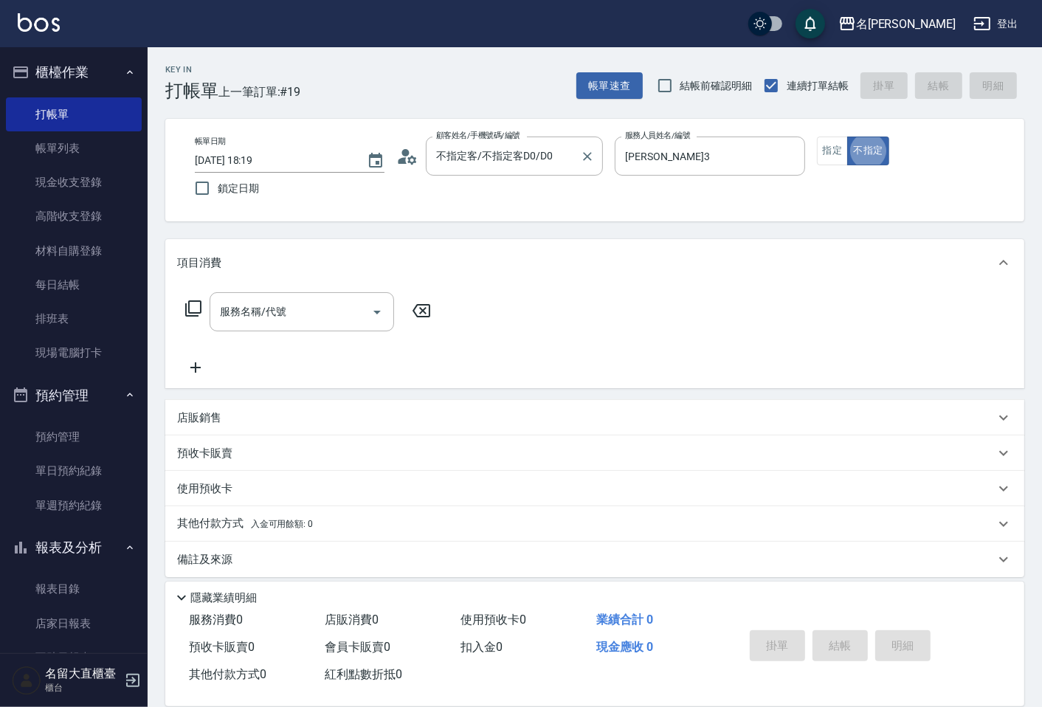
type button "false"
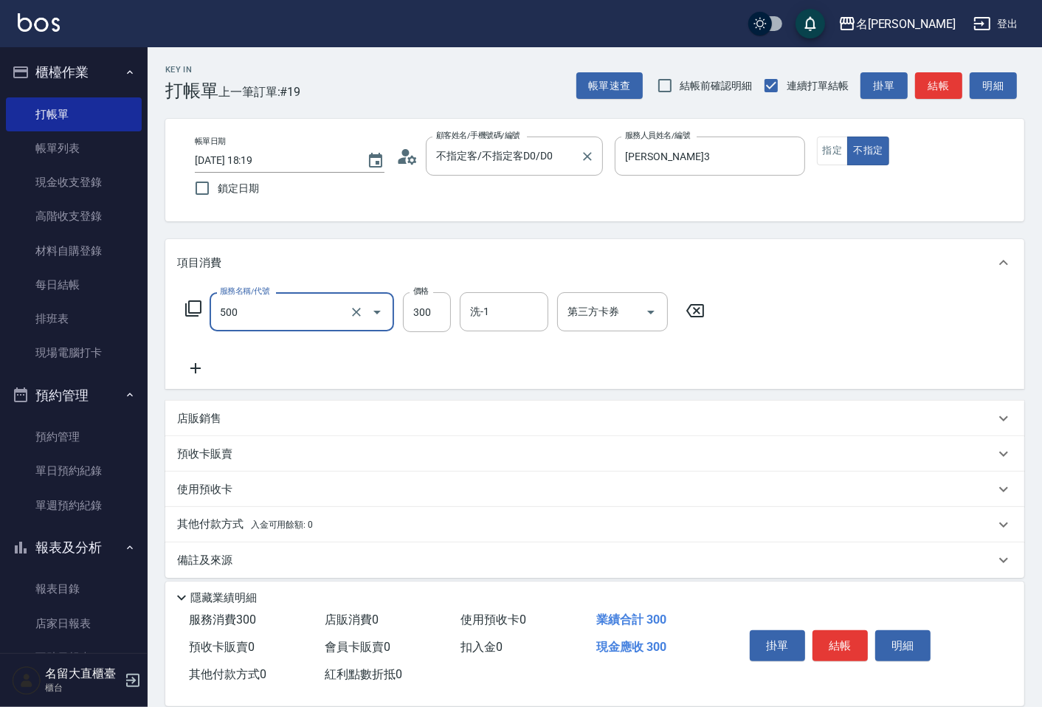
type input "洗髮(500)"
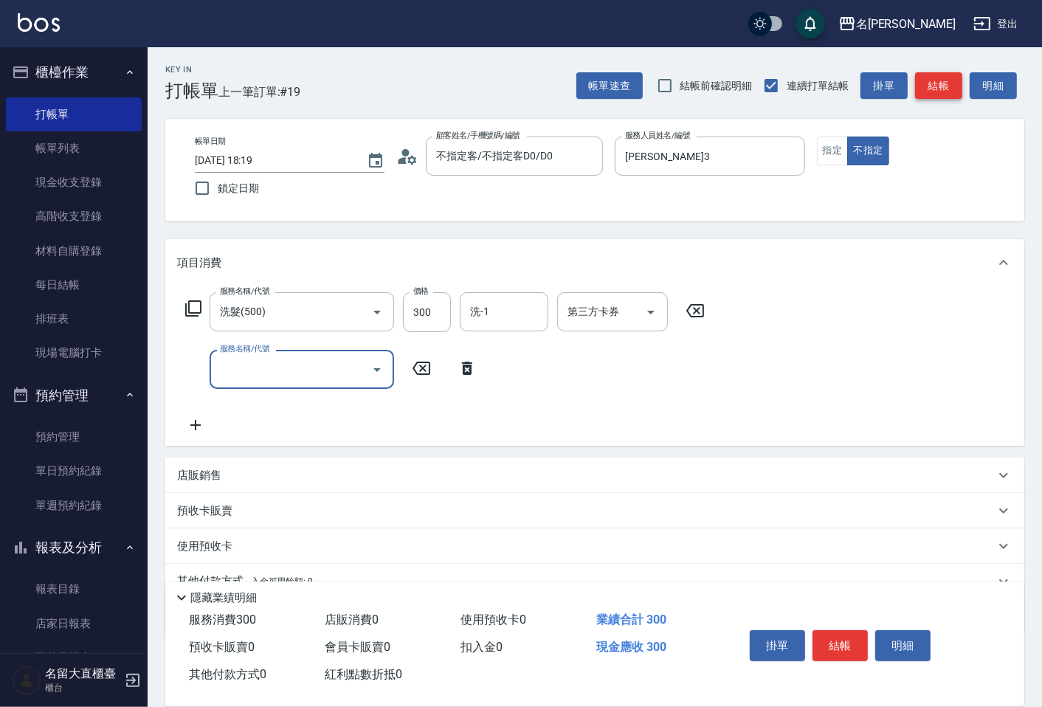
click at [947, 83] on button "結帳" at bounding box center [938, 85] width 47 height 27
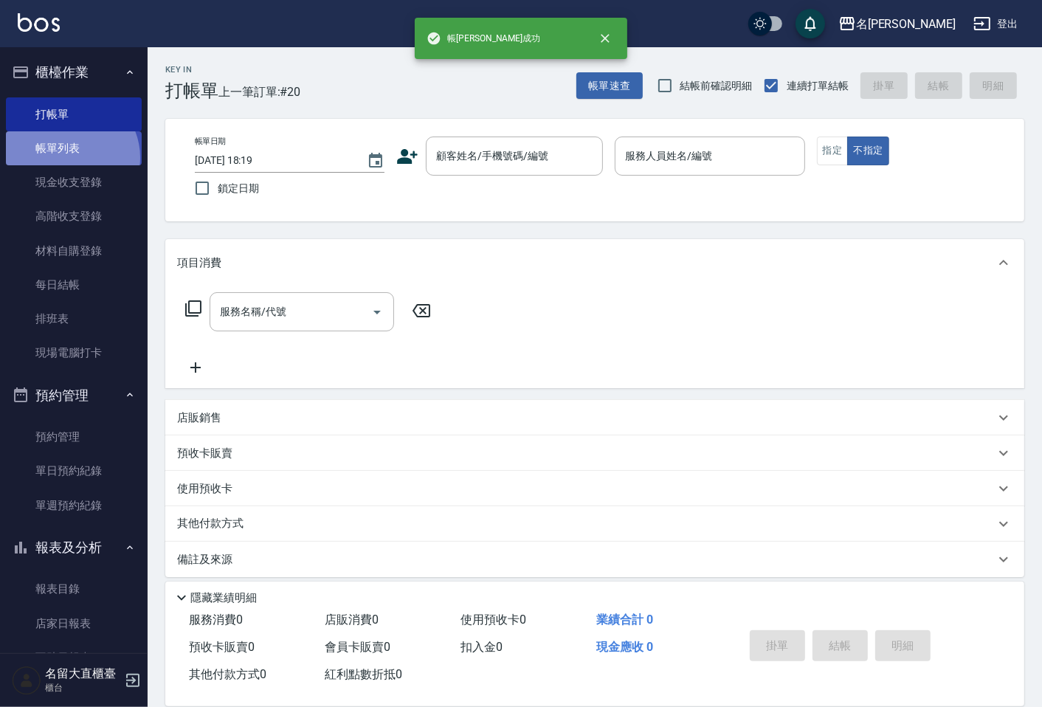
click at [70, 158] on link "帳單列表" at bounding box center [74, 148] width 136 height 34
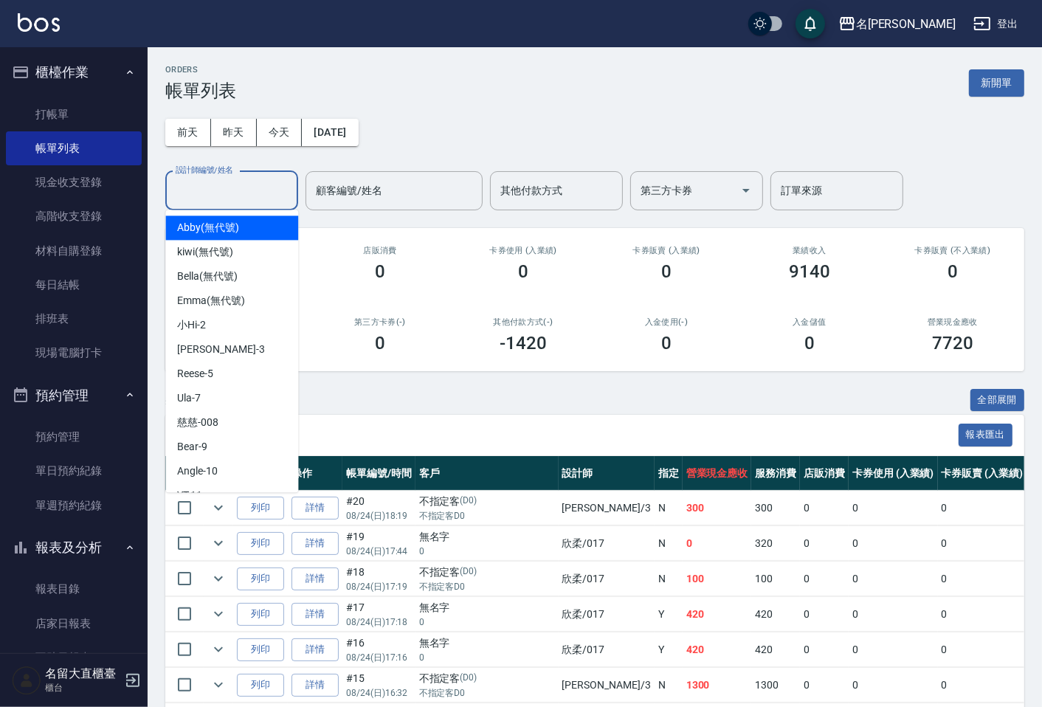
click at [221, 185] on input "設計師編號/姓名" at bounding box center [232, 191] width 120 height 26
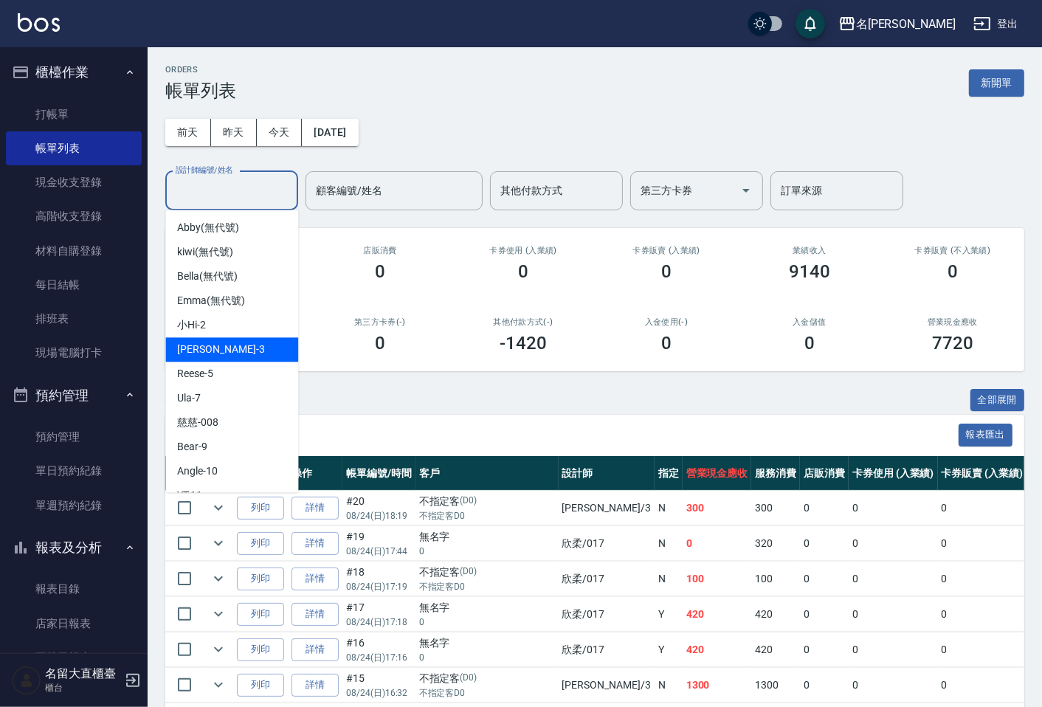
click at [195, 354] on span "[PERSON_NAME]3" at bounding box center [220, 349] width 87 height 15
type input "[PERSON_NAME]3"
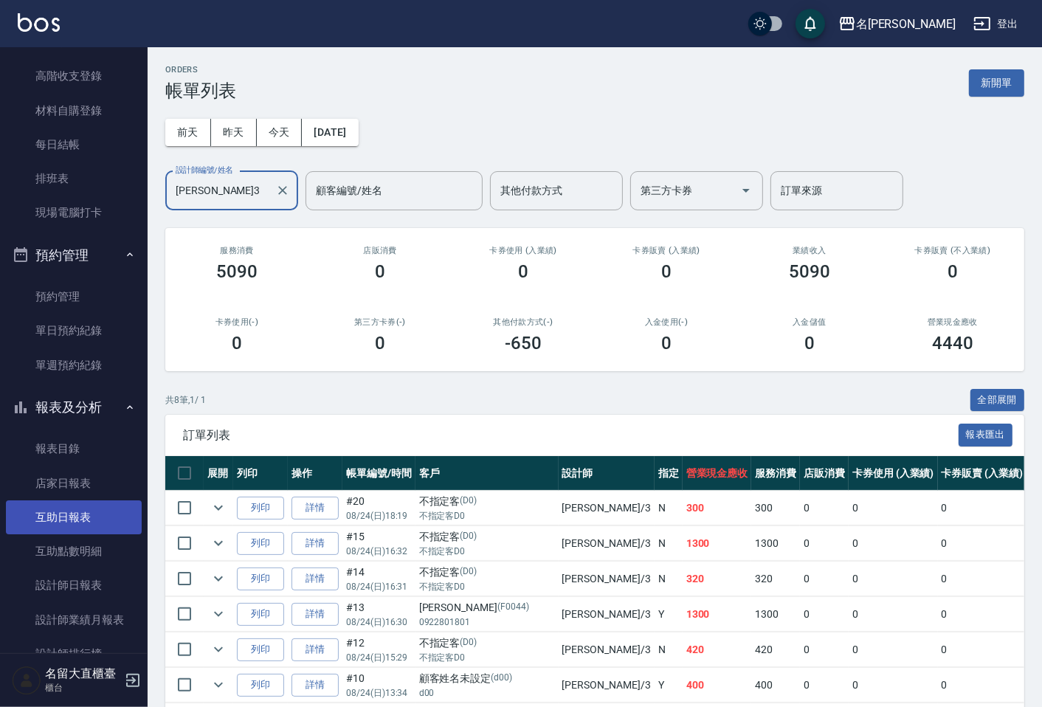
scroll to position [246, 0]
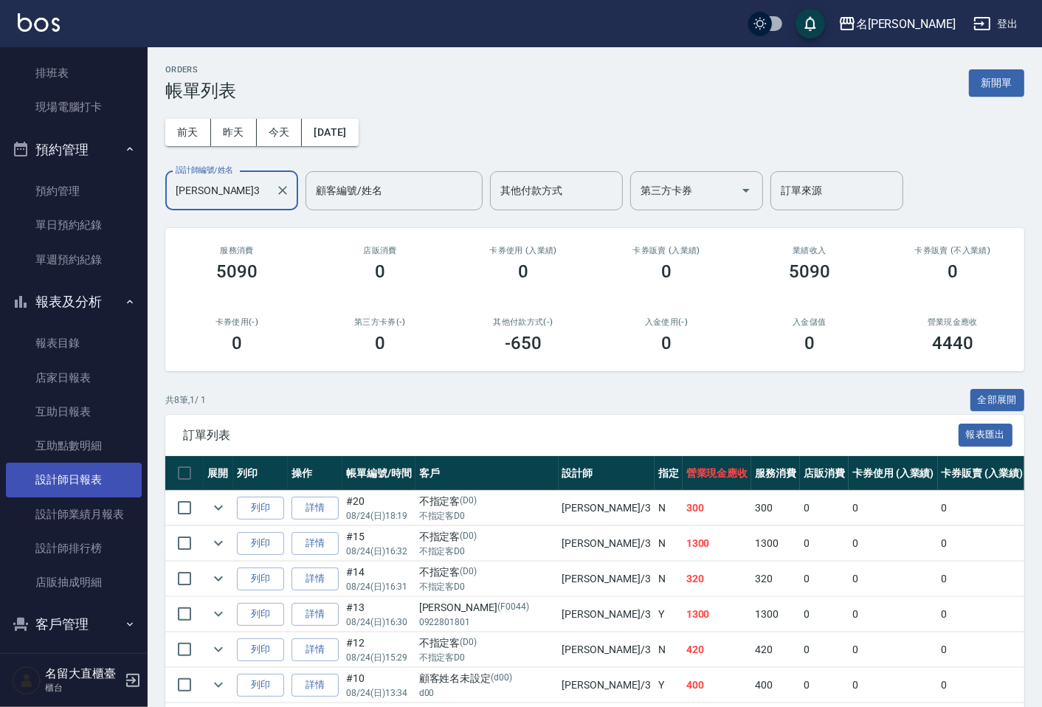
click at [85, 487] on link "設計師日報表" at bounding box center [74, 480] width 136 height 34
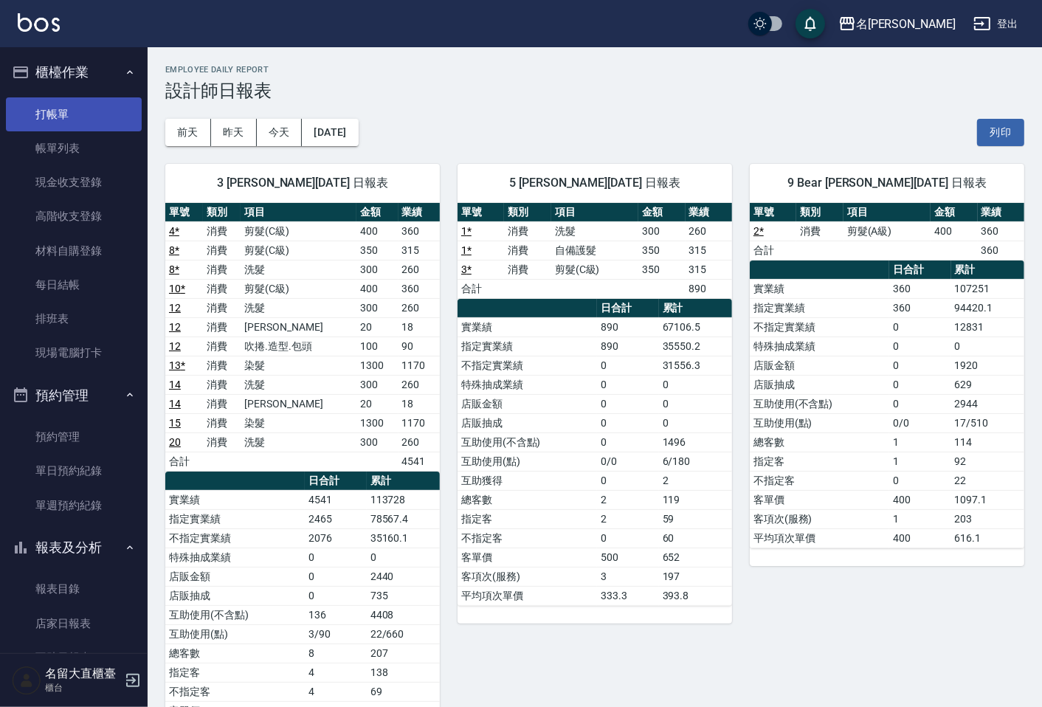
click at [55, 104] on link "打帳單" at bounding box center [74, 114] width 136 height 34
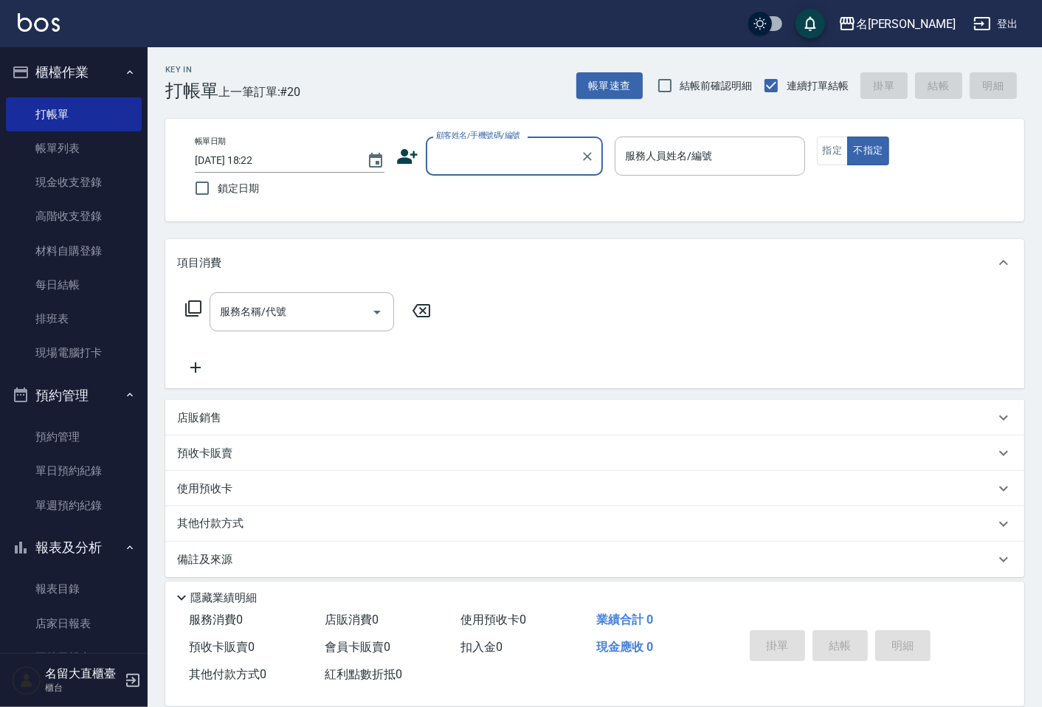
click at [470, 156] on input "顧客姓名/手機號碼/編號" at bounding box center [503, 156] width 142 height 26
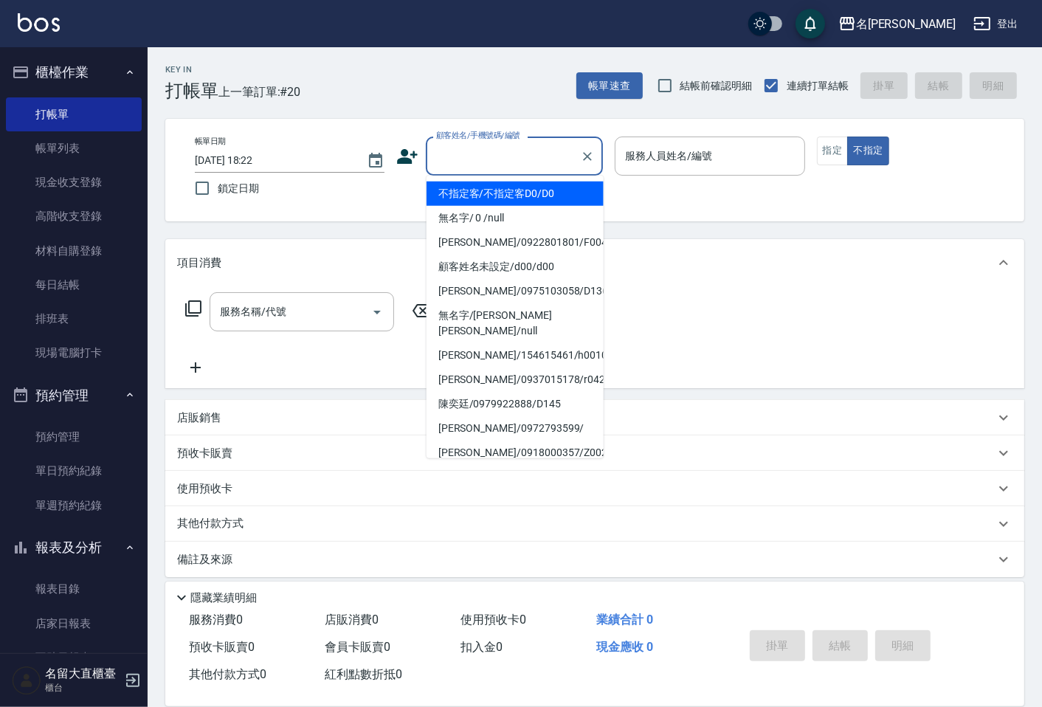
click at [465, 196] on li "不指定客/不指定客D0/D0" at bounding box center [515, 194] width 177 height 24
type input "不指定客/不指定客D0/D0"
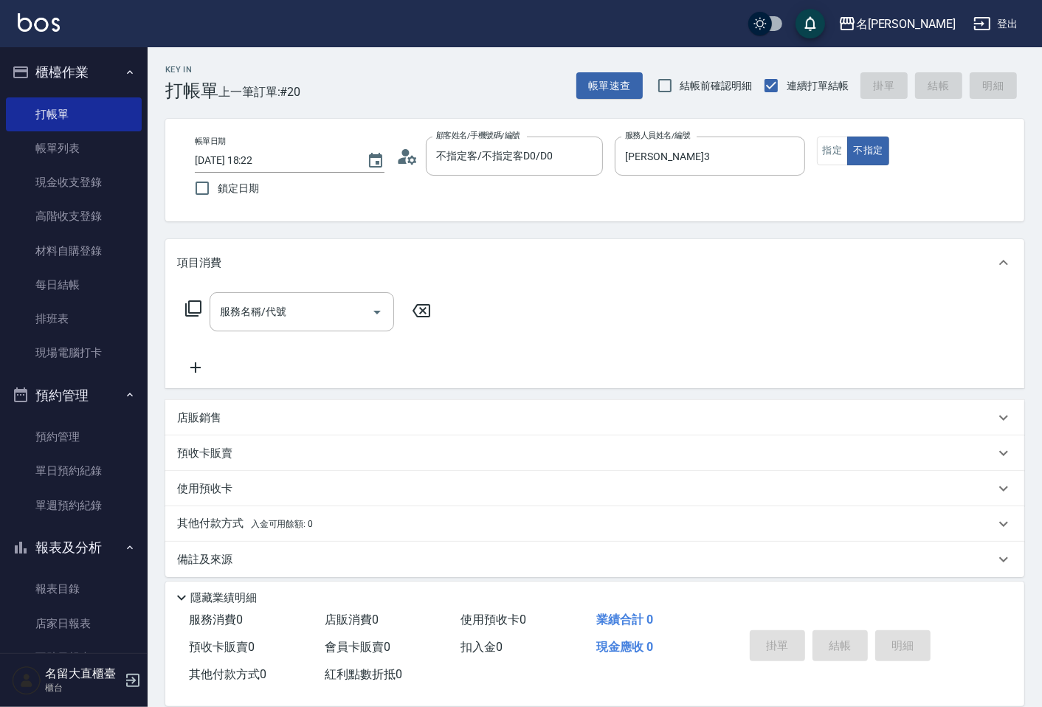
click at [697, 134] on div "帳單日期 [DATE] 18:22 鎖定日期 顧客姓名/手機號碼/編號 不指定客/不指定客D0/D0 顧客姓名/手機號碼/編號 服務人員姓名/編號 [PERS…" at bounding box center [594, 170] width 859 height 103
click at [699, 164] on input "[PERSON_NAME]3" at bounding box center [698, 156] width 154 height 26
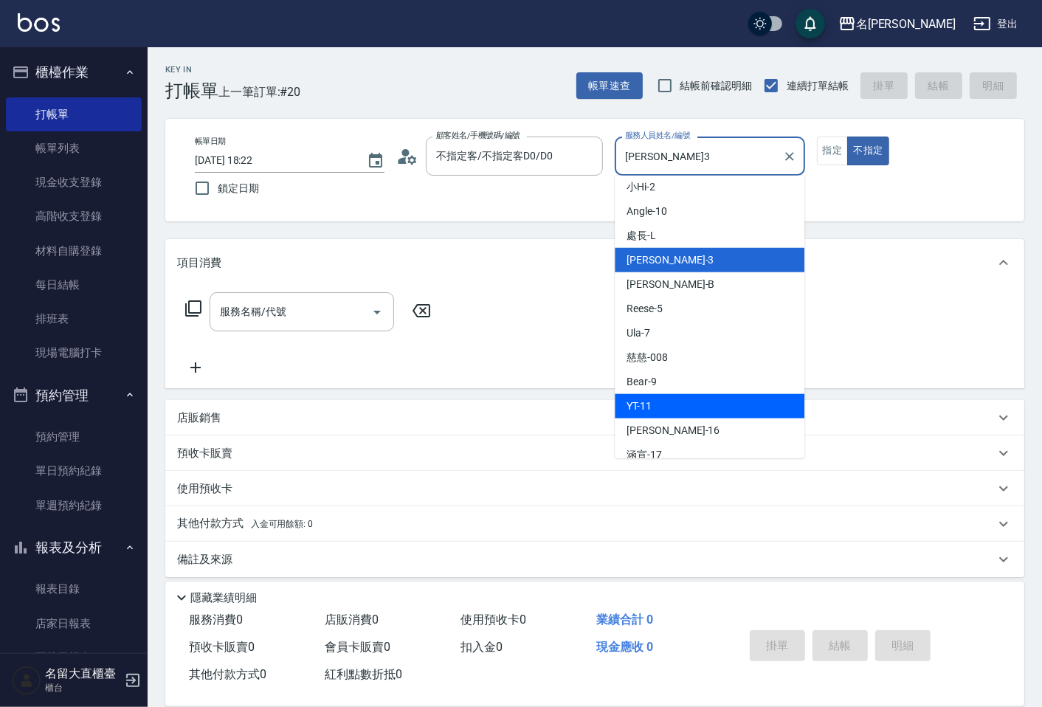
scroll to position [164, 0]
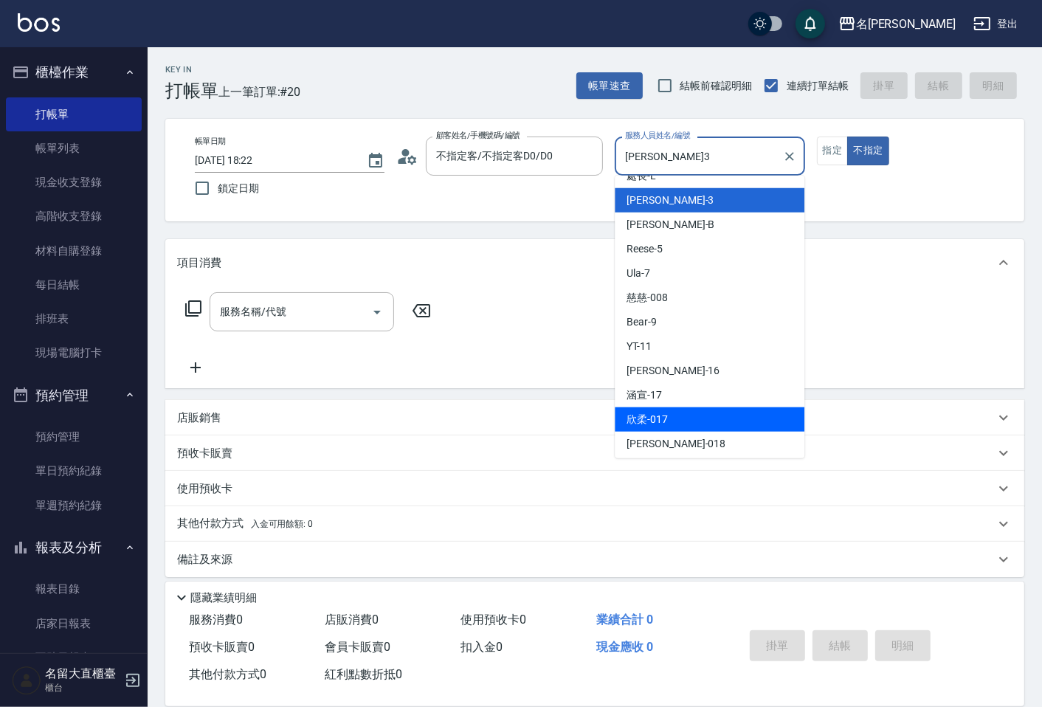
click at [696, 417] on div "欣柔 -017" at bounding box center [710, 419] width 190 height 24
type input "欣柔-017"
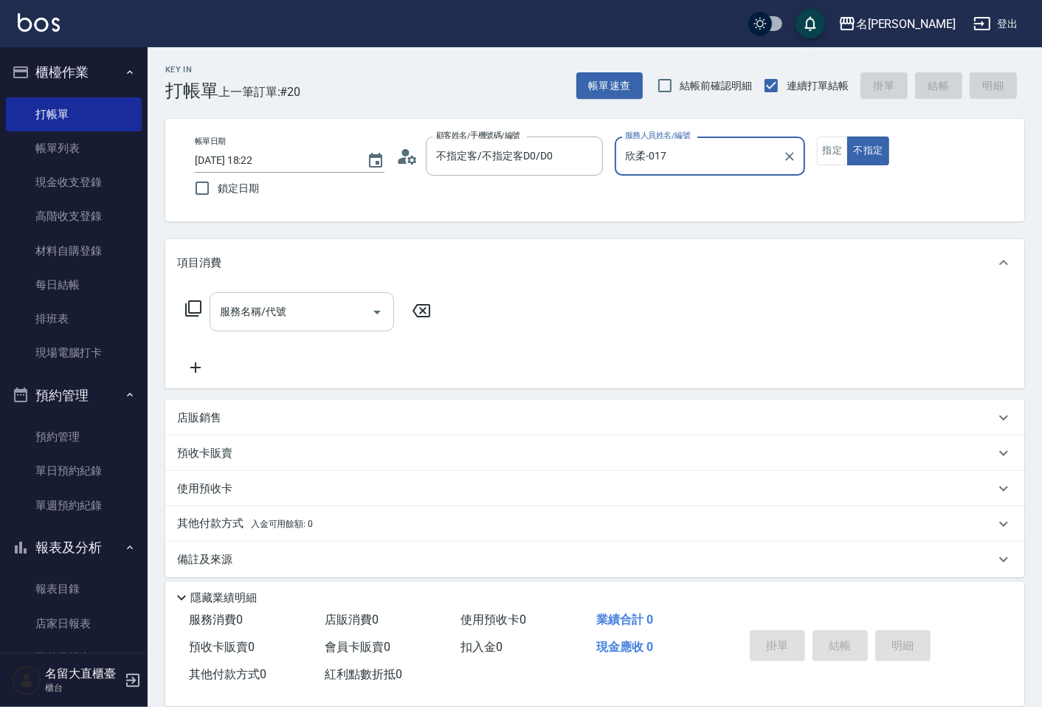
click at [262, 328] on div "服務名稱/代號" at bounding box center [302, 311] width 184 height 39
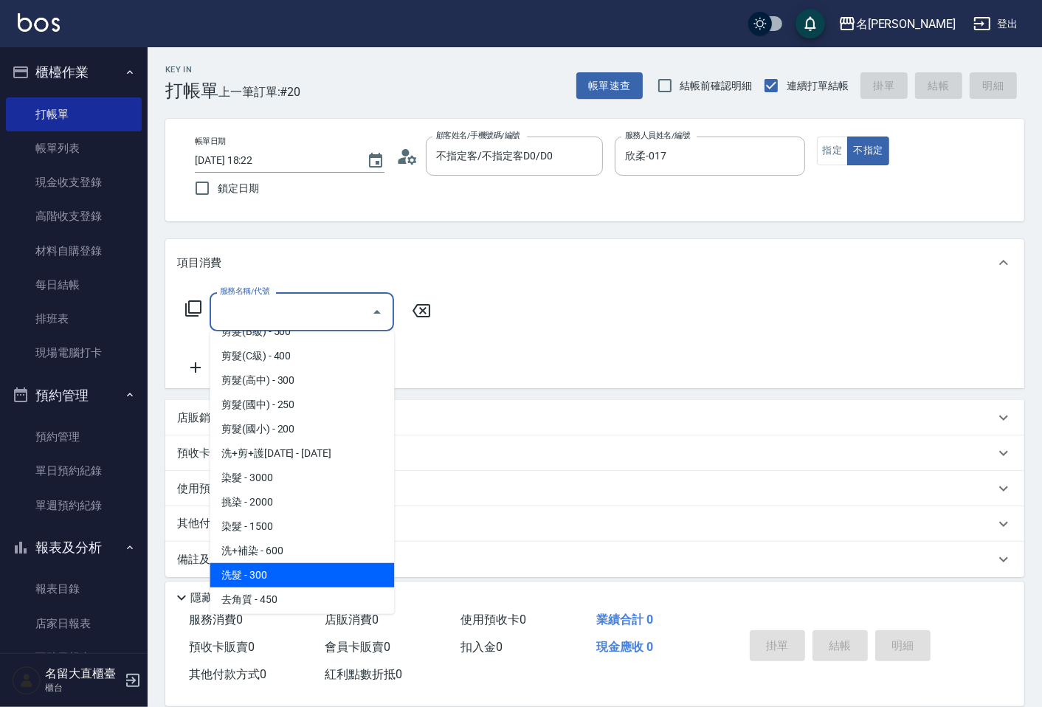
click at [279, 576] on span "洗髮 - 300" at bounding box center [302, 575] width 184 height 24
type input "洗髮(500)"
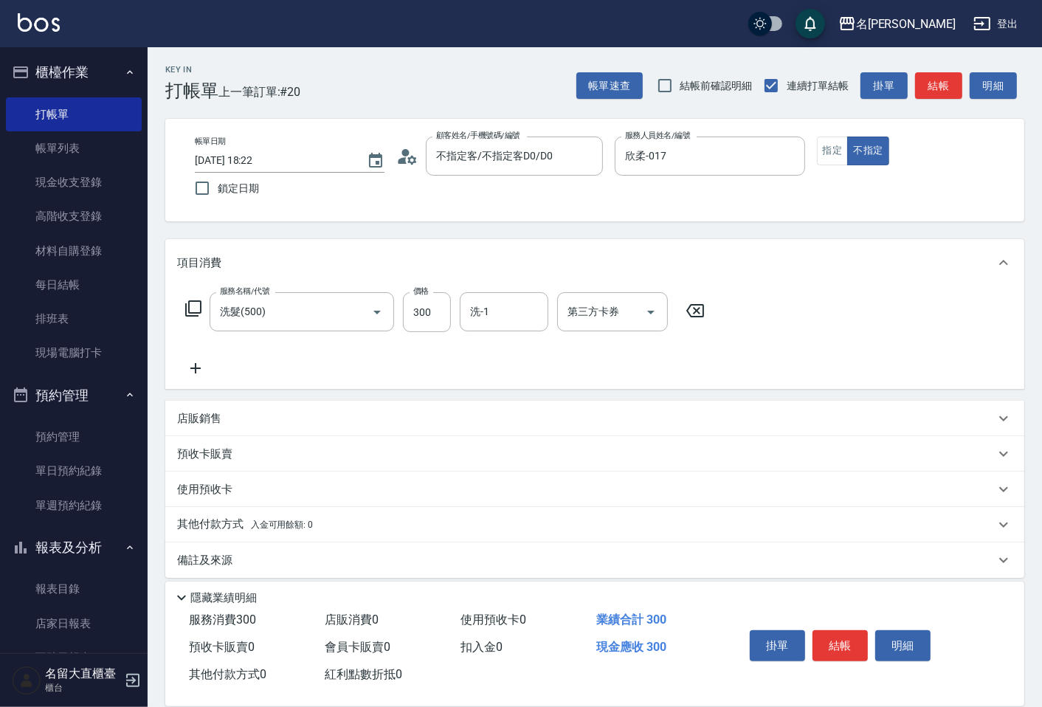
click at [194, 377] on div "服務名稱/代號 洗髮(500) 服務名稱/代號 價格 300 價格 洗-1 洗-1 第三方卡券 第三方卡券" at bounding box center [594, 337] width 859 height 103
click at [241, 372] on div "服務名稱/代號 洗髮(500) 服務名稱/代號 價格 300 價格 洗-1 洗-1 第三方卡券 第三方卡券" at bounding box center [445, 334] width 536 height 85
click at [200, 373] on icon at bounding box center [195, 368] width 37 height 18
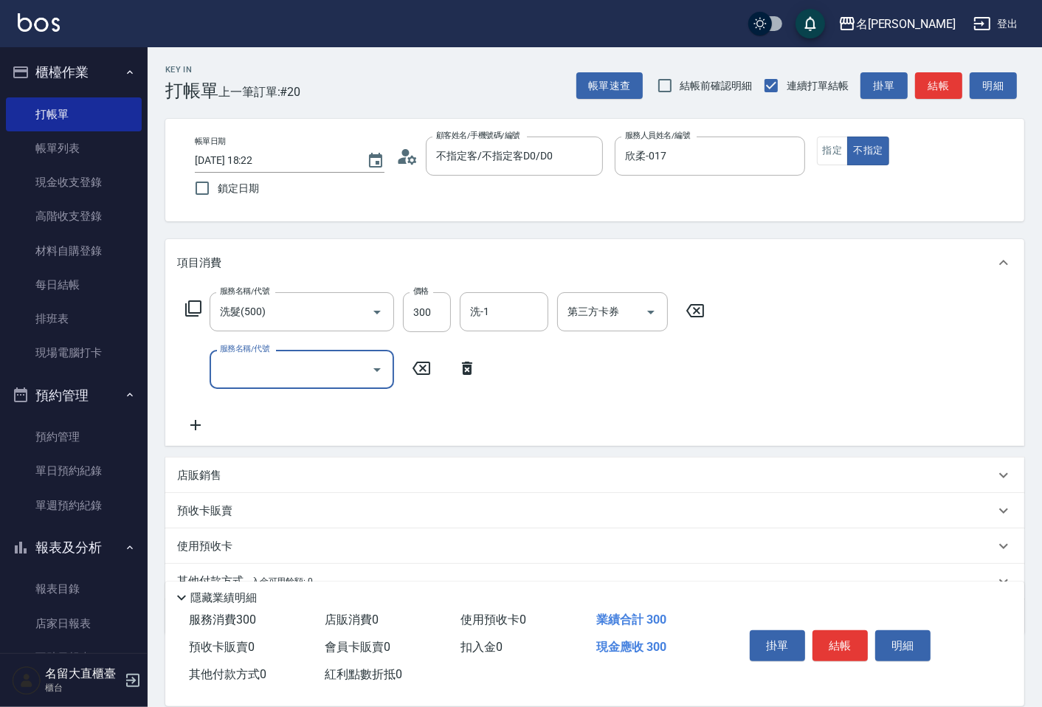
click at [236, 376] on input "服務名稱/代號" at bounding box center [290, 369] width 149 height 26
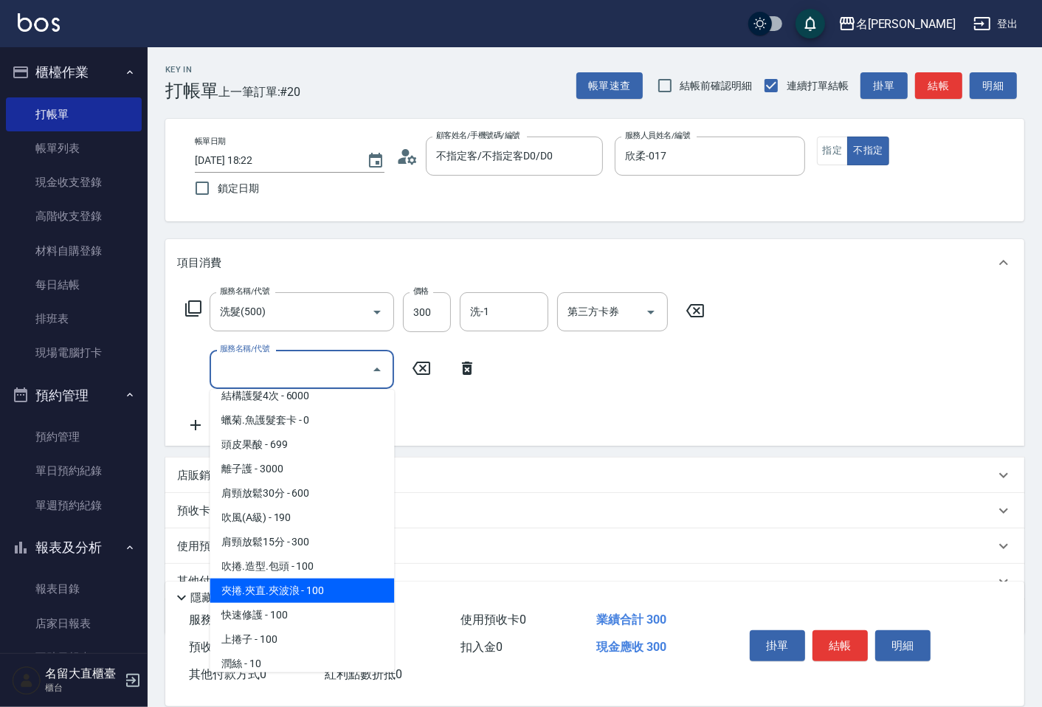
scroll to position [1311, 0]
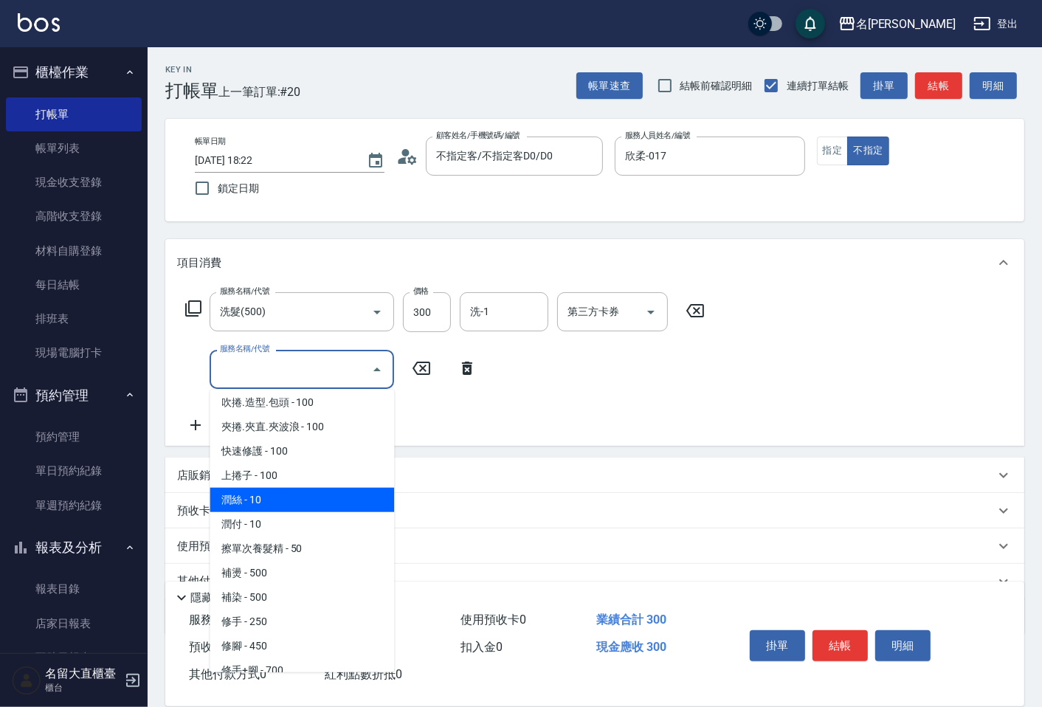
click at [224, 488] on span "潤絲 - 10" at bounding box center [302, 500] width 184 height 24
type input "[PERSON_NAME](802)"
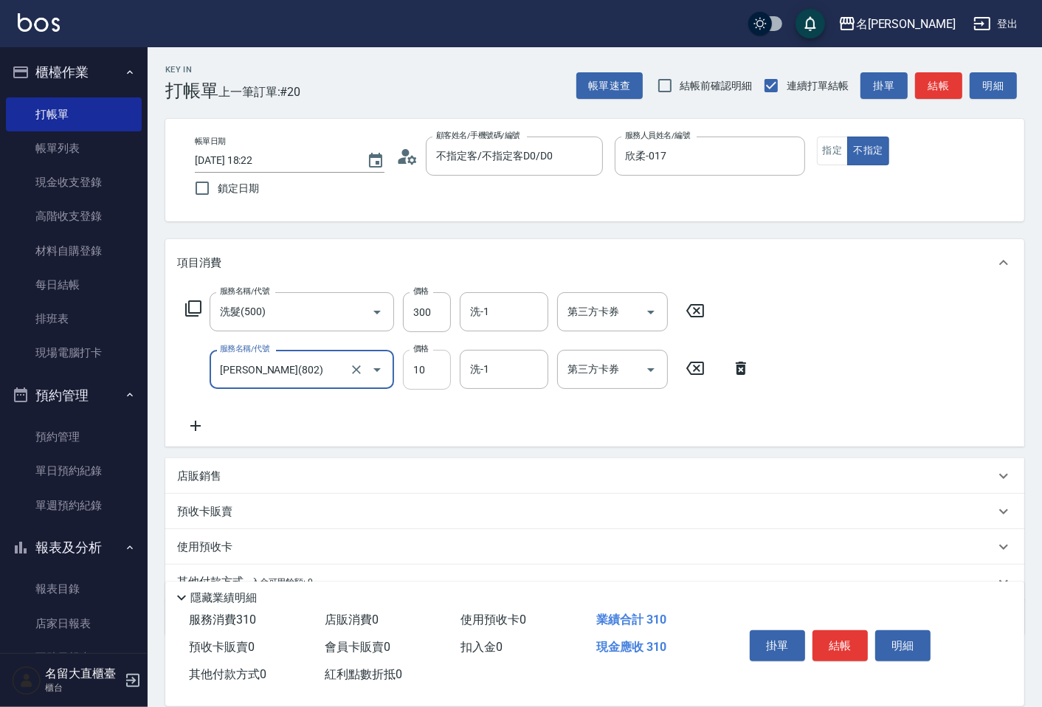
click at [426, 373] on input "10" at bounding box center [427, 370] width 48 height 40
type input "20"
click at [481, 317] on input "洗-1" at bounding box center [503, 312] width 75 height 26
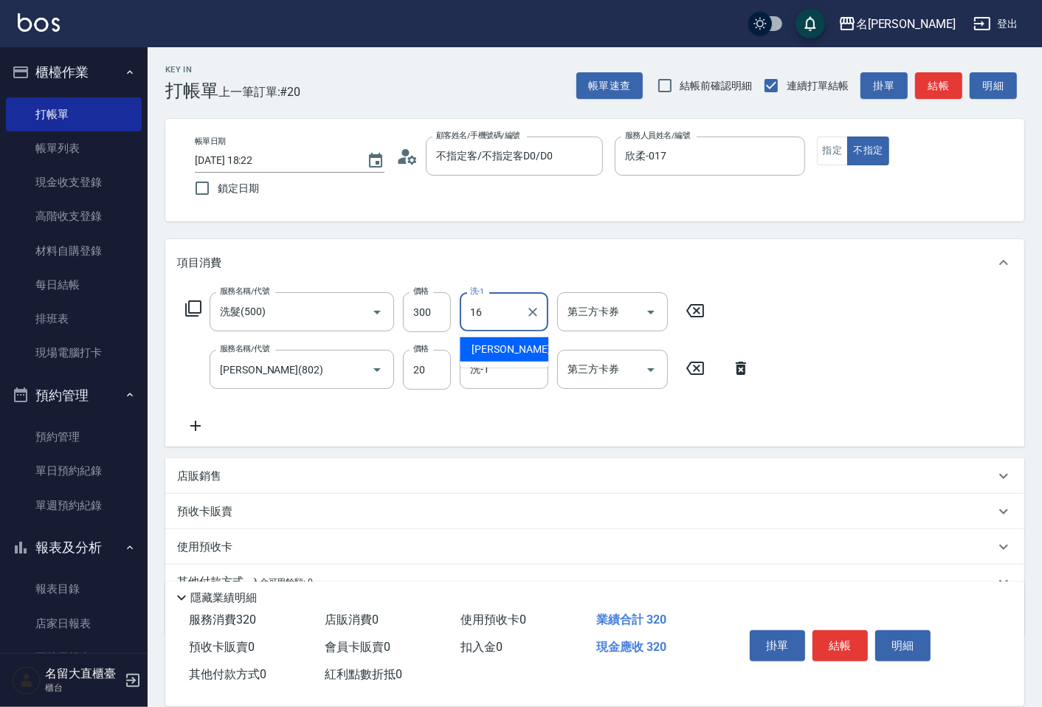
click at [484, 348] on span "[PERSON_NAME] -16" at bounding box center [518, 349] width 93 height 15
type input "[PERSON_NAME]-16"
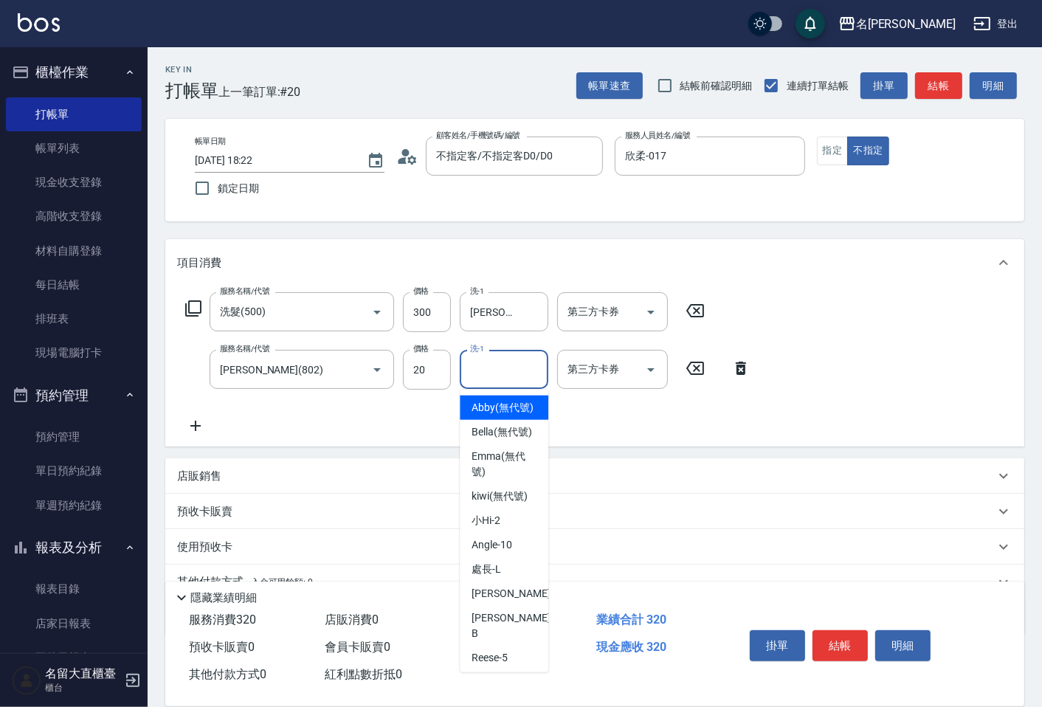
click at [489, 371] on input "洗-1" at bounding box center [503, 369] width 75 height 26
click at [518, 408] on div "[PERSON_NAME] -16" at bounding box center [504, 408] width 89 height 24
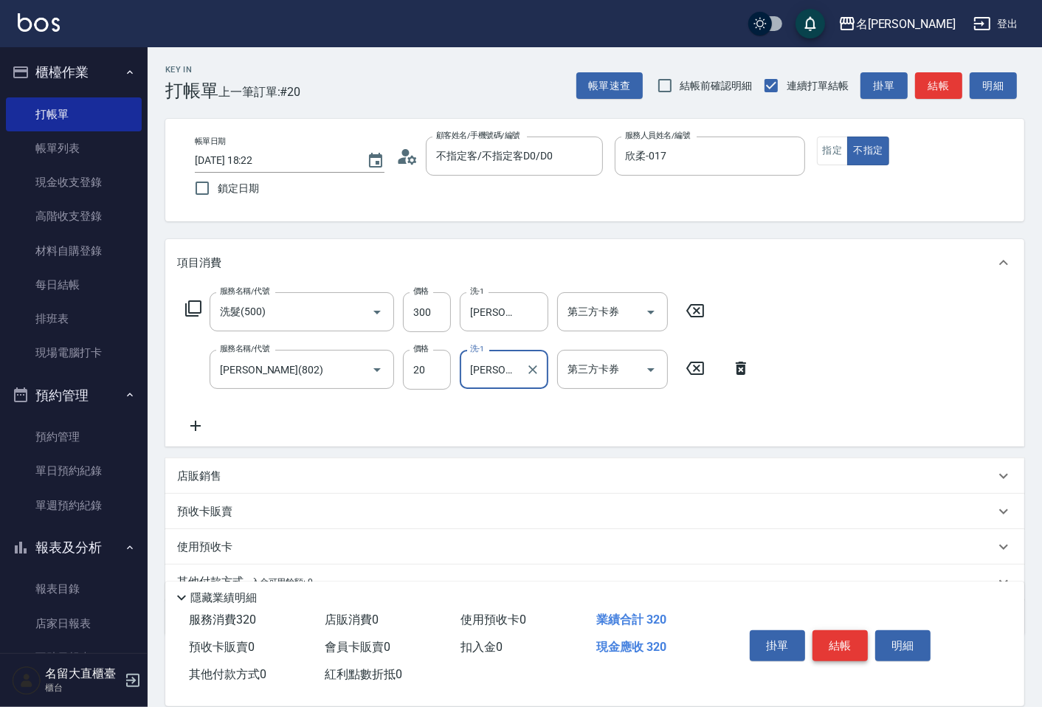
type input "[PERSON_NAME]-16"
click at [826, 636] on button "結帳" at bounding box center [839, 645] width 55 height 31
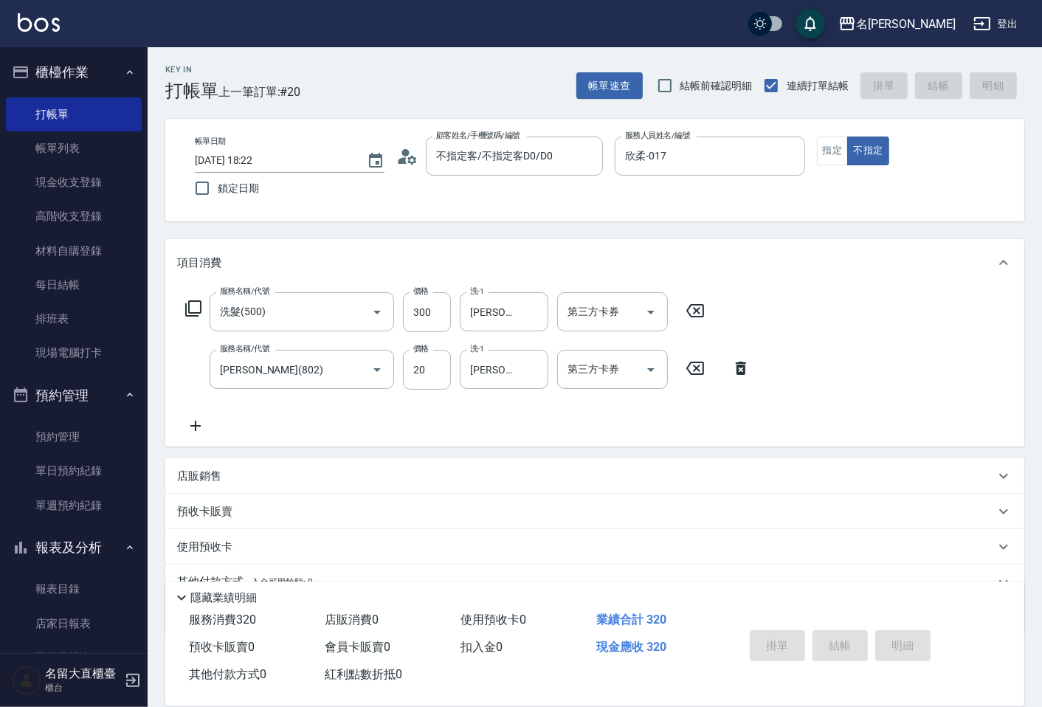
type input "[DATE] 18:23"
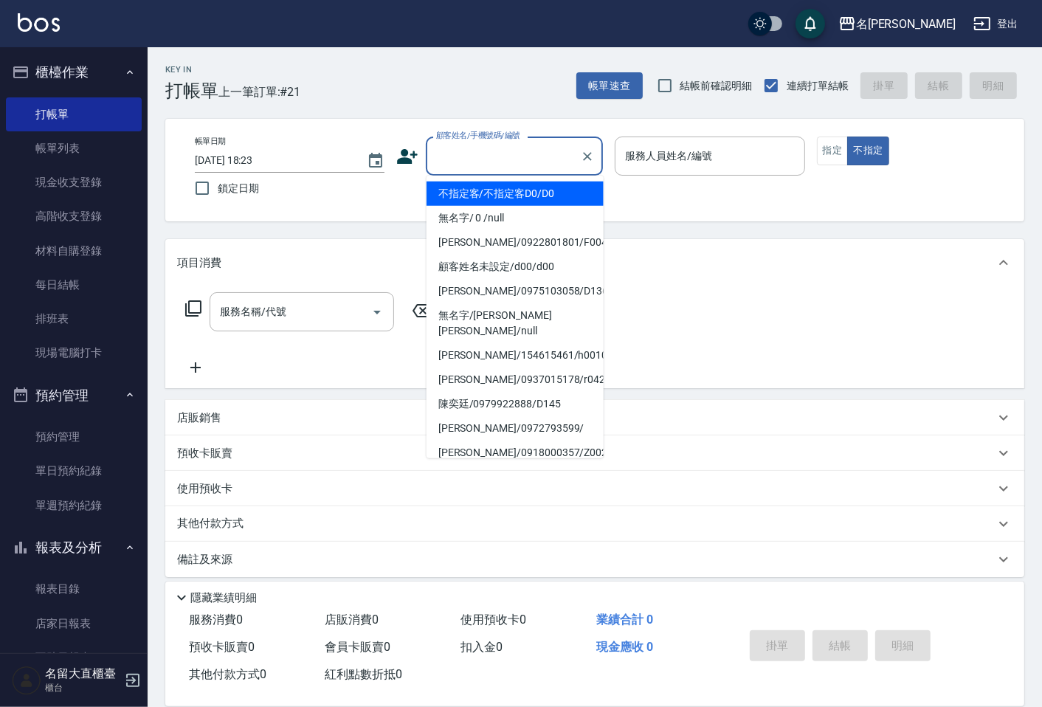
click at [450, 159] on input "顧客姓名/手機號碼/編號" at bounding box center [503, 156] width 142 height 26
click at [468, 199] on li "不指定客/不指定客D0/D0" at bounding box center [515, 194] width 177 height 24
type input "不指定客/不指定客D0/D0"
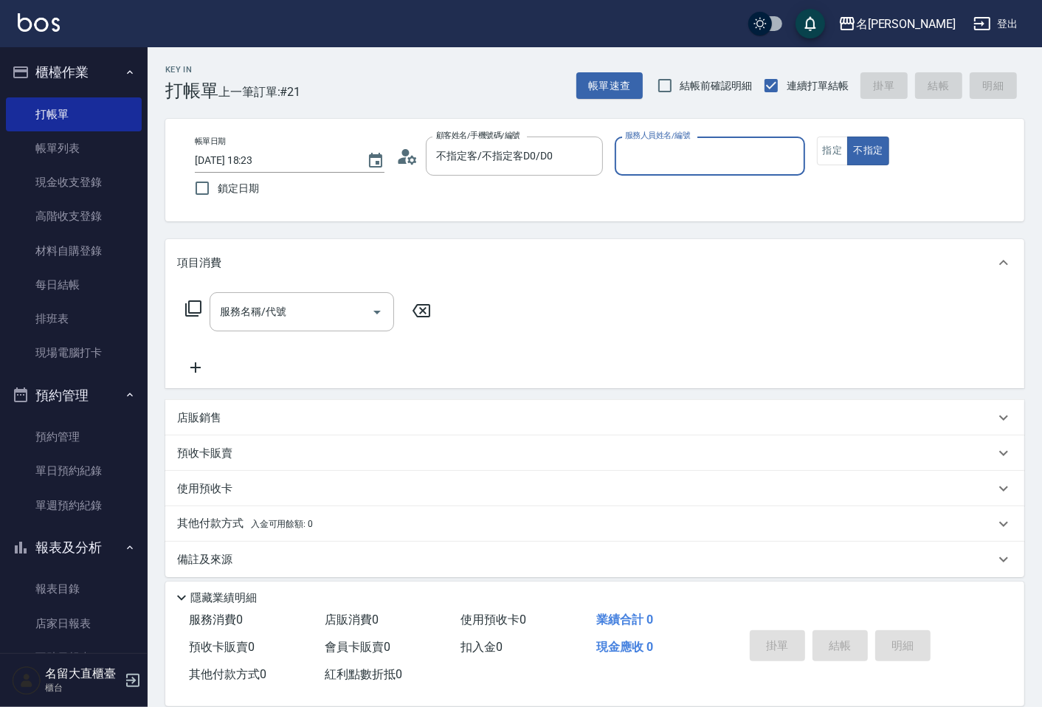
click at [631, 162] on input "服務人員姓名/編號" at bounding box center [709, 156] width 176 height 26
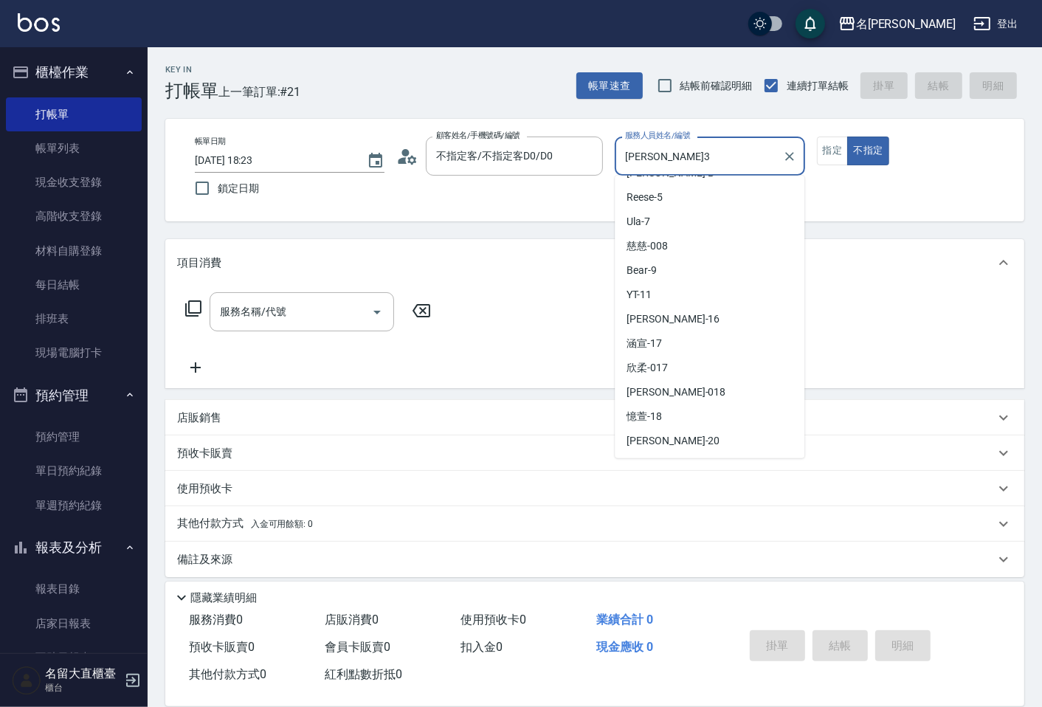
scroll to position [176, 0]
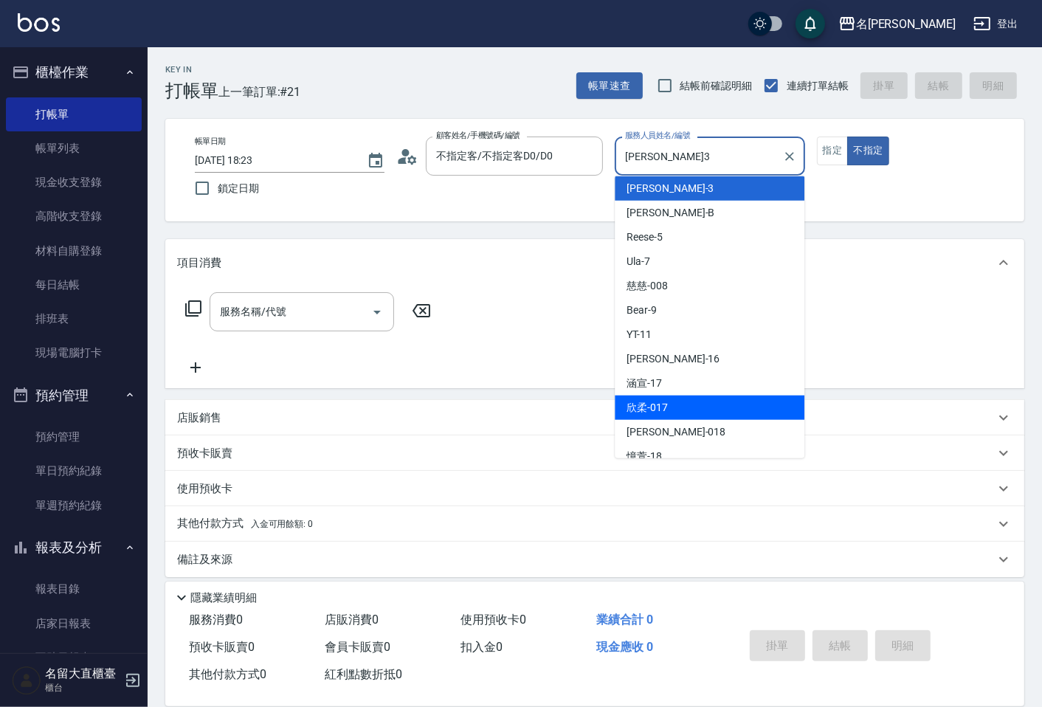
click at [655, 400] on span "欣柔 -017" at bounding box center [647, 407] width 41 height 15
type input "欣柔-017"
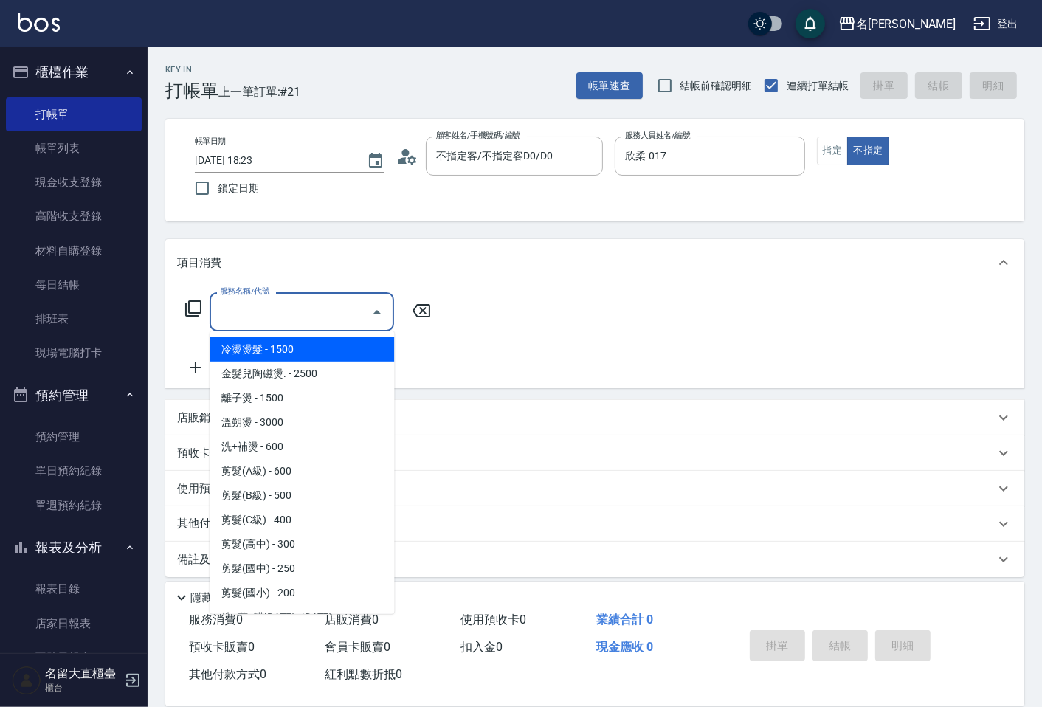
click at [306, 315] on input "服務名稱/代號" at bounding box center [290, 312] width 149 height 26
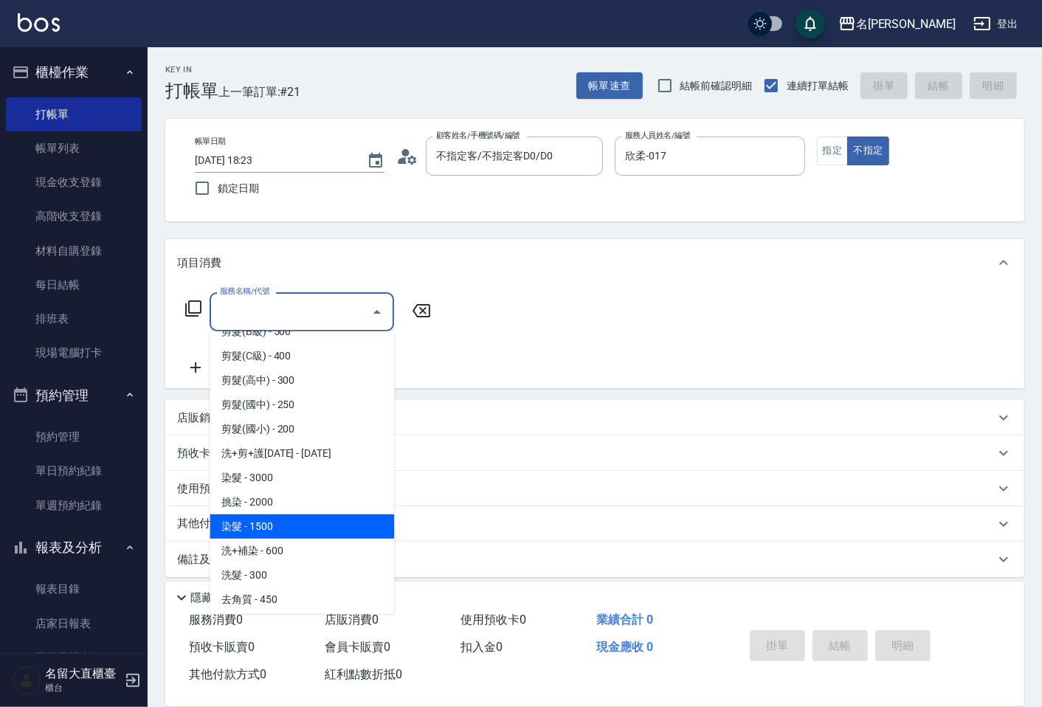
scroll to position [328, 0]
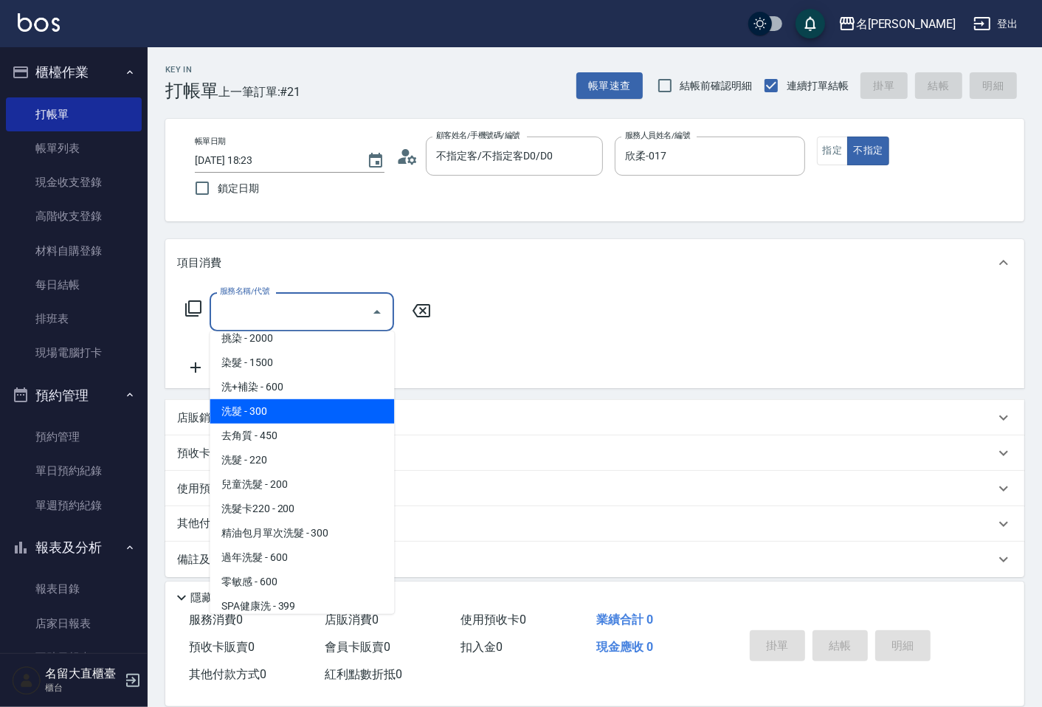
click at [271, 416] on span "洗髮 - 300" at bounding box center [302, 411] width 184 height 24
type input "洗髮(500)"
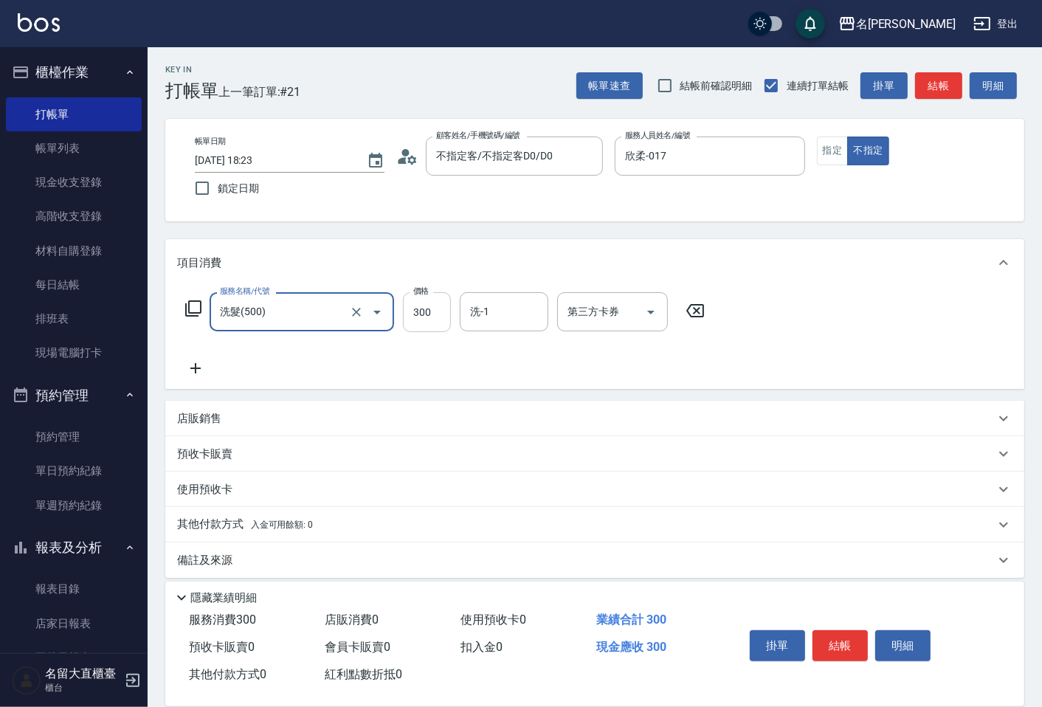
drag, startPoint x: 412, startPoint y: 322, endPoint x: 437, endPoint y: 320, distance: 25.3
click at [415, 322] on input "300" at bounding box center [427, 312] width 48 height 40
click at [477, 320] on input "洗-1" at bounding box center [503, 312] width 75 height 26
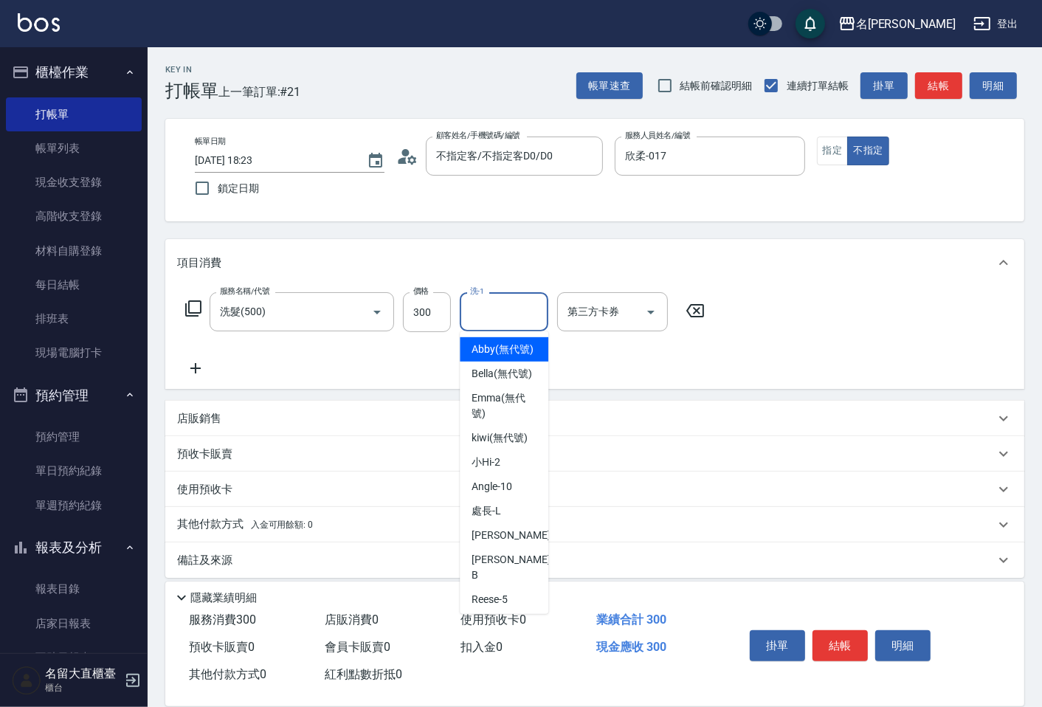
type input "1"
type input "6"
click at [534, 348] on div "[PERSON_NAME] -16" at bounding box center [504, 349] width 89 height 24
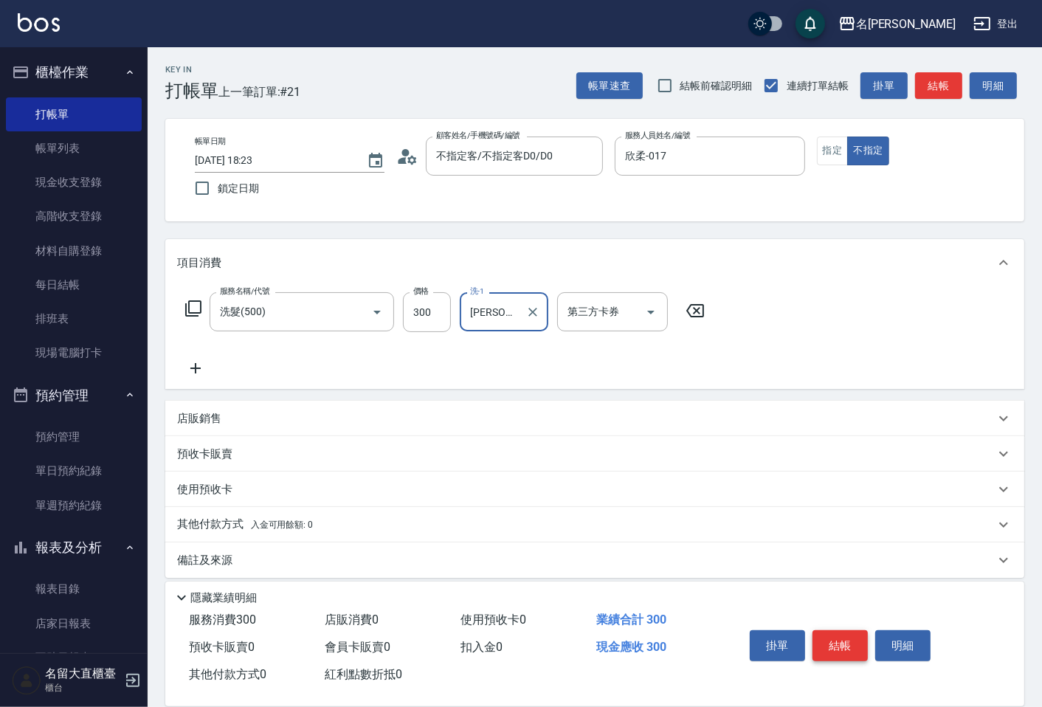
type input "[PERSON_NAME]-16"
click at [838, 638] on button "結帳" at bounding box center [839, 645] width 55 height 31
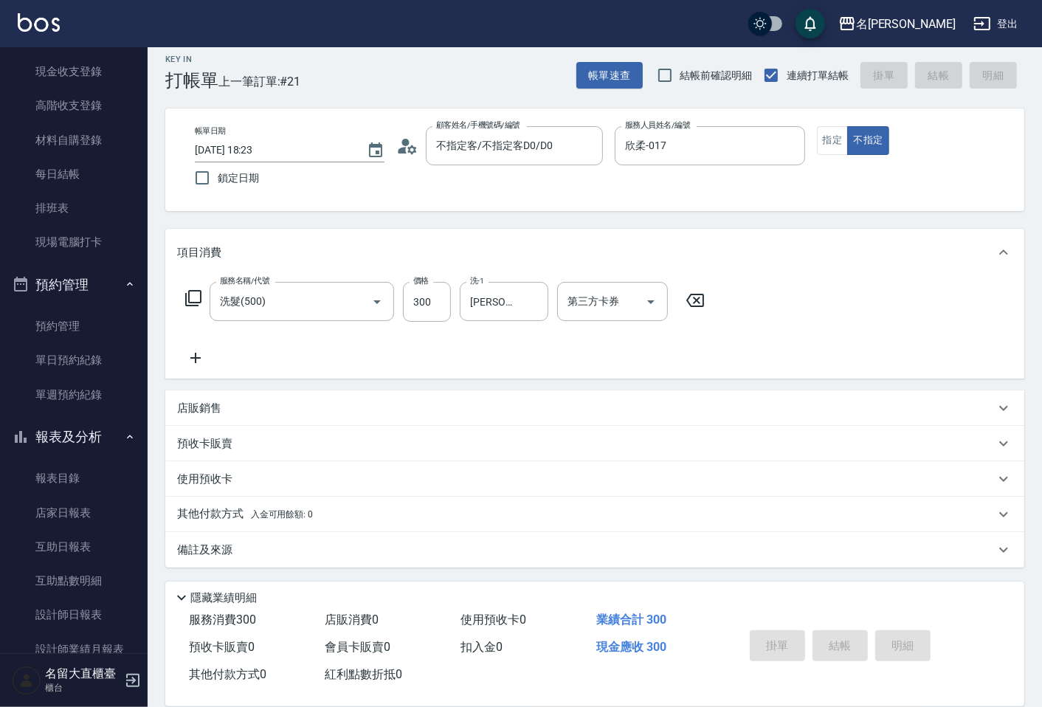
scroll to position [290, 0]
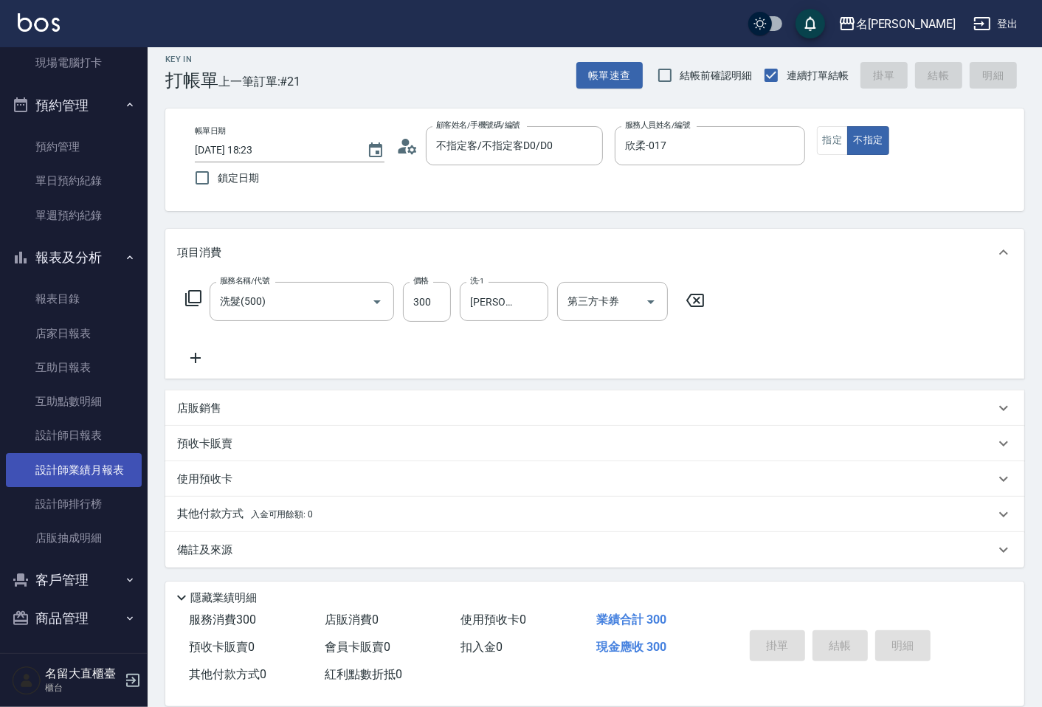
type input "[DATE] 18:40"
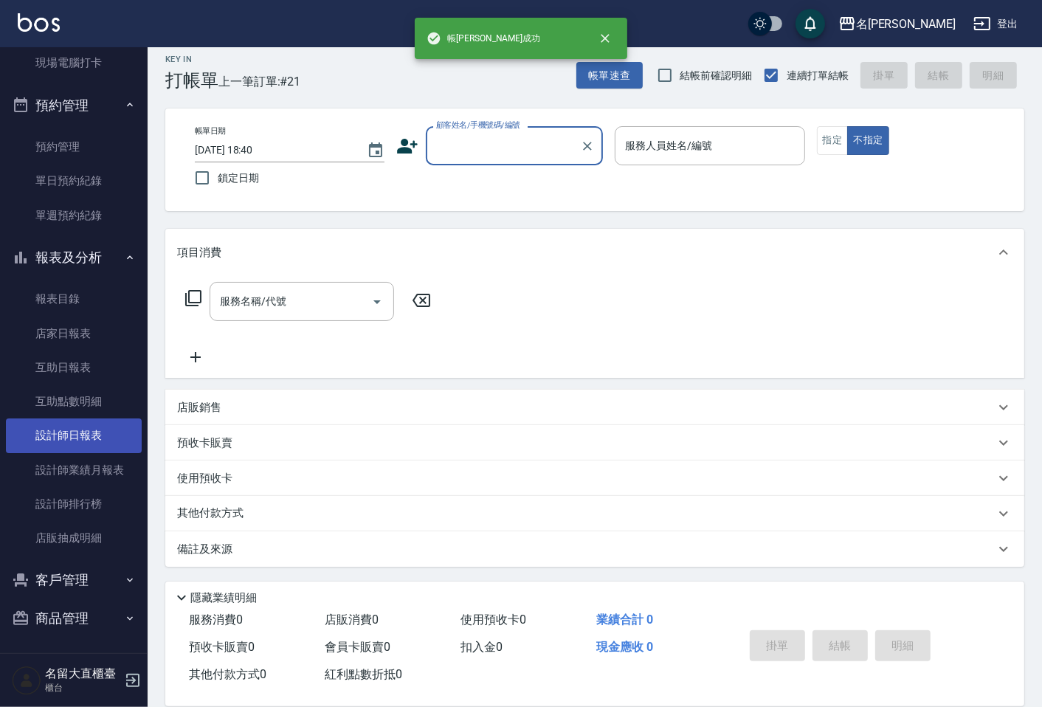
scroll to position [10, 0]
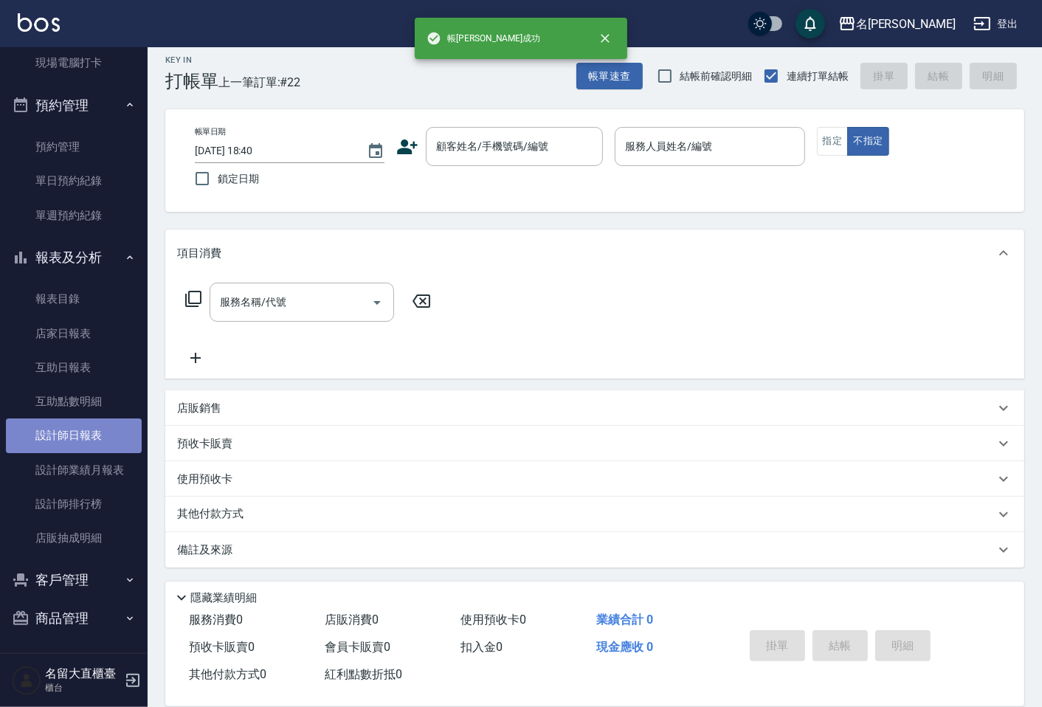
click at [74, 446] on link "設計師日報表" at bounding box center [74, 435] width 136 height 34
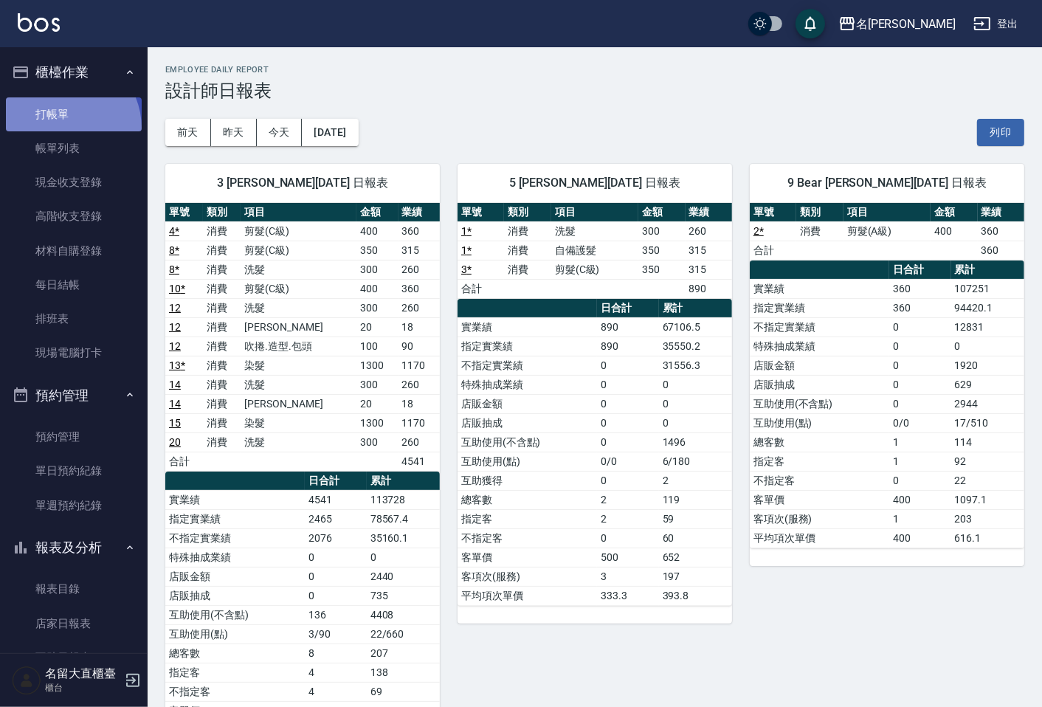
click at [60, 128] on link "打帳單" at bounding box center [74, 114] width 136 height 34
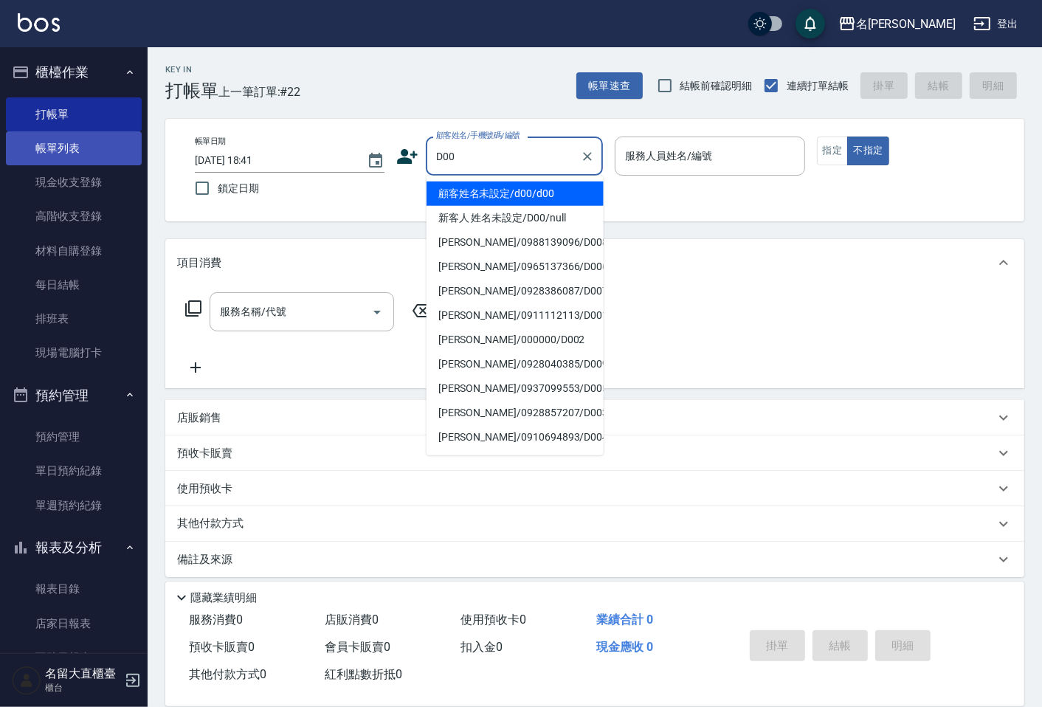
type input "顧客姓名未設定/d00/d00"
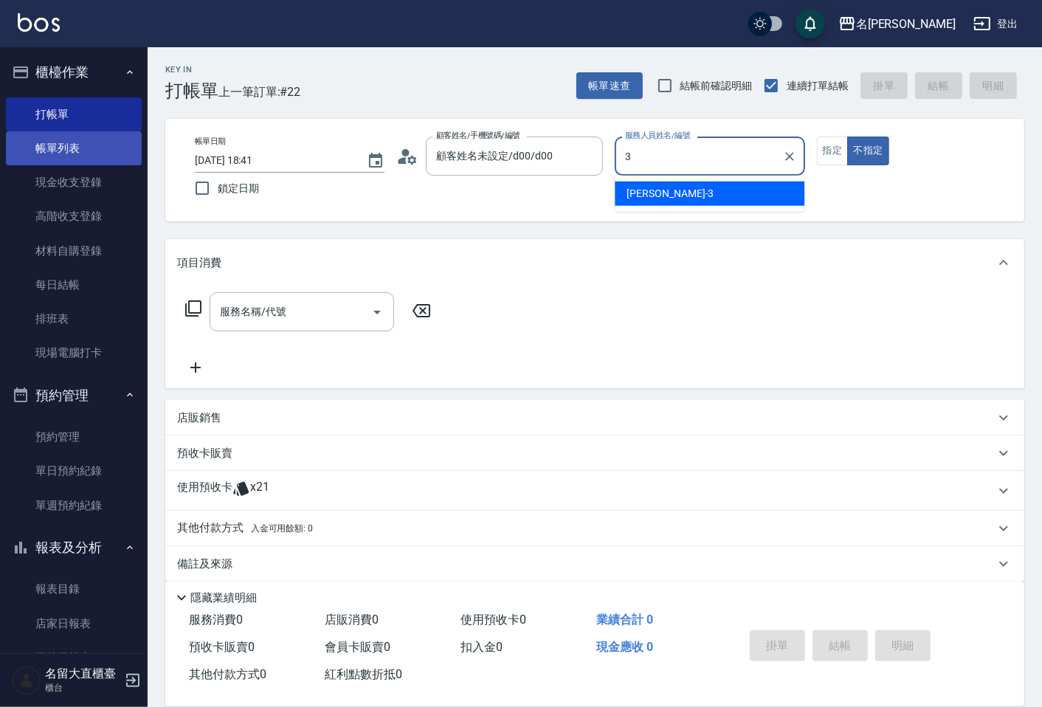
type input "[PERSON_NAME]3"
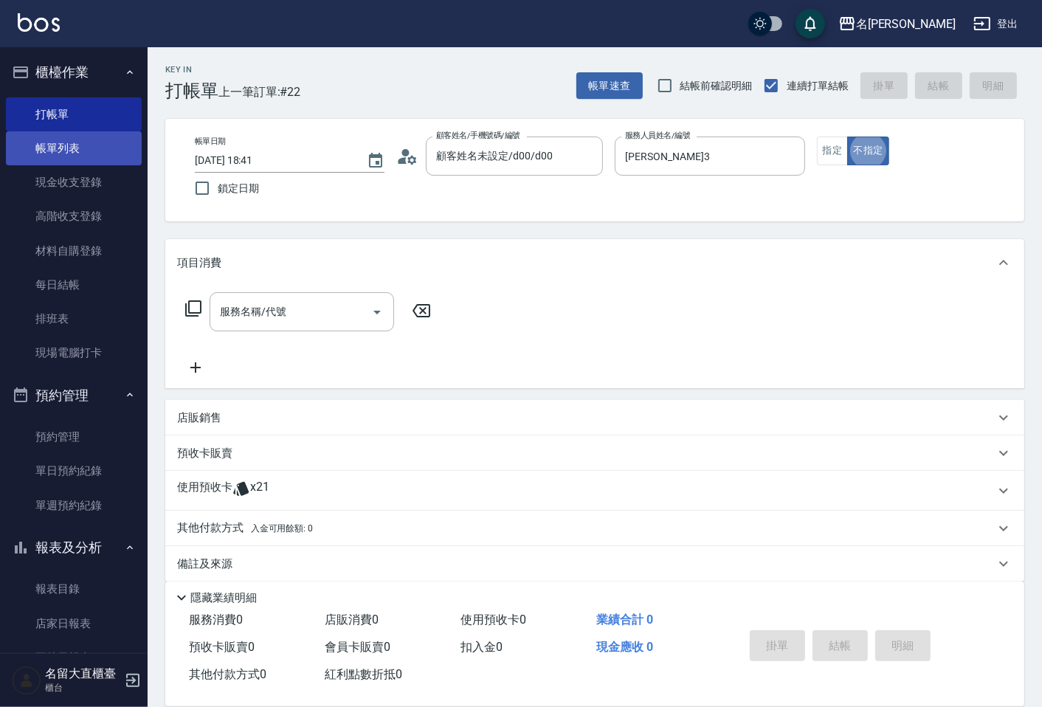
type button "false"
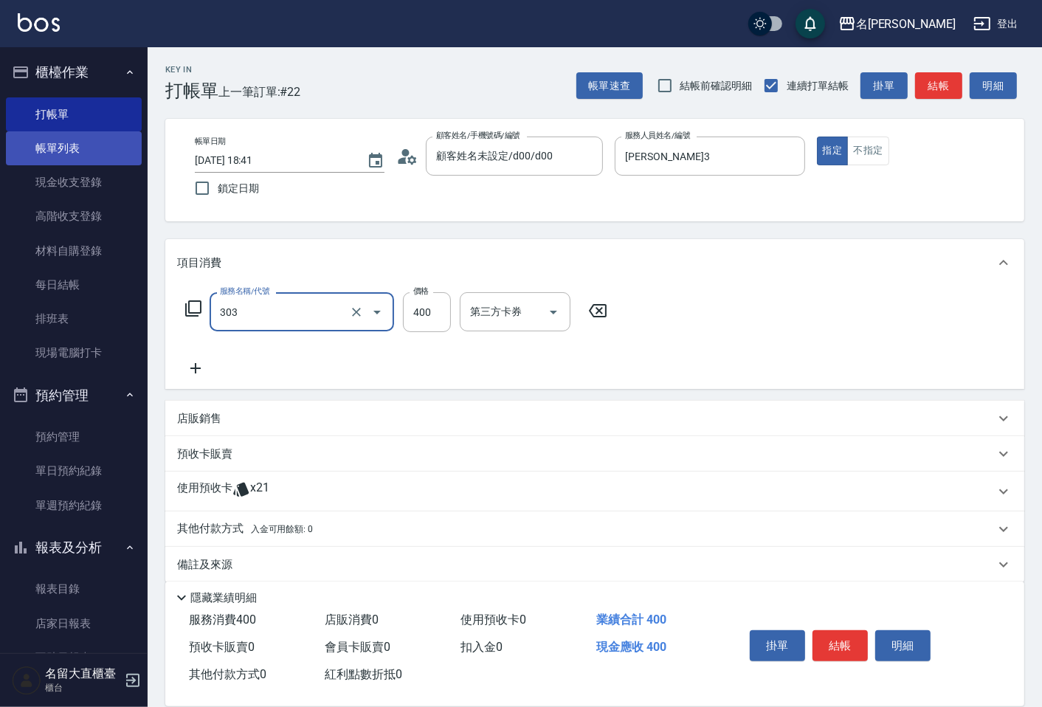
type input "剪髮(C級)(303)"
type input "300"
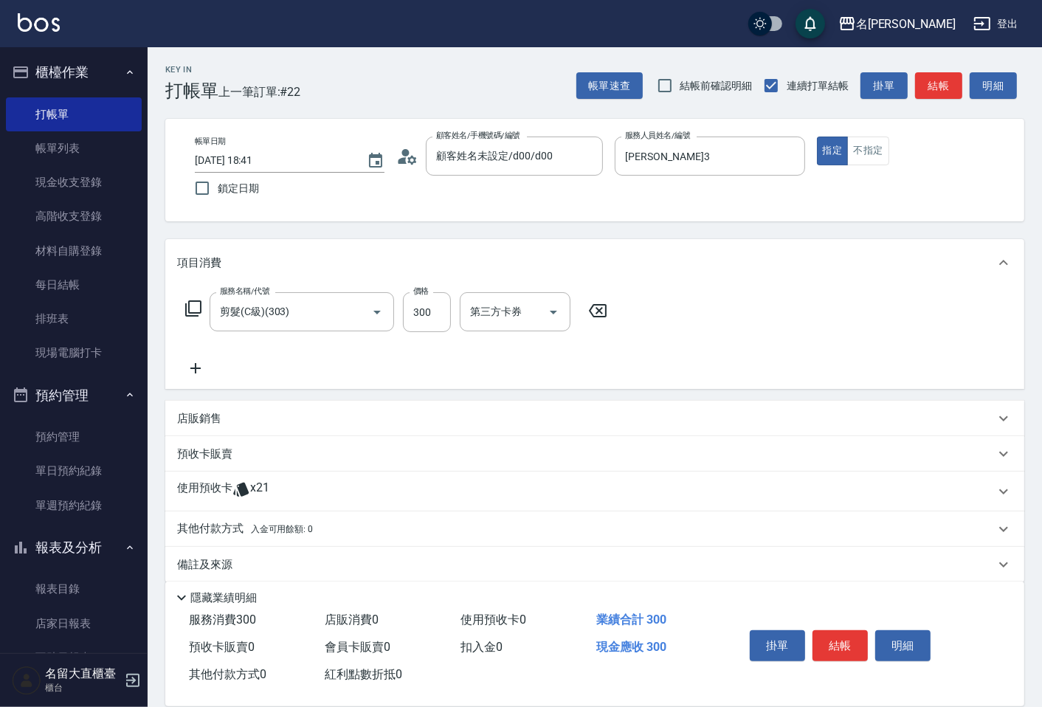
drag, startPoint x: 58, startPoint y: 138, endPoint x: 930, endPoint y: 93, distance: 873.4
click at [930, 93] on button "結帳" at bounding box center [938, 85] width 47 height 27
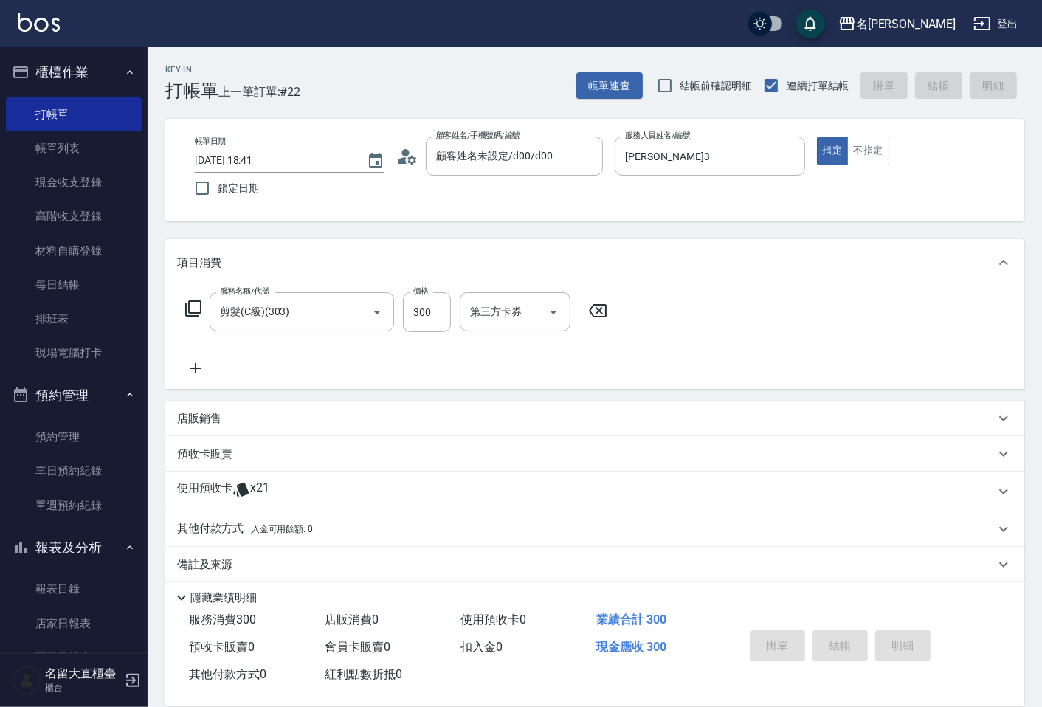
type input "[DATE] 19:01"
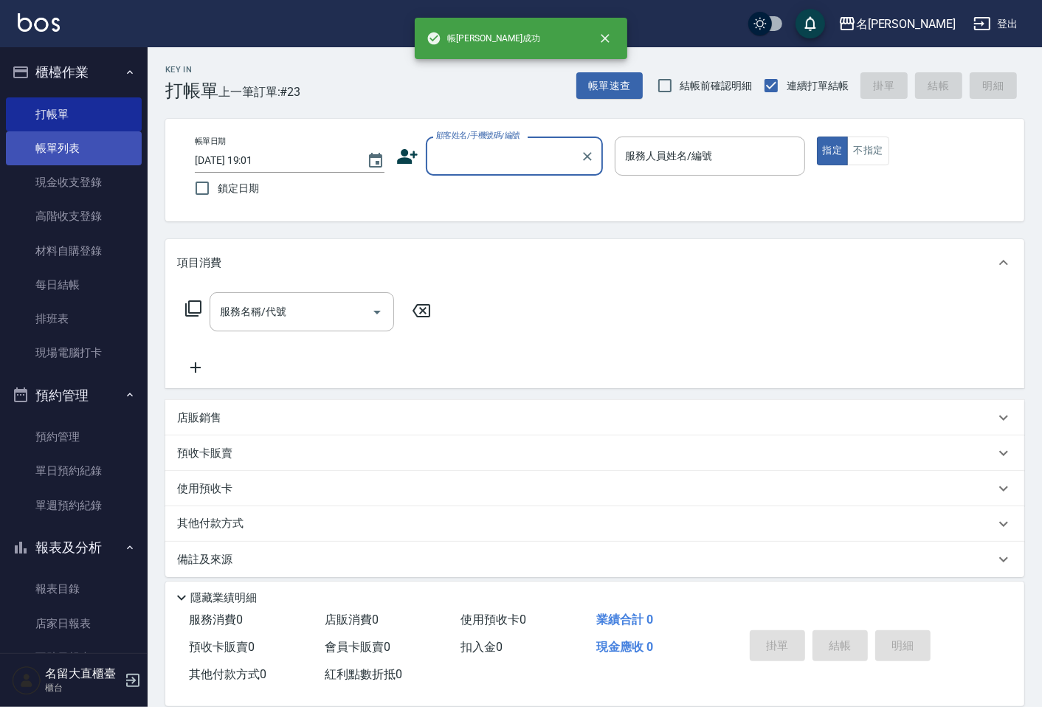
click at [97, 145] on link "帳單列表" at bounding box center [74, 148] width 136 height 34
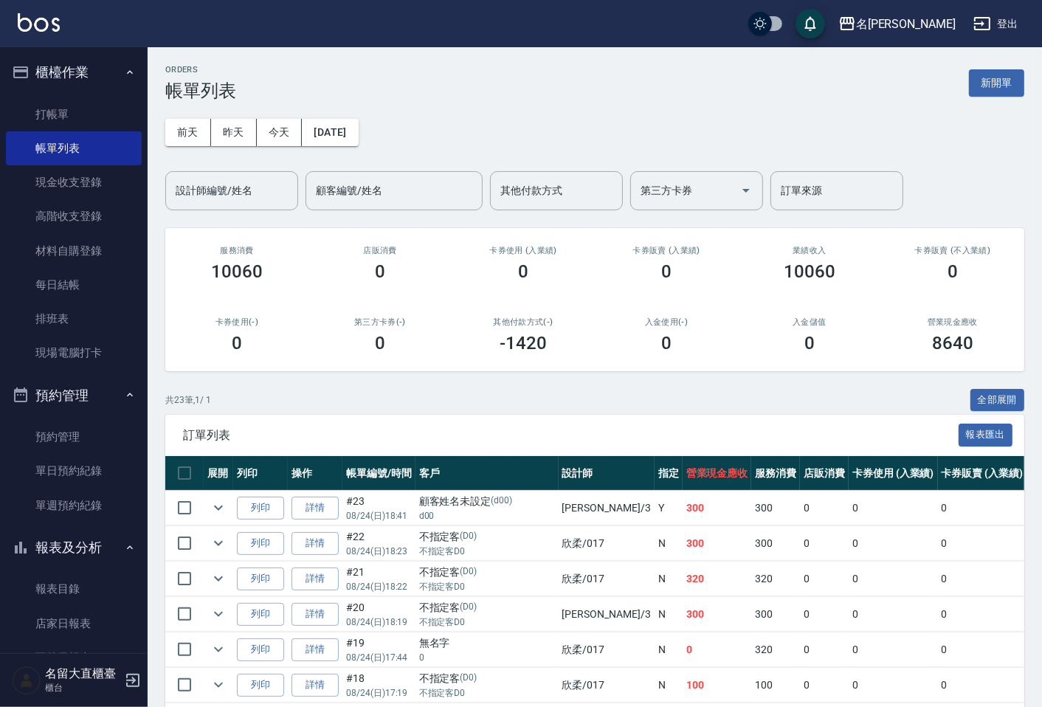
click at [203, 182] on input "設計師編號/姓名" at bounding box center [232, 191] width 120 height 26
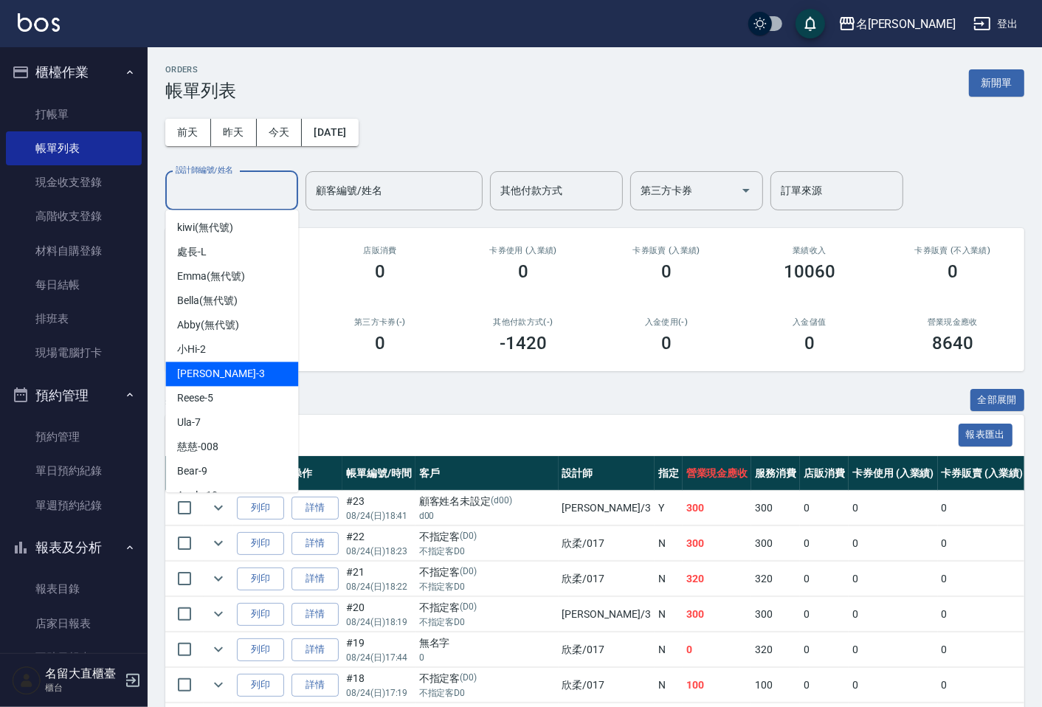
click at [223, 365] on div "[PERSON_NAME]3" at bounding box center [231, 374] width 133 height 24
type input "[PERSON_NAME]3"
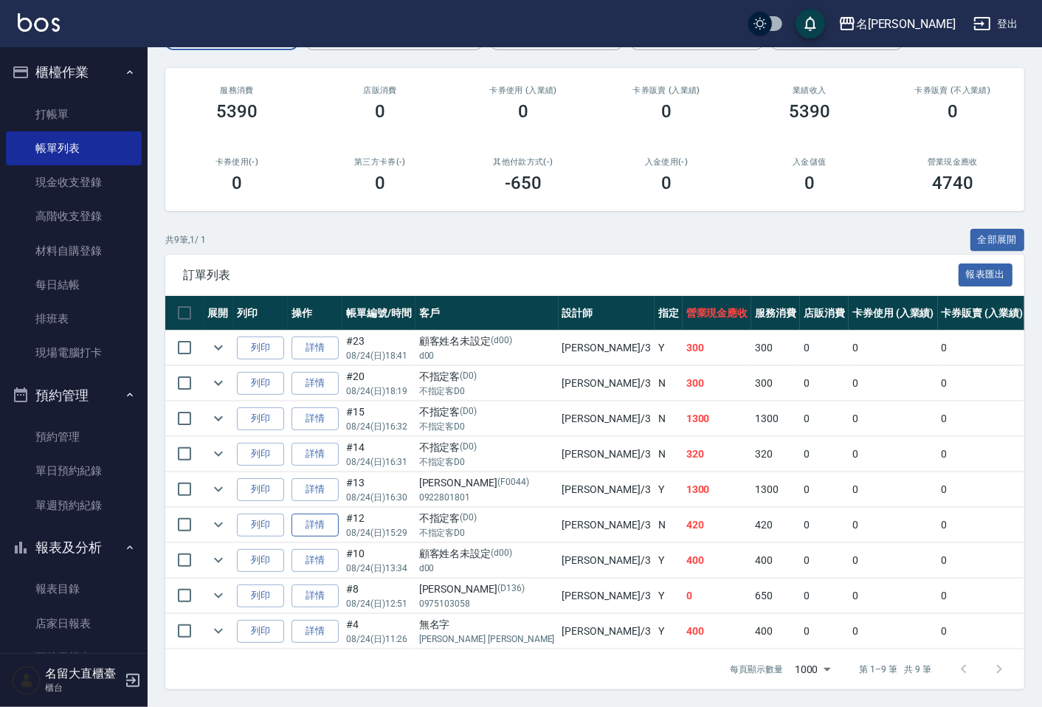
scroll to position [173, 0]
click at [223, 374] on icon "expand row" at bounding box center [219, 383] width 18 height 18
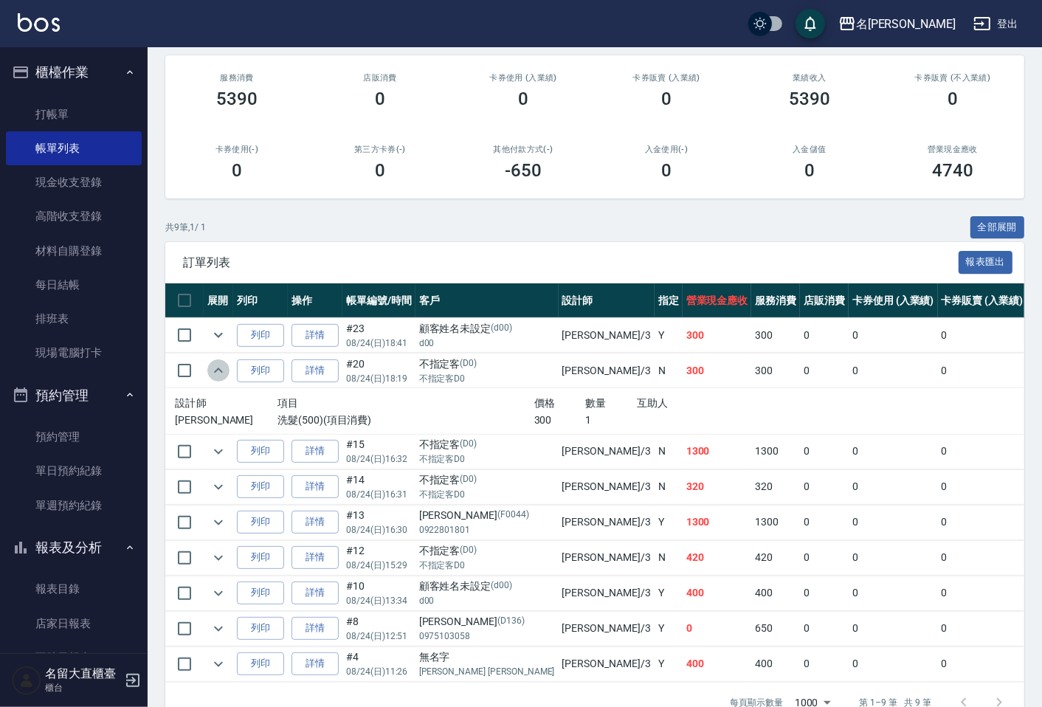
click at [218, 366] on icon "expand row" at bounding box center [219, 371] width 18 height 18
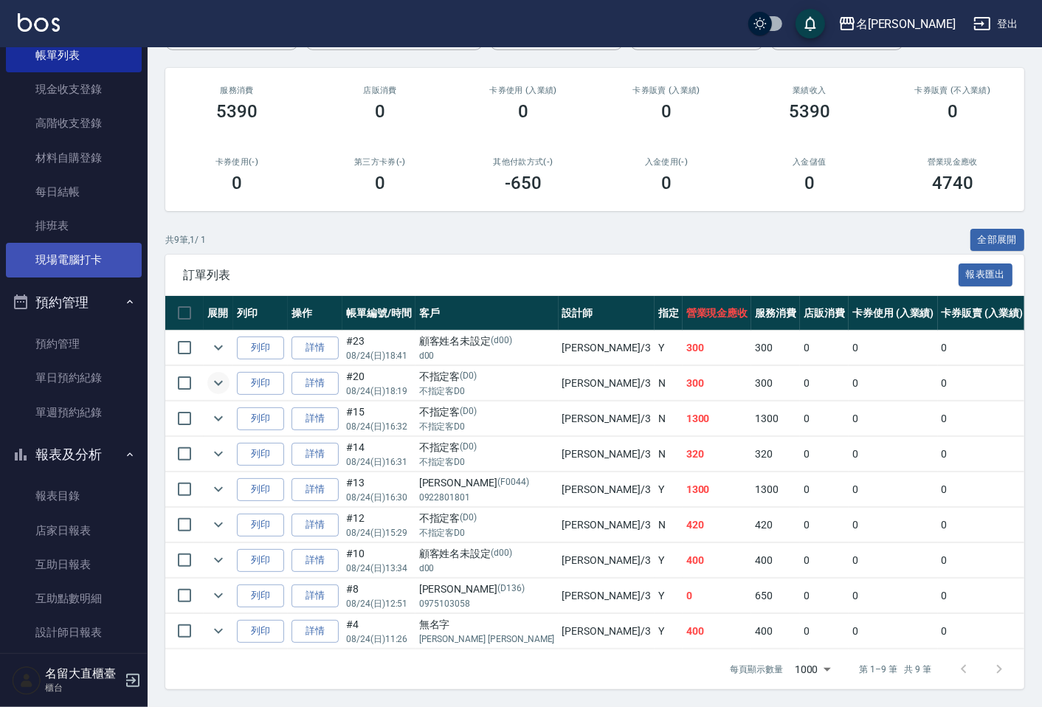
scroll to position [164, 0]
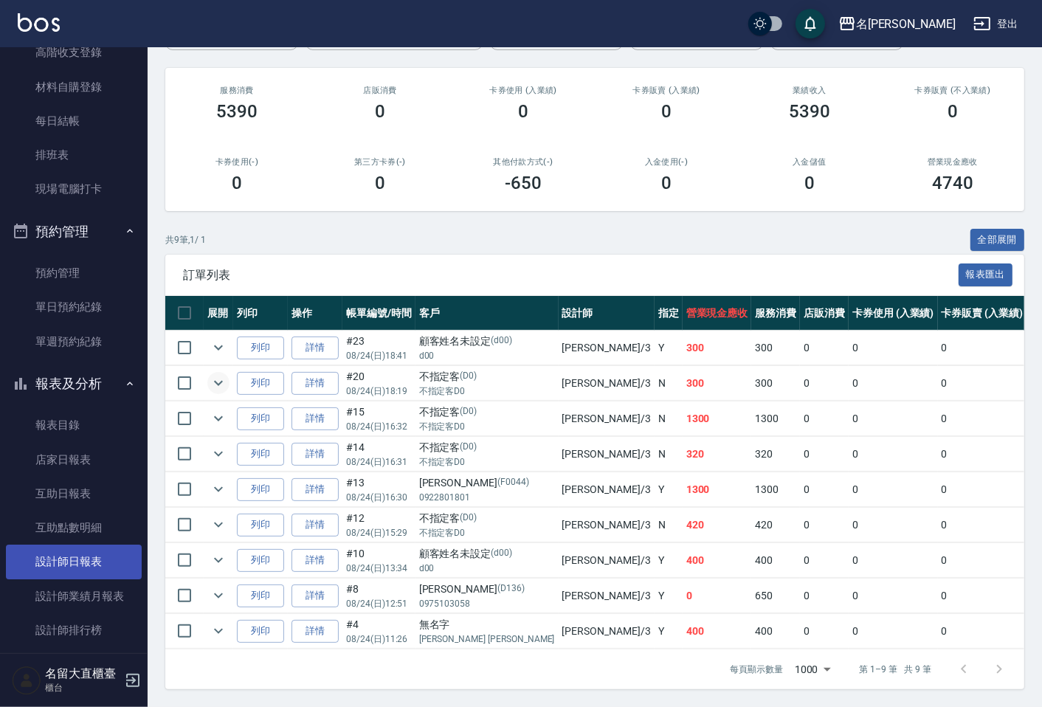
click at [96, 566] on link "設計師日報表" at bounding box center [74, 562] width 136 height 34
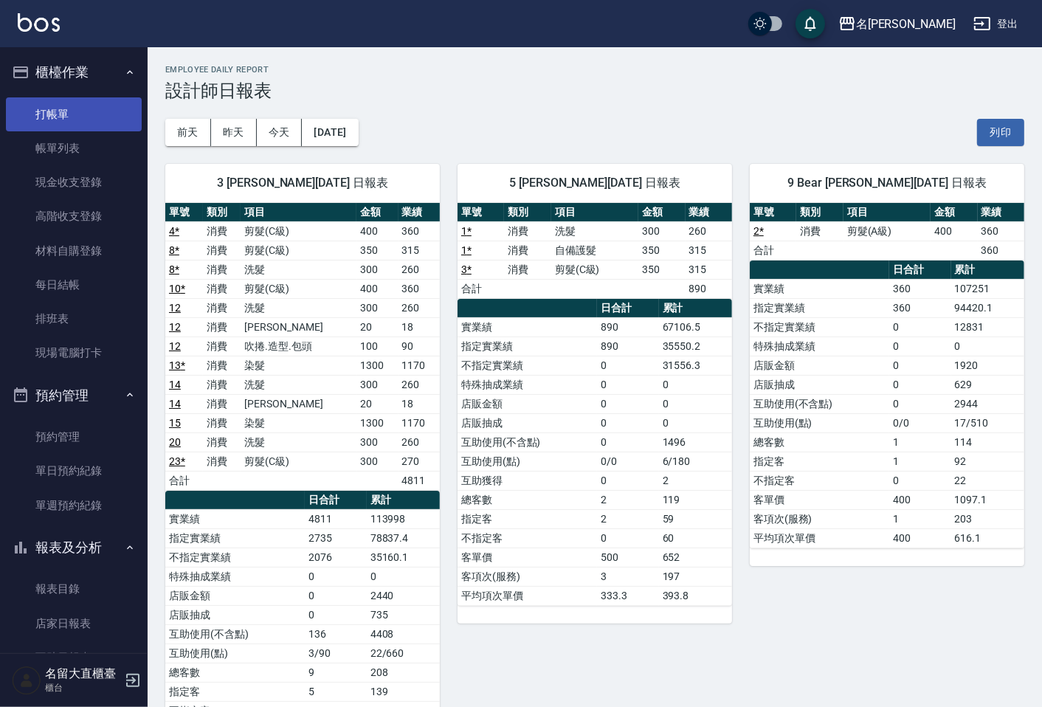
click at [65, 105] on link "打帳單" at bounding box center [74, 114] width 136 height 34
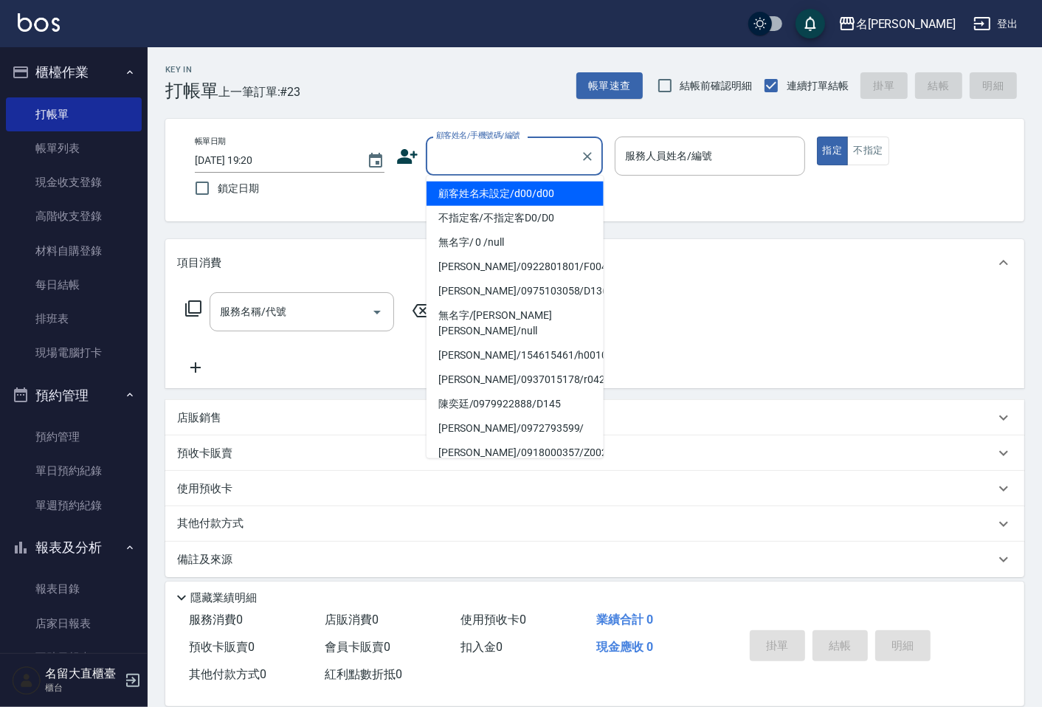
click at [436, 157] on input "顧客姓名/手機號碼/編號" at bounding box center [503, 156] width 142 height 26
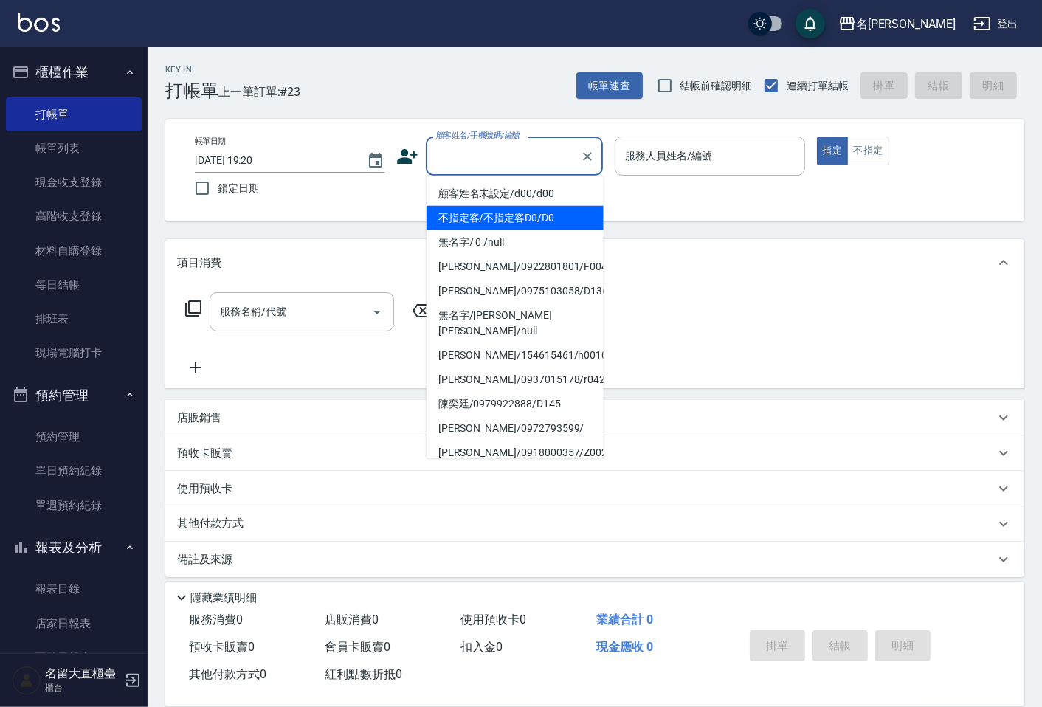
click at [475, 221] on li "不指定客/不指定客D0/D0" at bounding box center [515, 218] width 177 height 24
type input "不指定客/不指定客D0/D0"
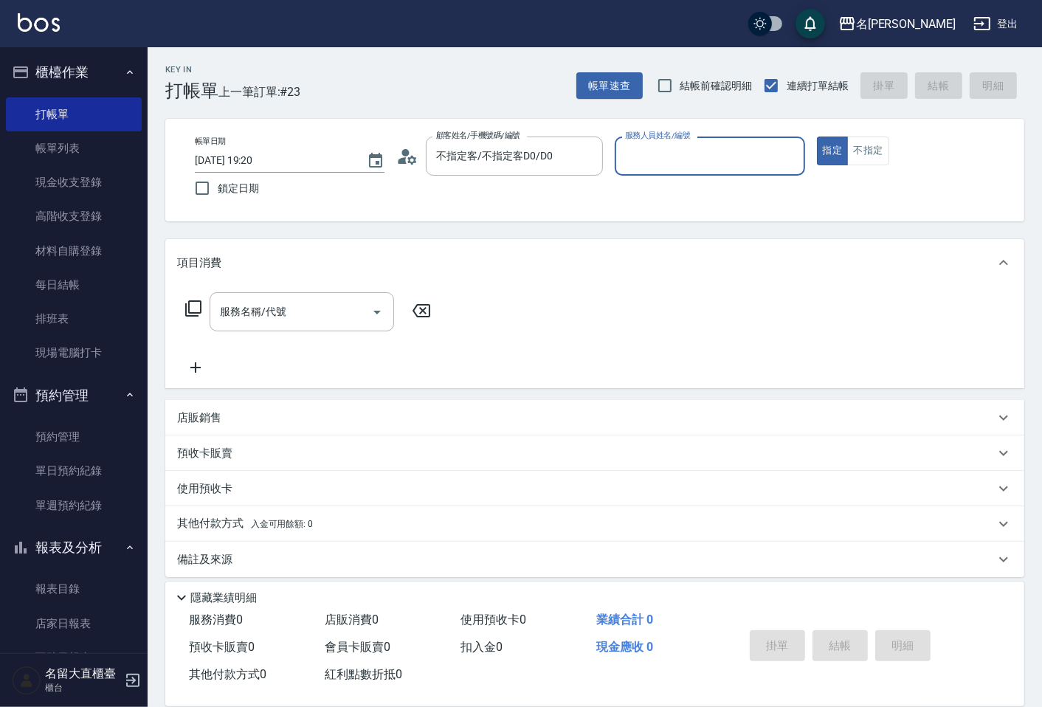
type input "[PERSON_NAME]3"
click at [817, 137] on button "指定" at bounding box center [833, 151] width 32 height 29
type button "true"
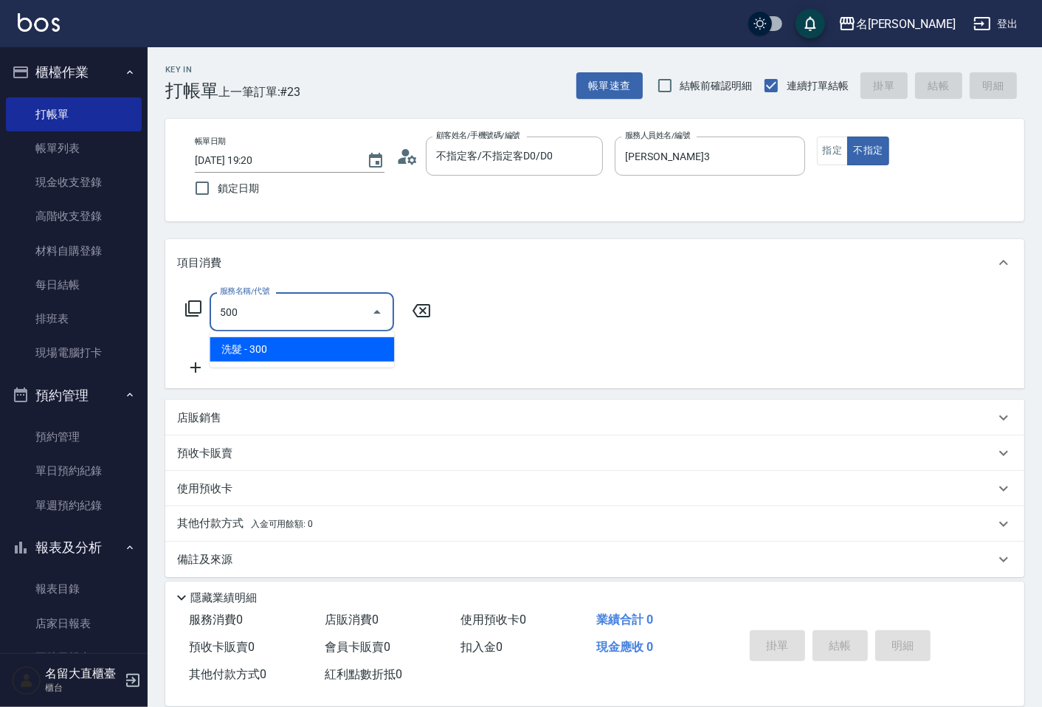
type input "洗髮(500)"
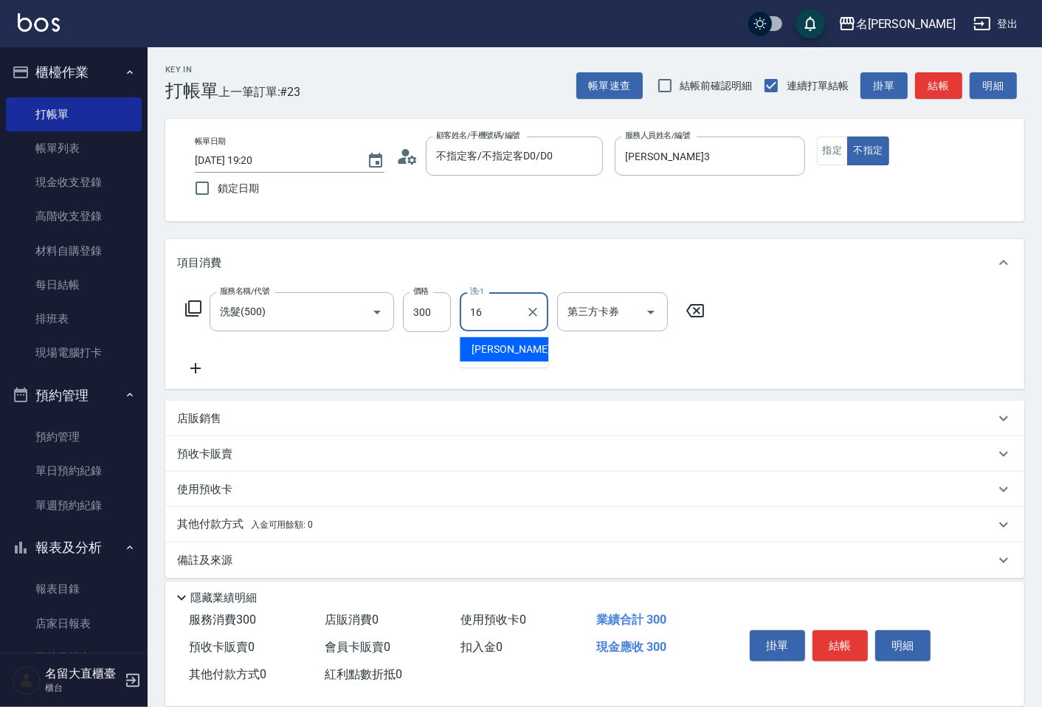
type input "[PERSON_NAME]-16"
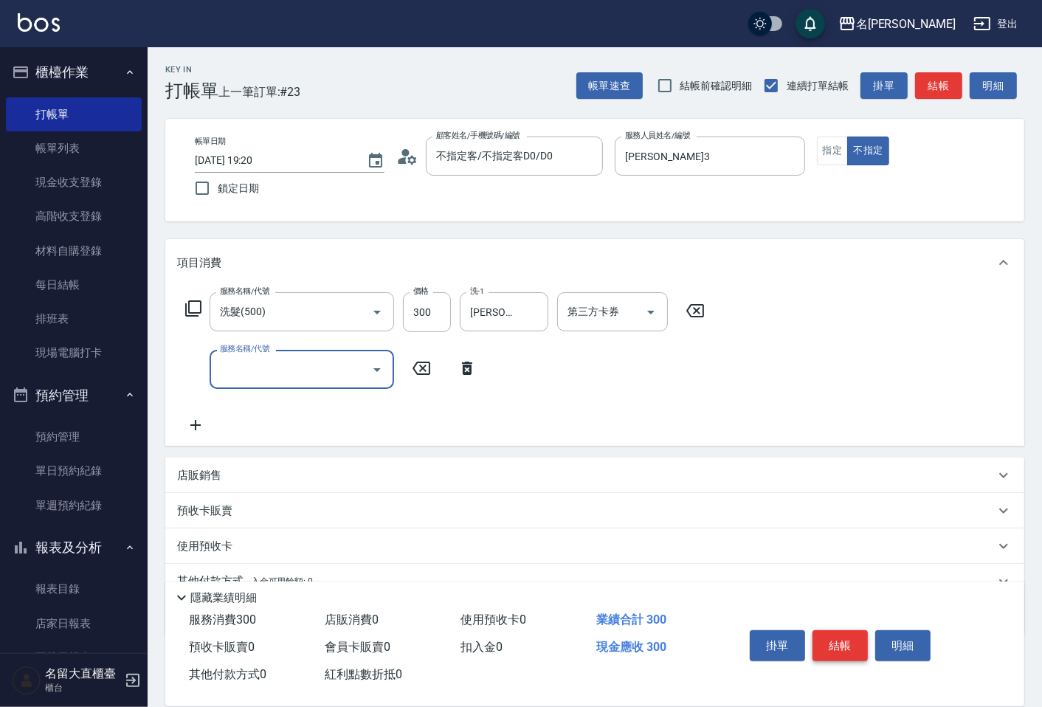
click at [860, 632] on button "結帳" at bounding box center [839, 645] width 55 height 31
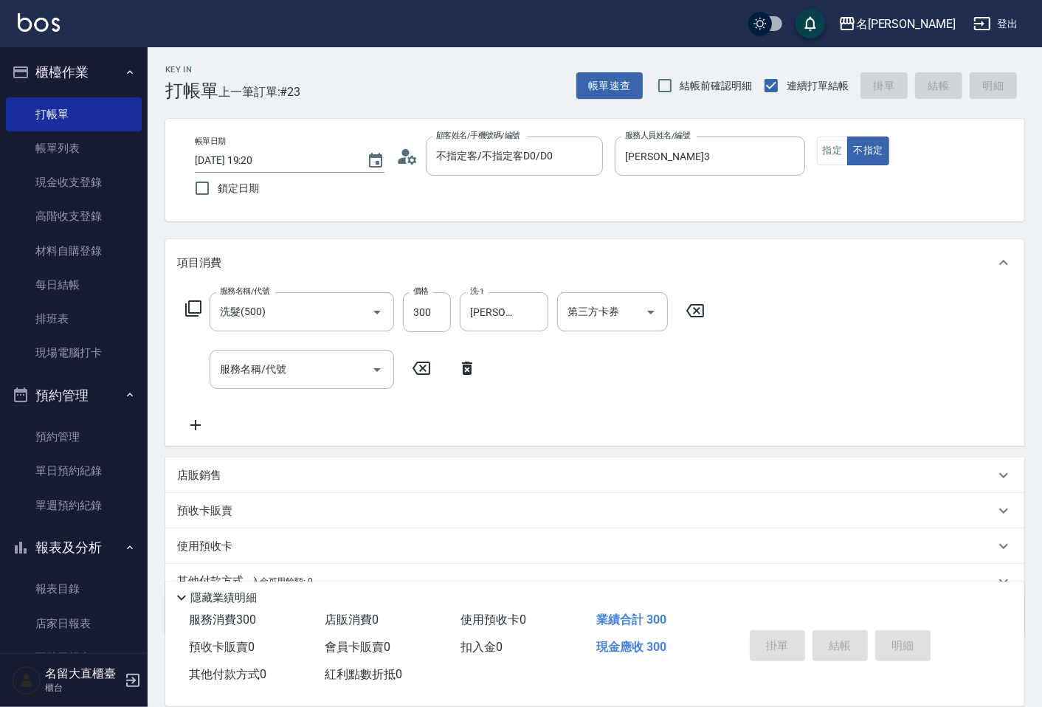
type input "[DATE] 19:21"
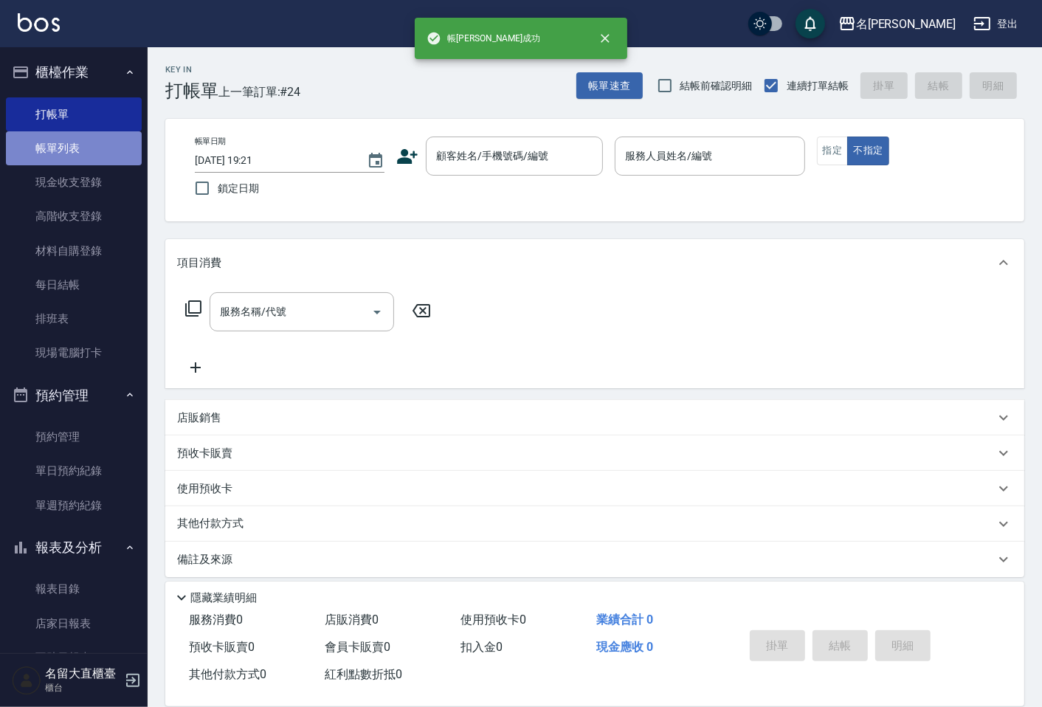
click at [105, 152] on link "帳單列表" at bounding box center [74, 148] width 136 height 34
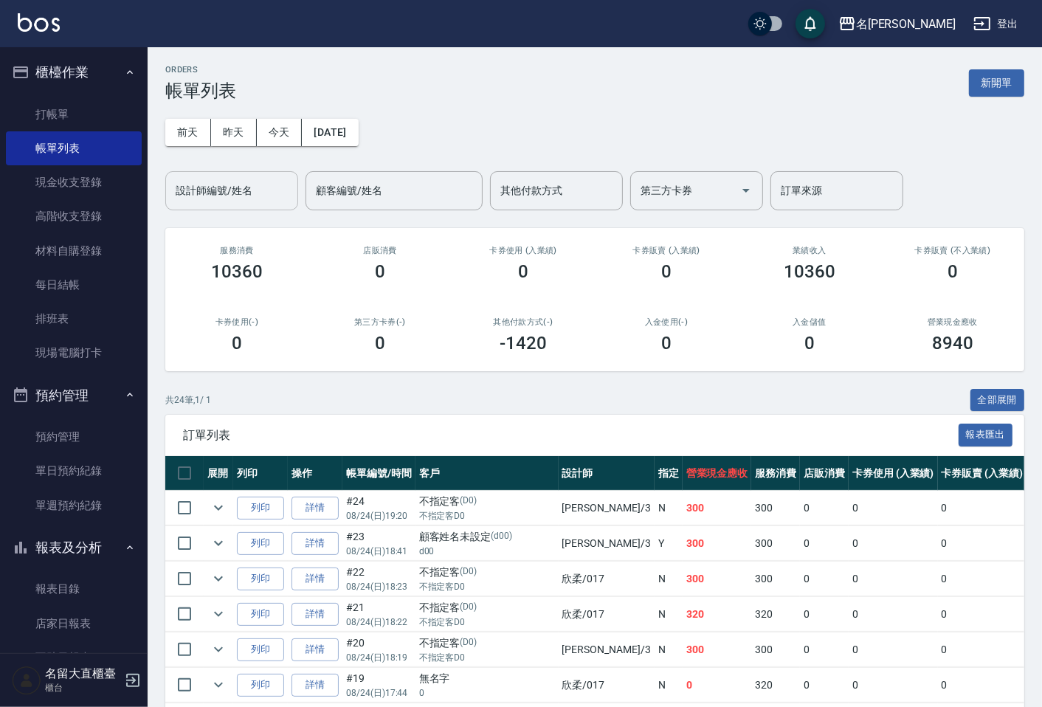
click at [245, 176] on div "設計師編號/姓名" at bounding box center [231, 190] width 133 height 39
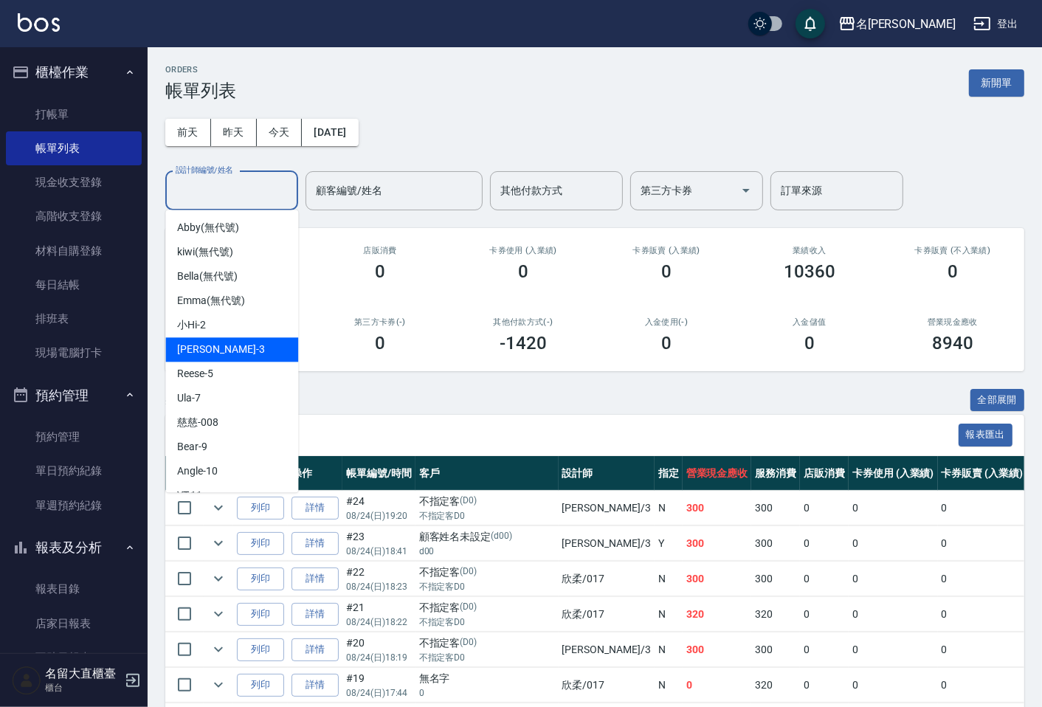
click at [230, 342] on div "[PERSON_NAME]3" at bounding box center [231, 349] width 133 height 24
type input "[PERSON_NAME]3"
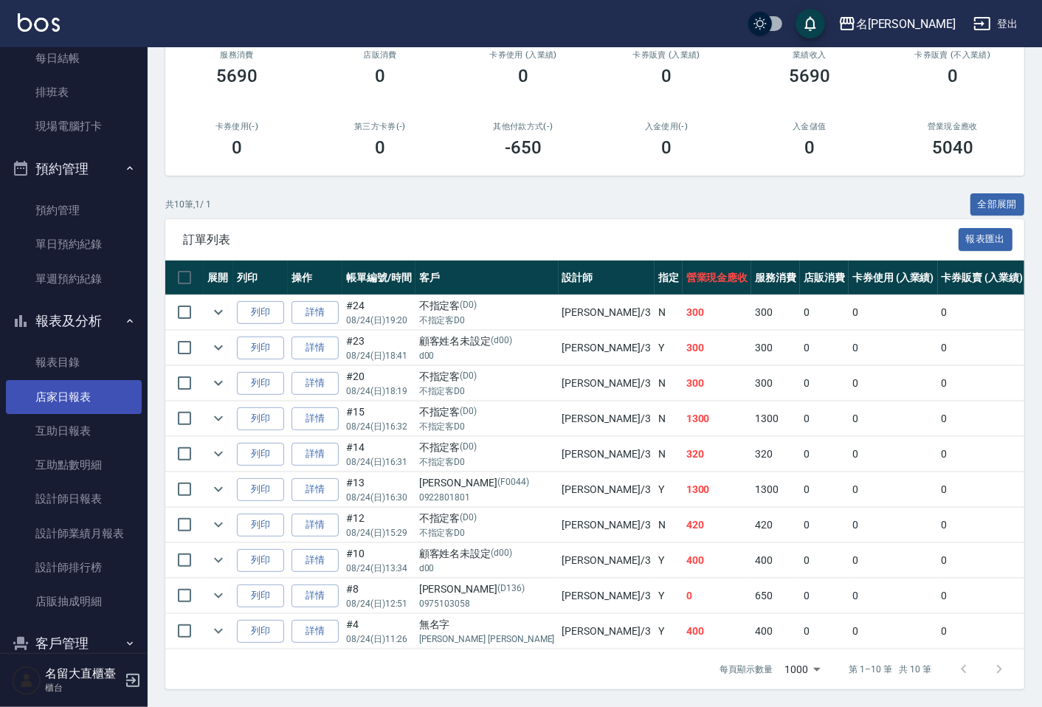
scroll to position [246, 0]
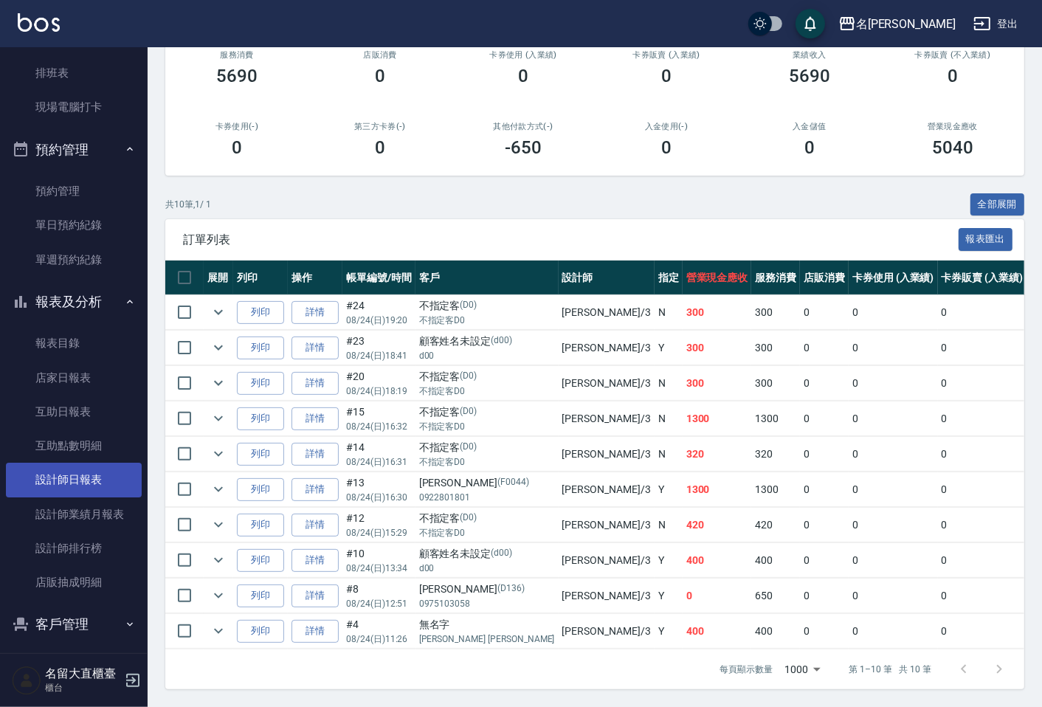
click at [75, 476] on link "設計師日報表" at bounding box center [74, 480] width 136 height 34
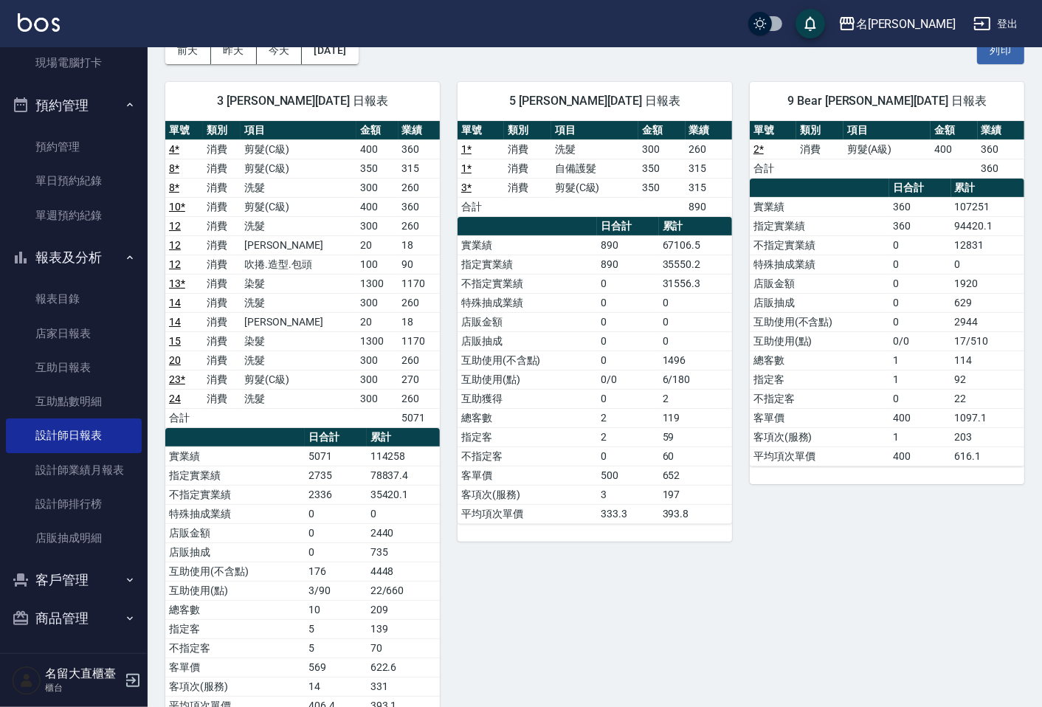
scroll to position [246, 0]
